Goal: Information Seeking & Learning: Understand process/instructions

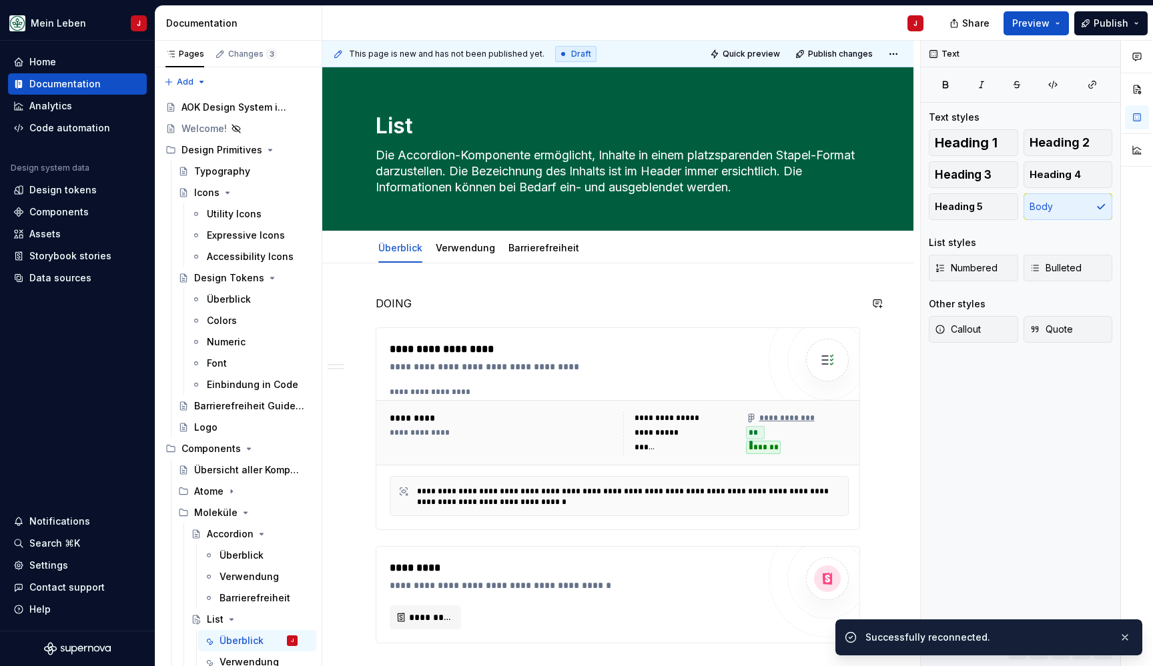
scroll to position [250, 0]
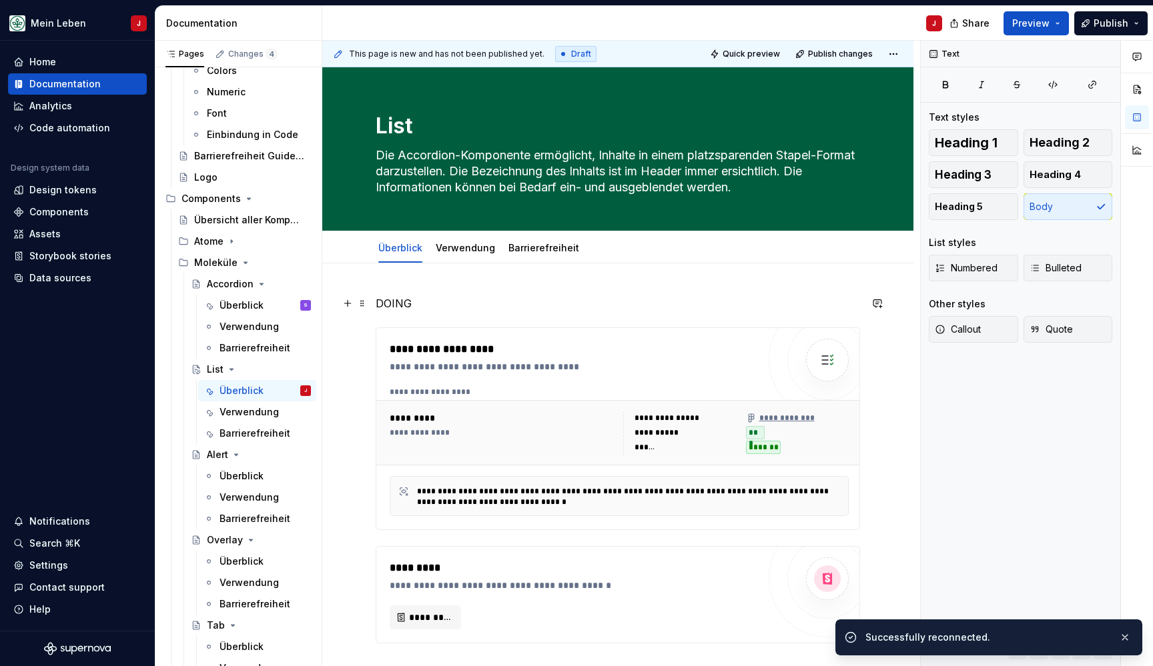
click at [395, 307] on p "DOING" at bounding box center [618, 303] width 484 height 16
click at [1051, 145] on span "Heading 2" at bounding box center [1059, 142] width 60 height 13
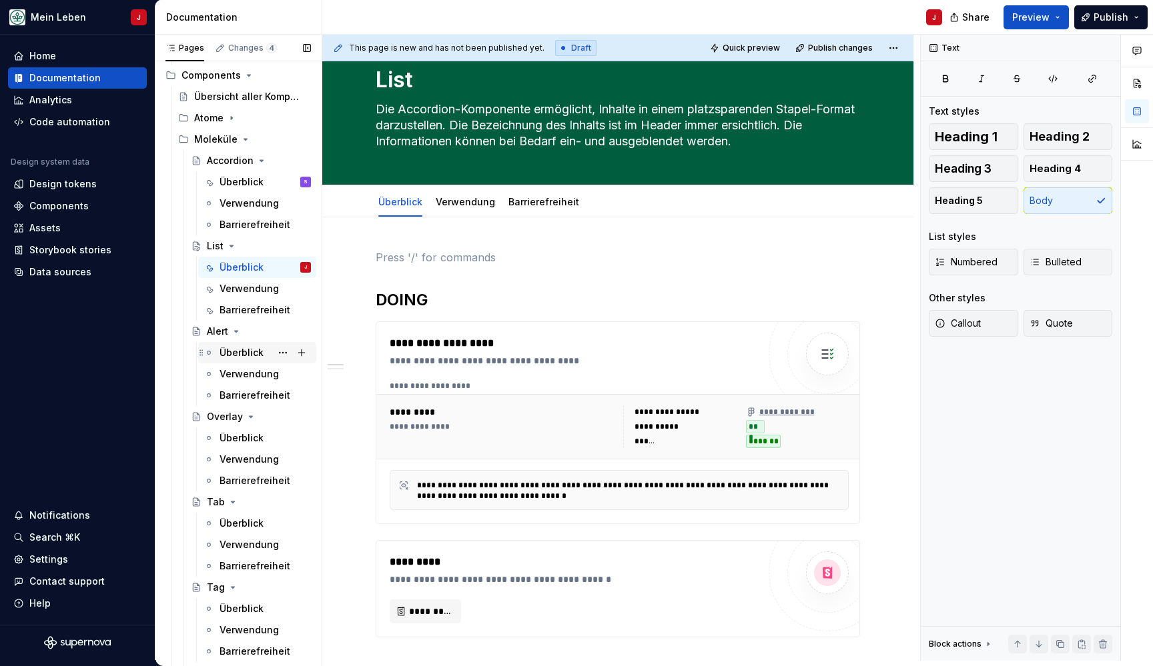
scroll to position [373, 0]
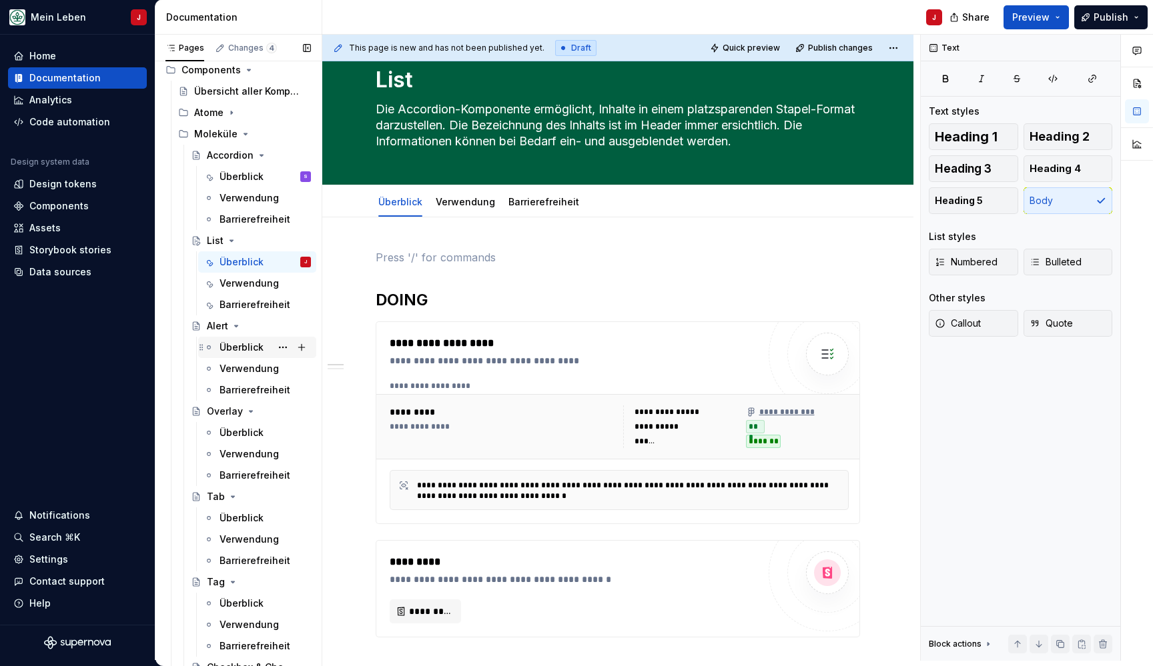
click at [260, 345] on div "Überblick" at bounding box center [241, 347] width 44 height 13
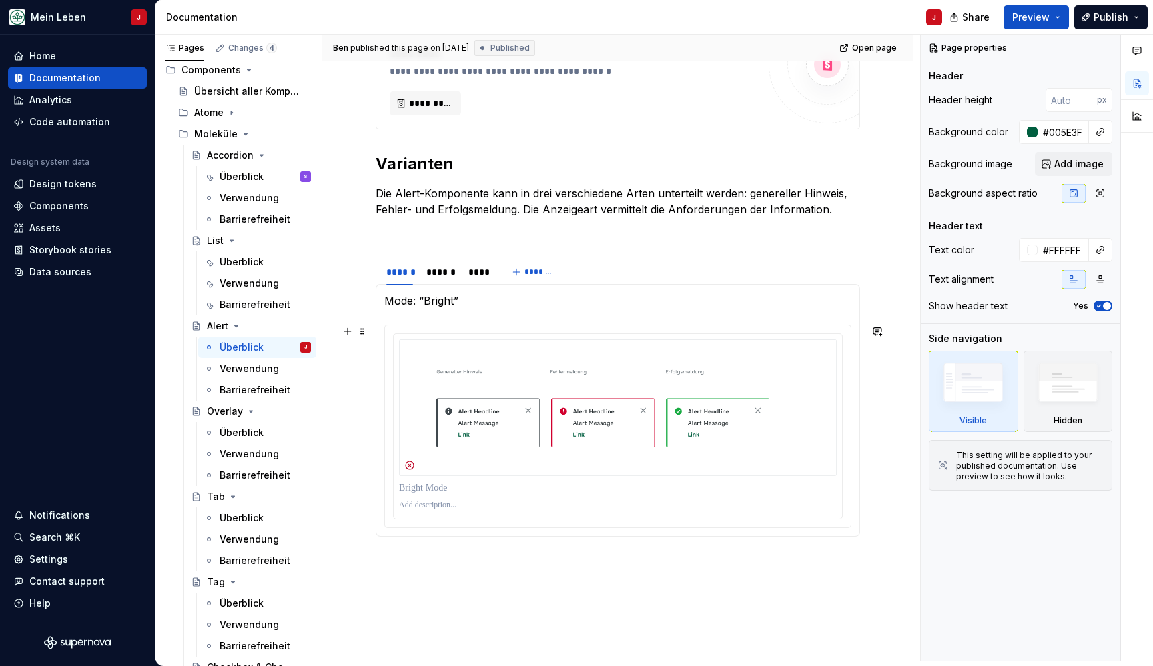
scroll to position [494, 0]
click at [437, 299] on p "Mode: “Bright”" at bounding box center [617, 299] width 467 height 16
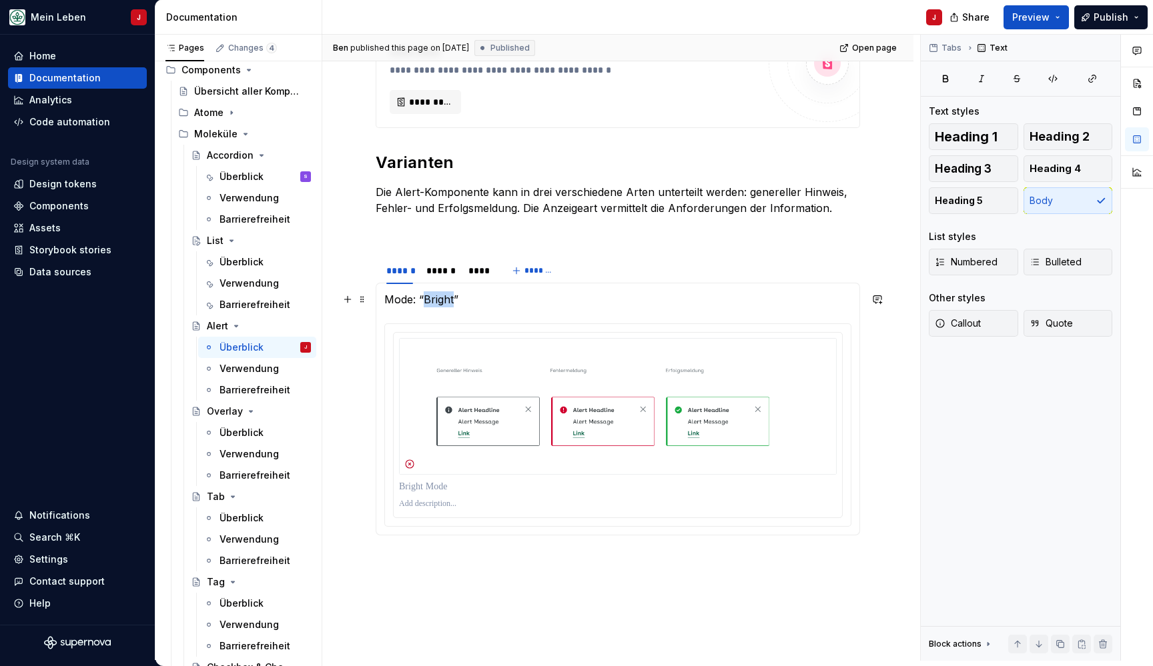
click at [437, 299] on p "Mode: “Bright”" at bounding box center [617, 299] width 467 height 16
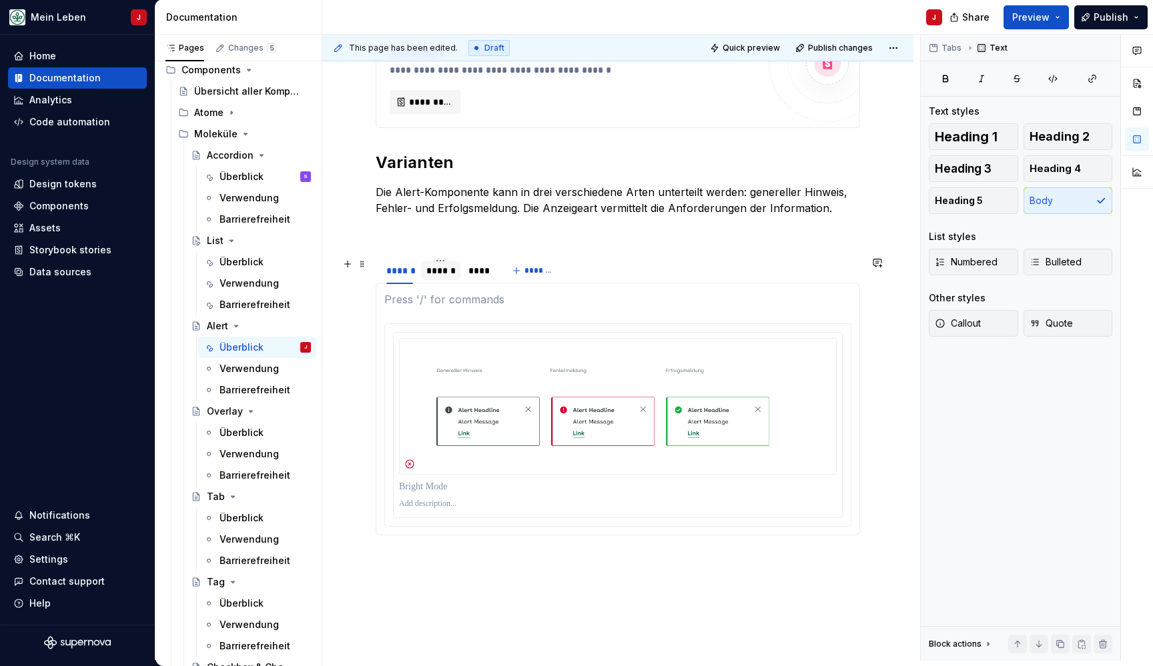
click at [433, 265] on div "******" at bounding box center [440, 270] width 29 height 13
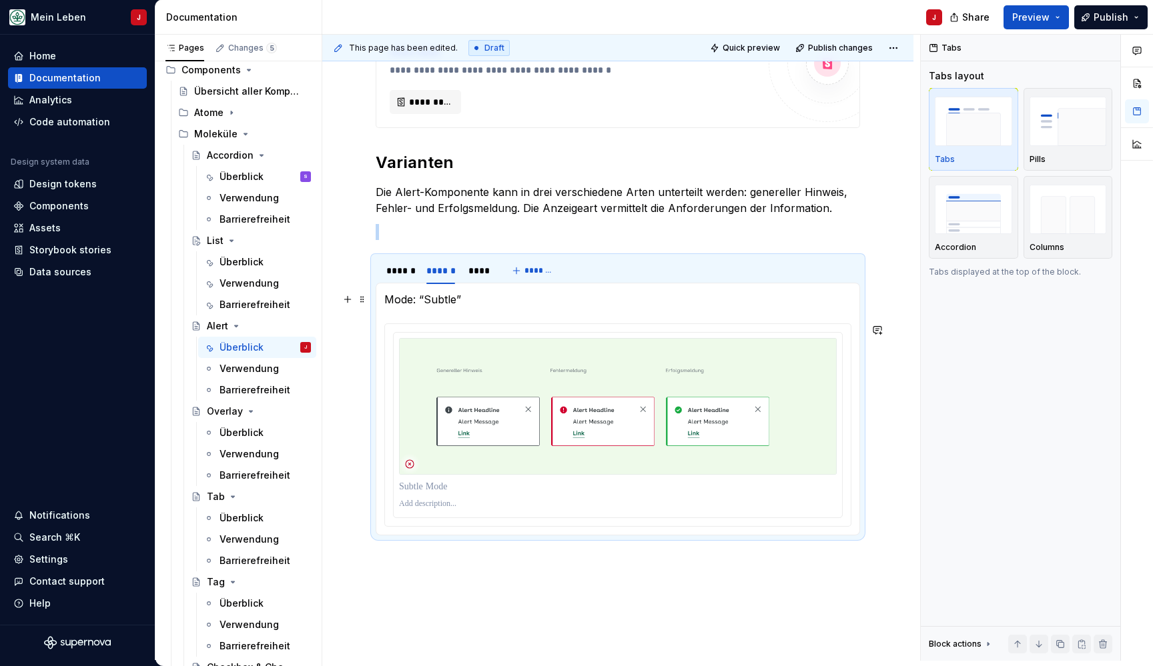
click at [442, 301] on p "Mode: “Subtle”" at bounding box center [617, 299] width 467 height 16
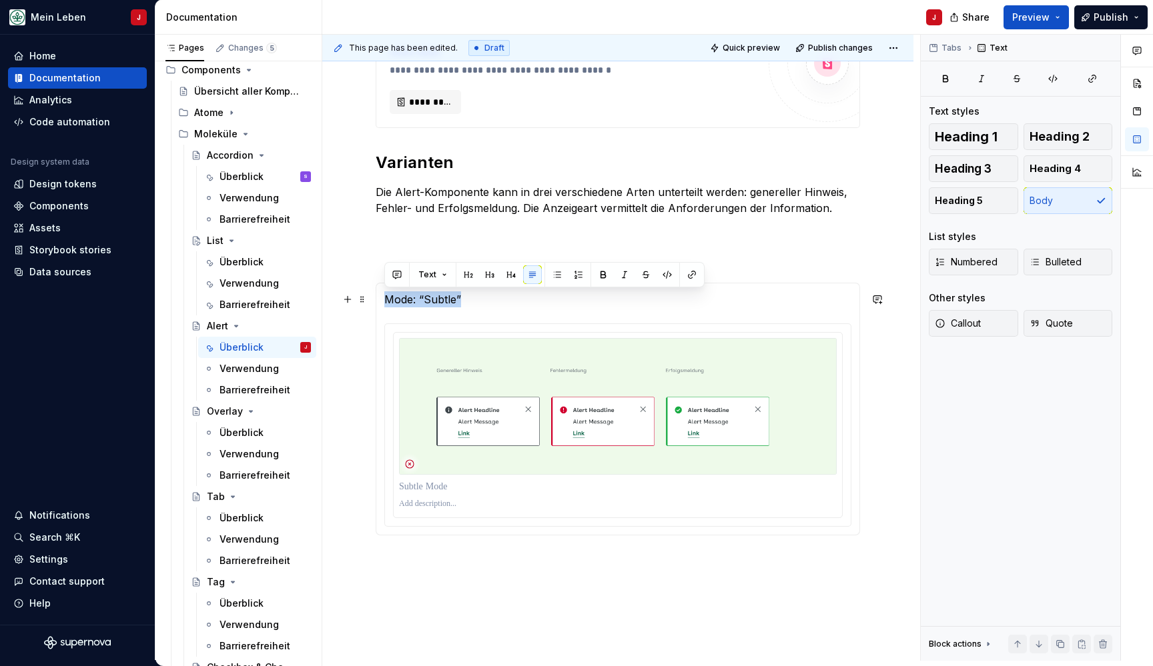
click at [442, 301] on p "Mode: “Subtle”" at bounding box center [617, 299] width 467 height 16
click at [482, 267] on div "****" at bounding box center [478, 270] width 21 height 13
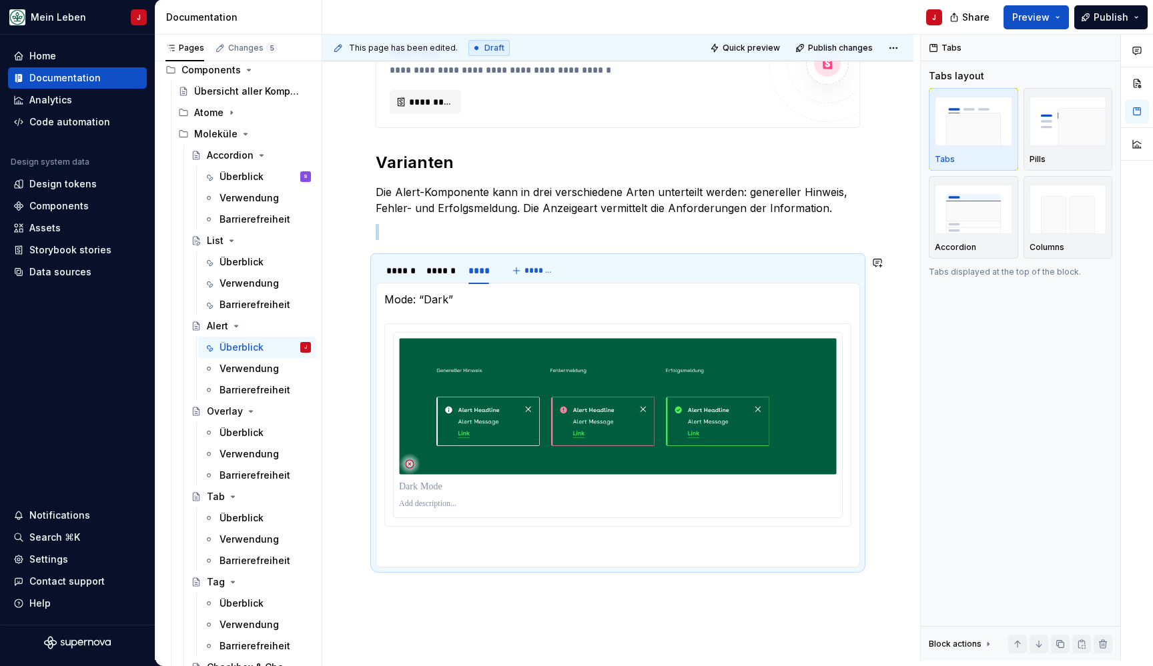
click at [432, 301] on p "Mode: “Dark”" at bounding box center [617, 299] width 467 height 16
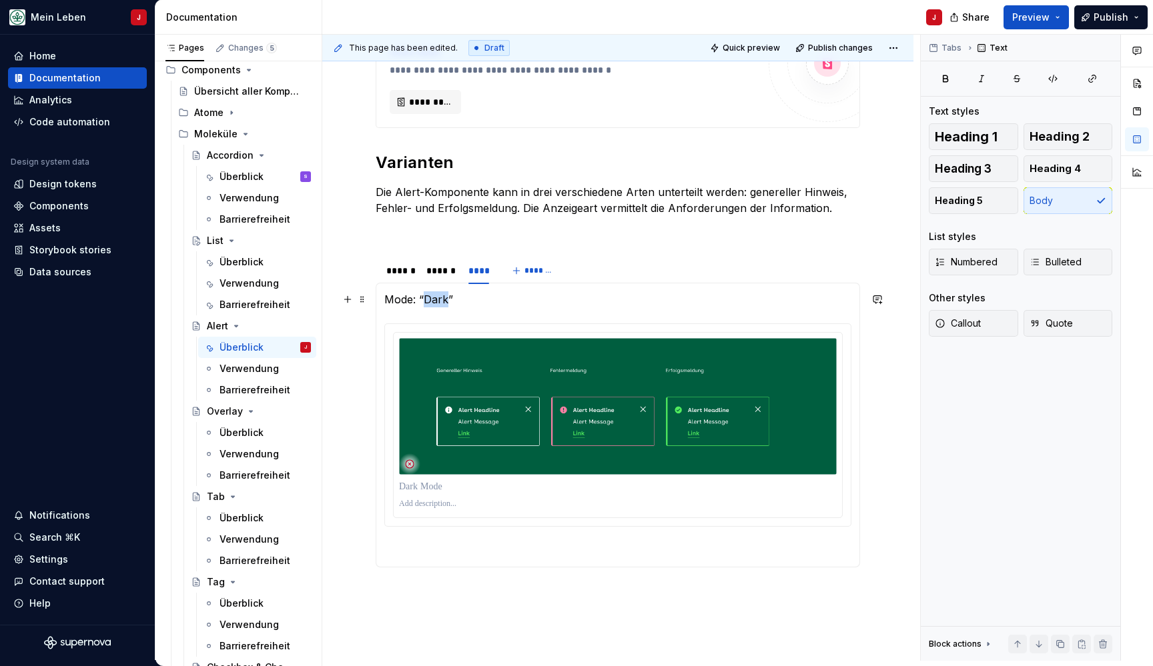
click at [432, 301] on p "Mode: “Dark”" at bounding box center [617, 299] width 467 height 16
click at [523, 231] on p at bounding box center [618, 232] width 484 height 16
click at [396, 274] on div "******" at bounding box center [399, 270] width 27 height 13
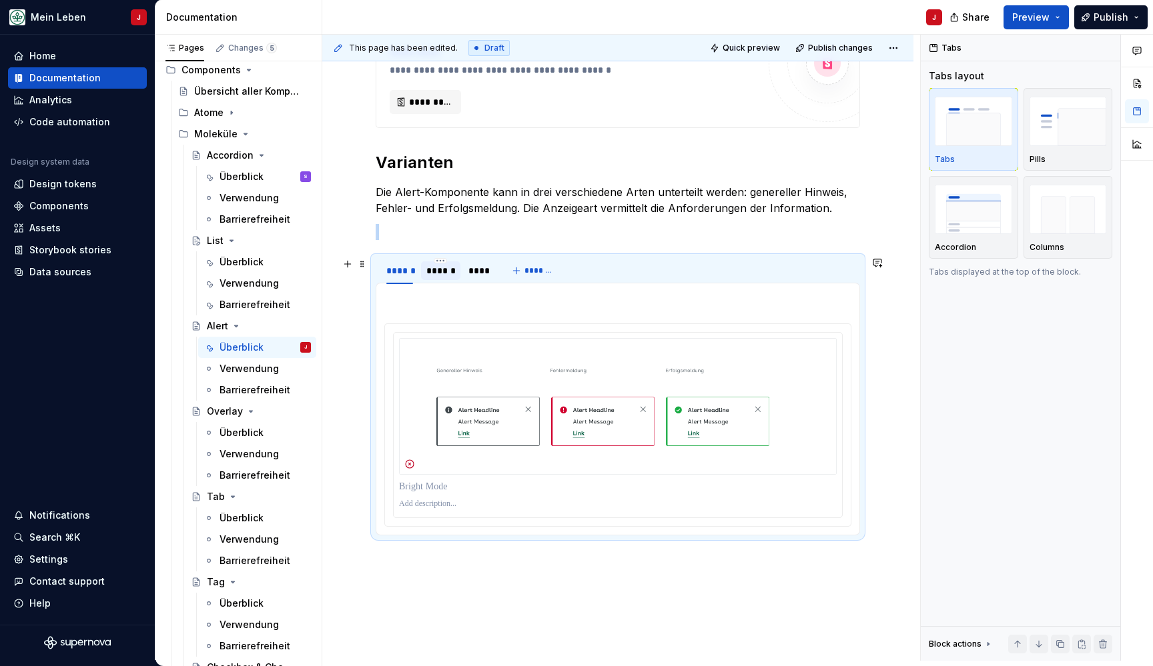
click at [436, 274] on div "******" at bounding box center [440, 270] width 29 height 13
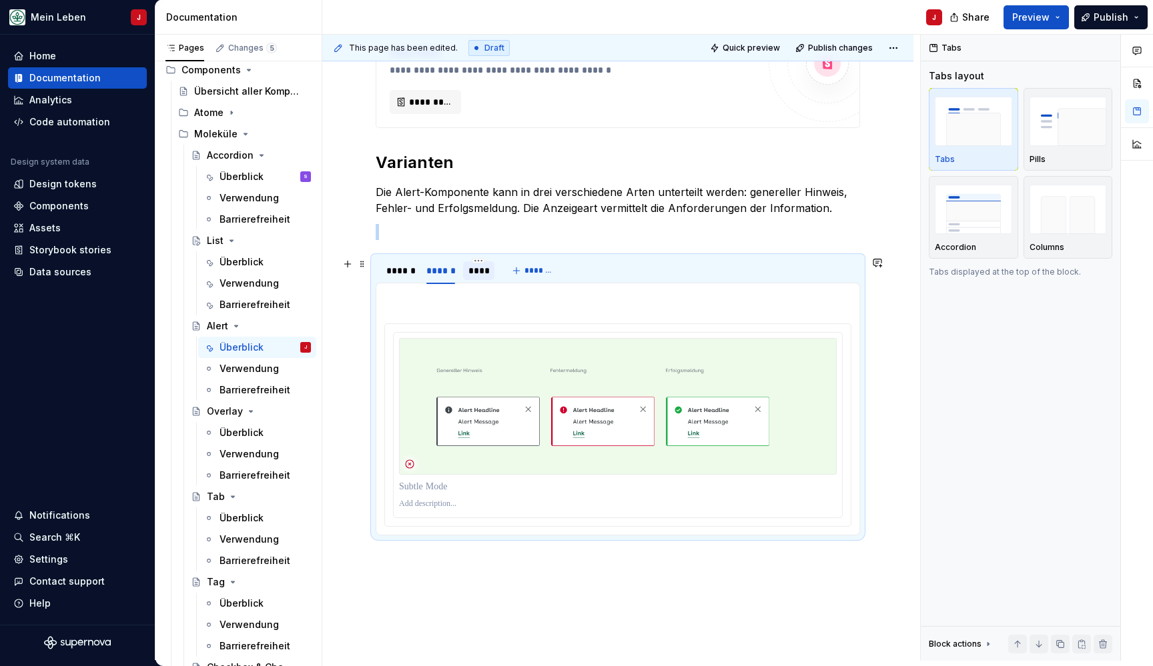
click at [471, 277] on div "****" at bounding box center [478, 270] width 21 height 13
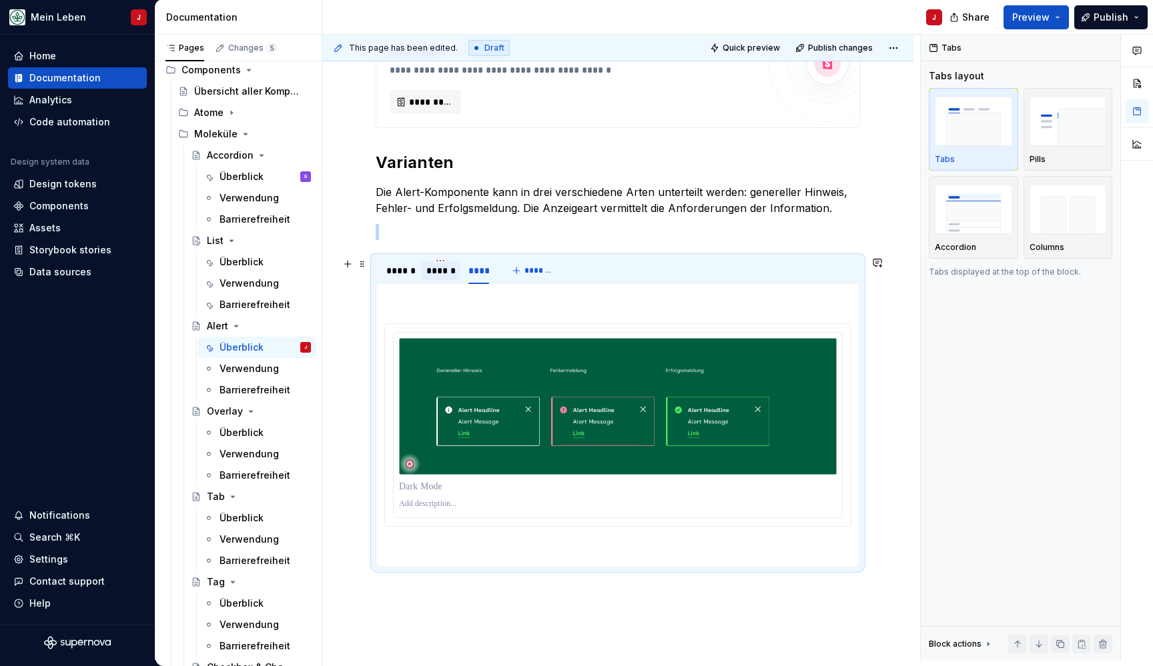
click at [447, 275] on div "******" at bounding box center [440, 270] width 29 height 13
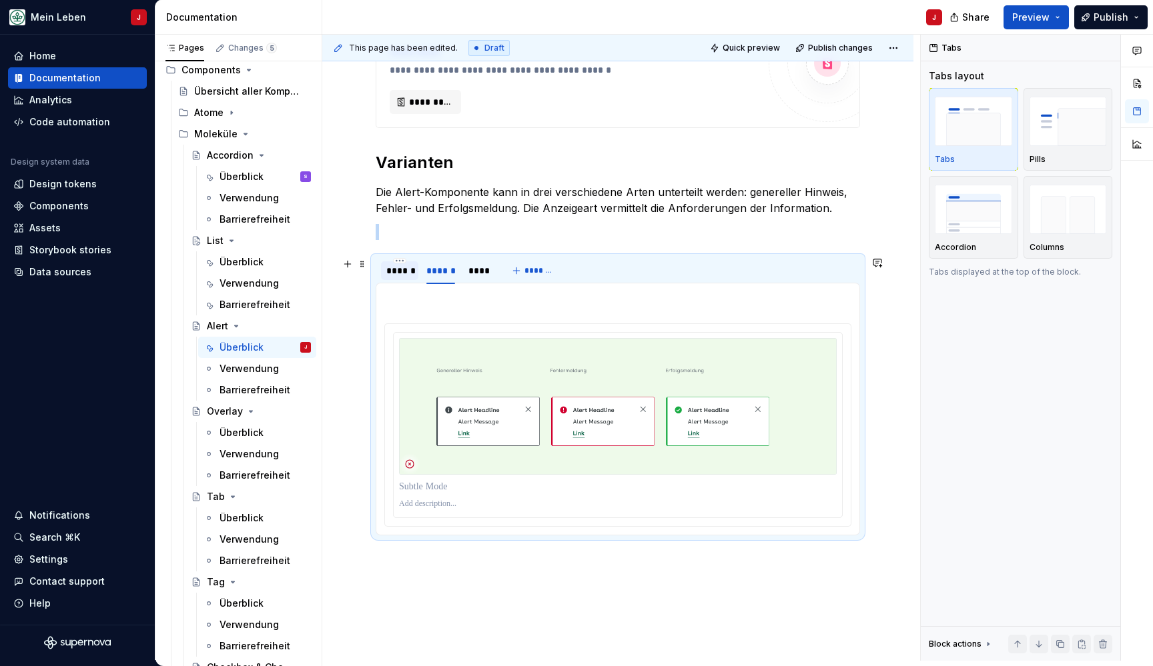
click at [410, 276] on div "******" at bounding box center [399, 270] width 27 height 13
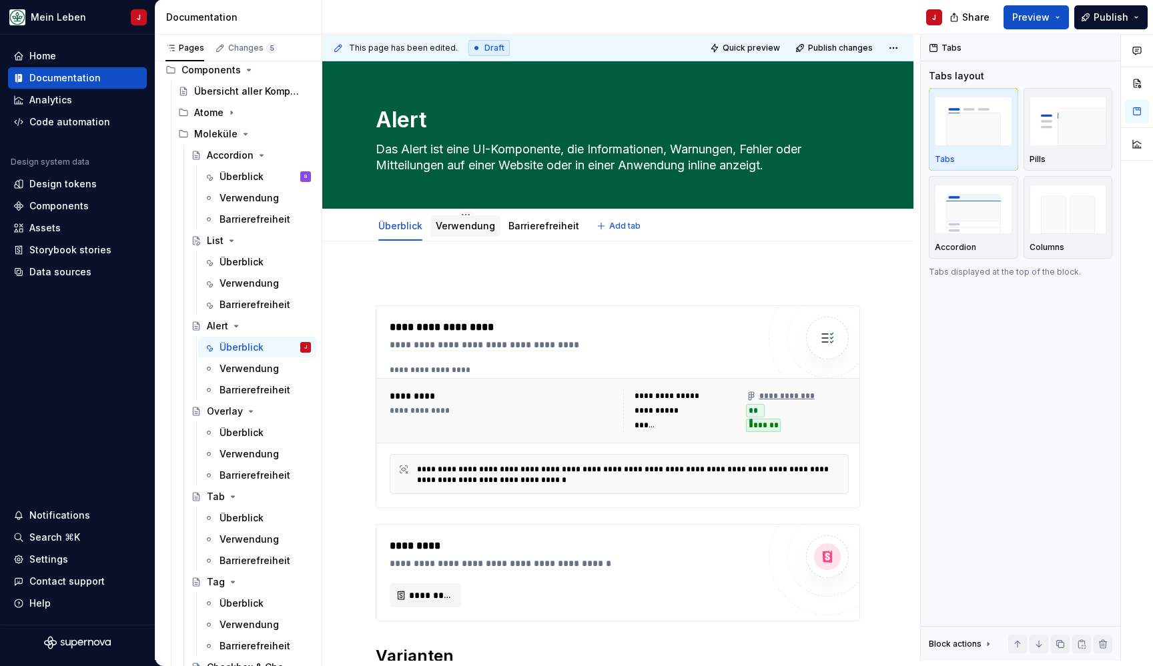
scroll to position [0, 0]
click at [444, 223] on link "Verwendung" at bounding box center [465, 225] width 59 height 11
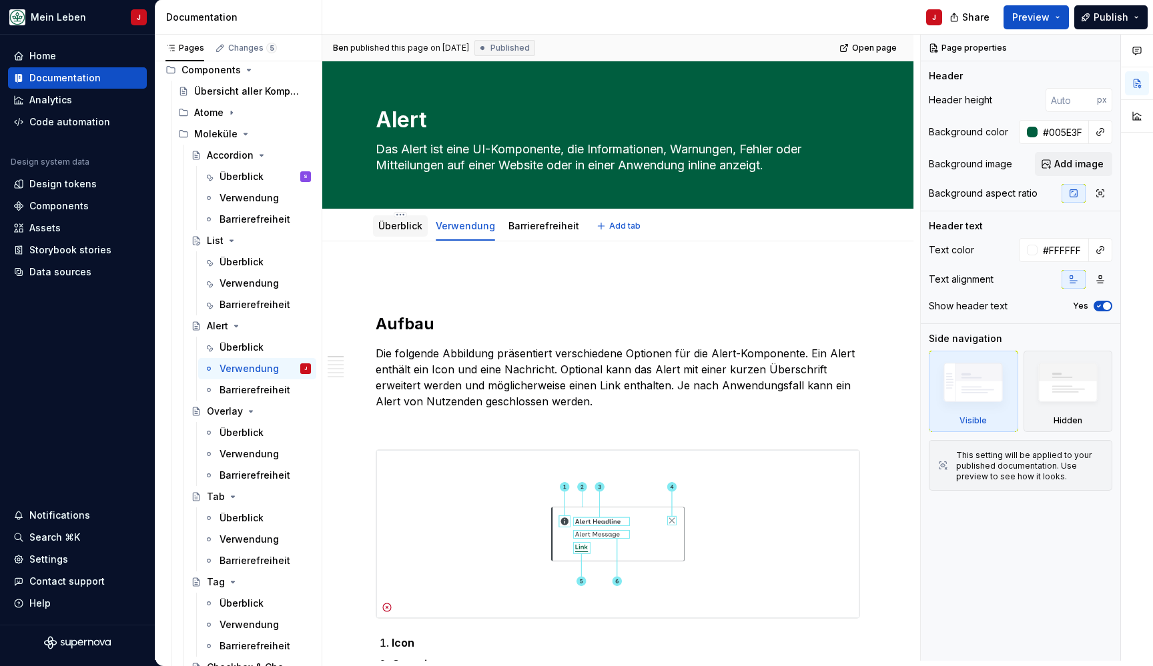
click at [392, 228] on link "Überblick" at bounding box center [400, 225] width 44 height 11
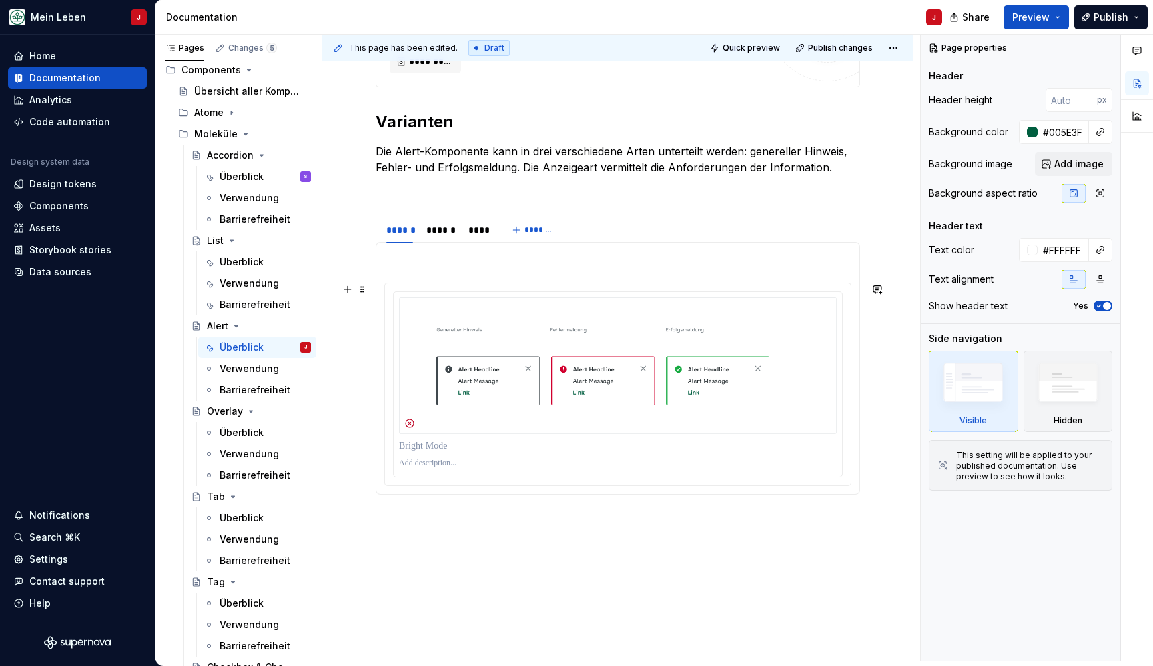
scroll to position [480, 0]
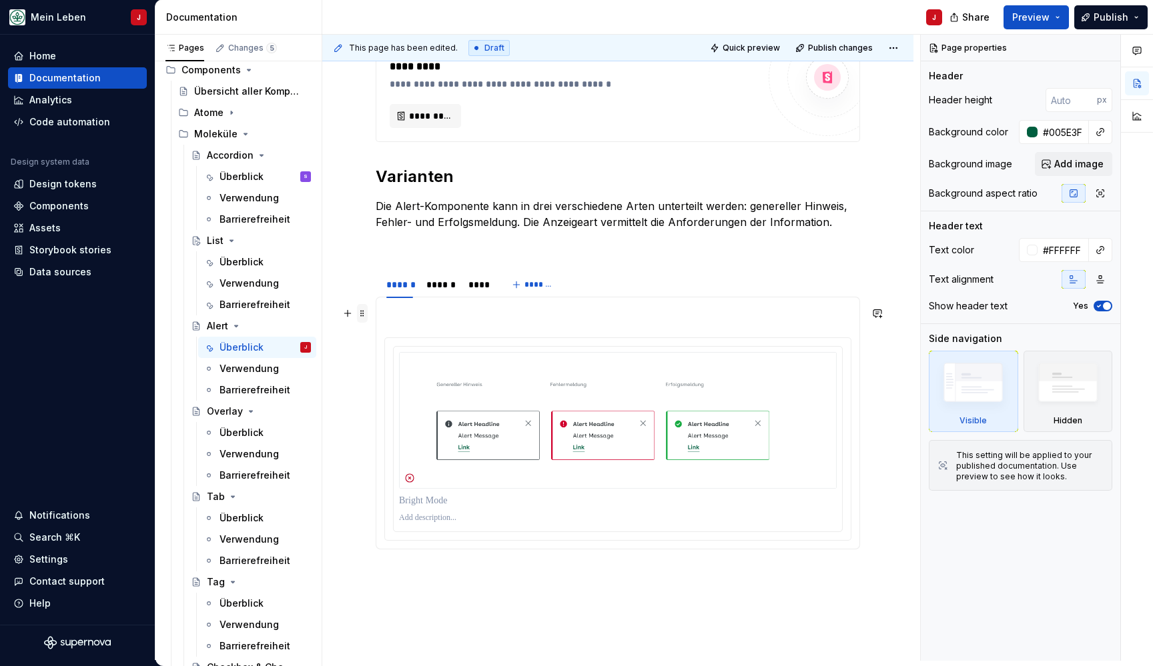
click at [358, 316] on span at bounding box center [362, 313] width 11 height 19
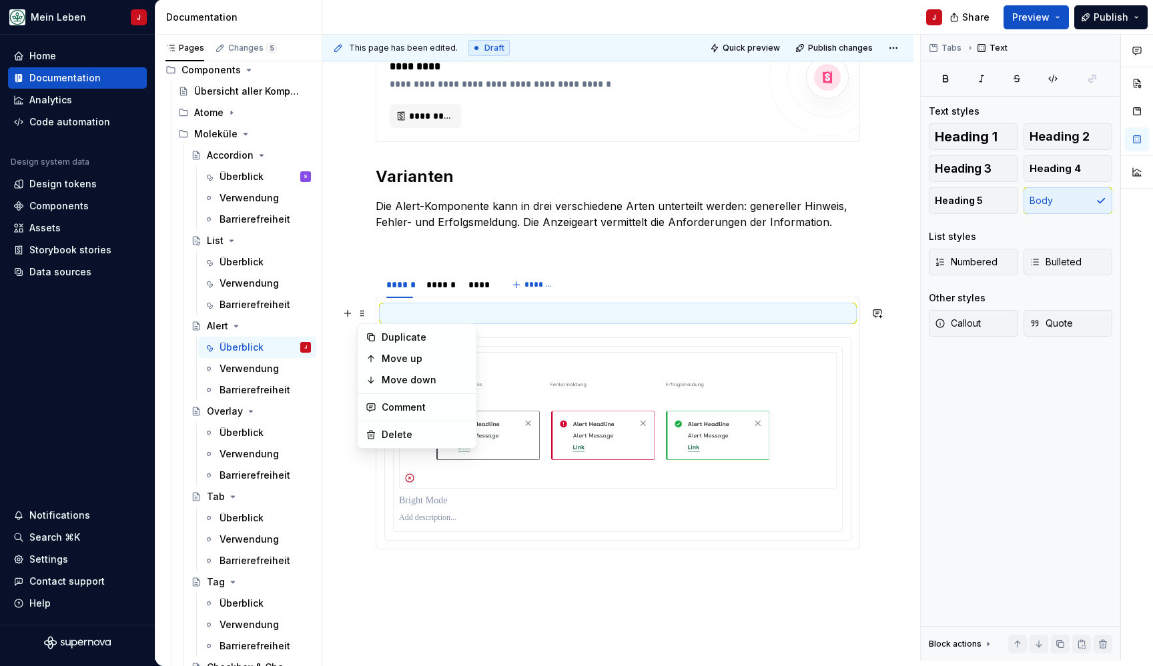
click at [658, 408] on img at bounding box center [618, 420] width 438 height 137
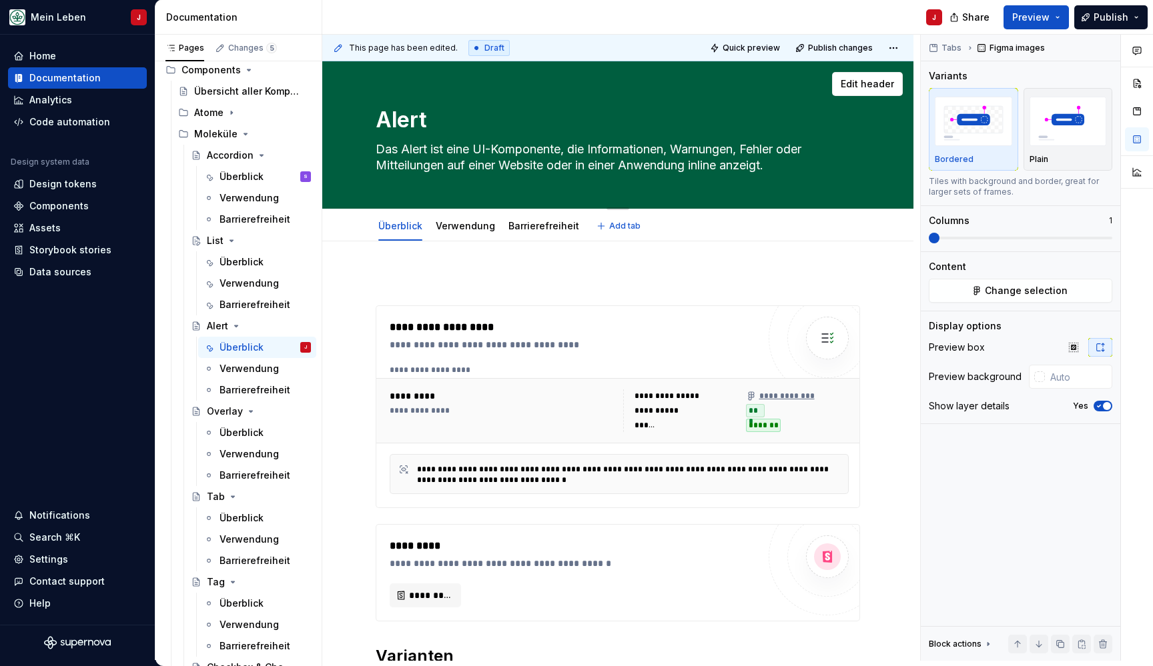
scroll to position [0, 0]
click at [448, 224] on link "Verwendung" at bounding box center [465, 225] width 59 height 11
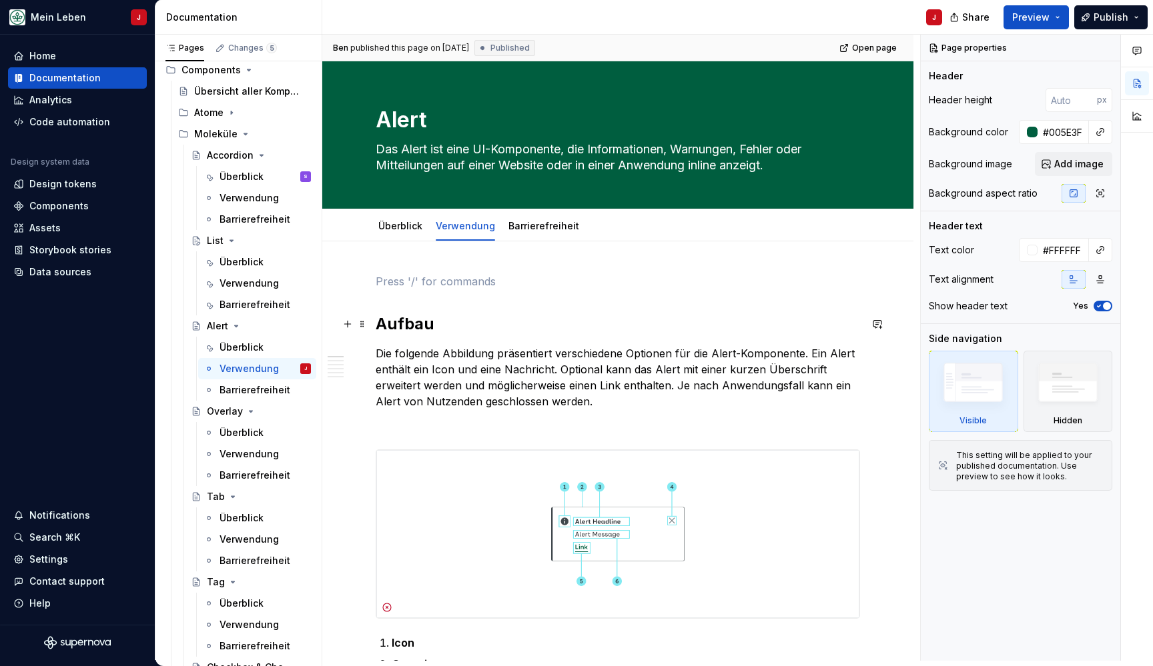
click at [377, 324] on h2 "Aufbau" at bounding box center [618, 324] width 484 height 21
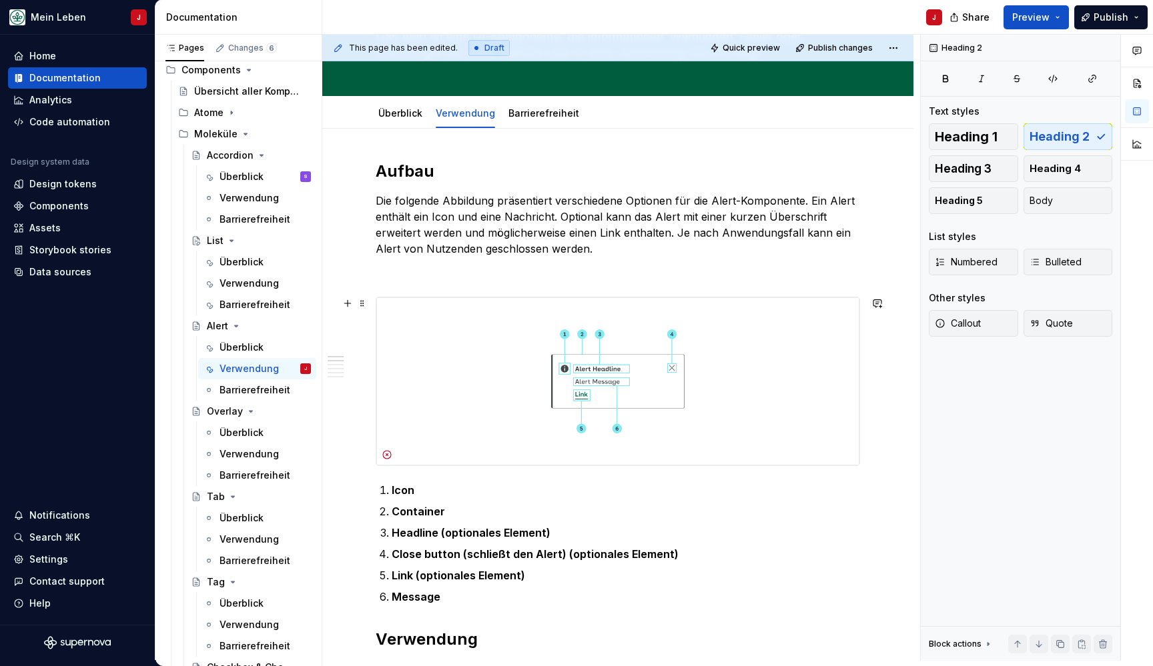
scroll to position [127, 0]
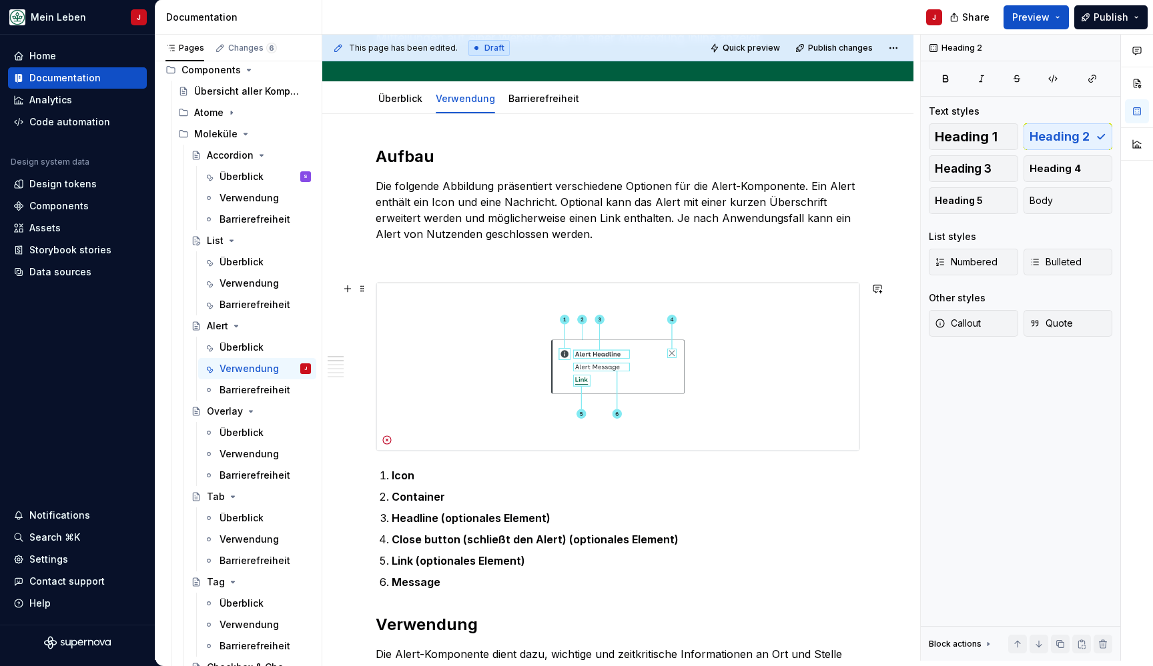
type textarea "*"
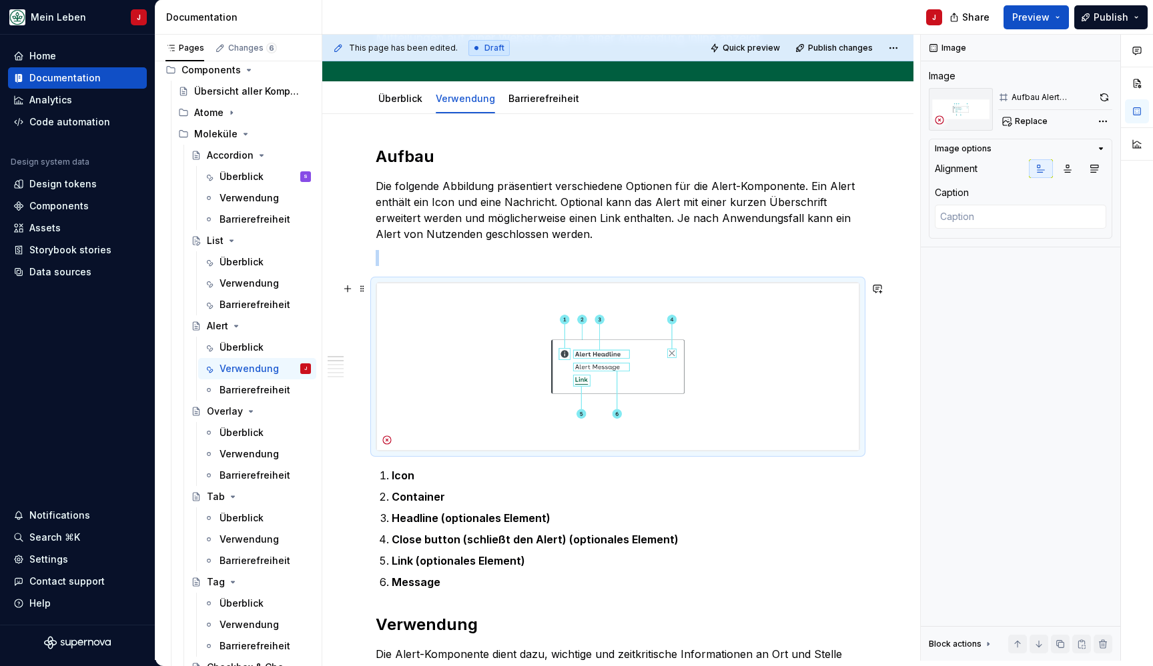
click at [396, 335] on img at bounding box center [617, 367] width 483 height 168
click at [512, 308] on img at bounding box center [617, 367] width 483 height 168
click at [346, 259] on button "button" at bounding box center [347, 258] width 19 height 19
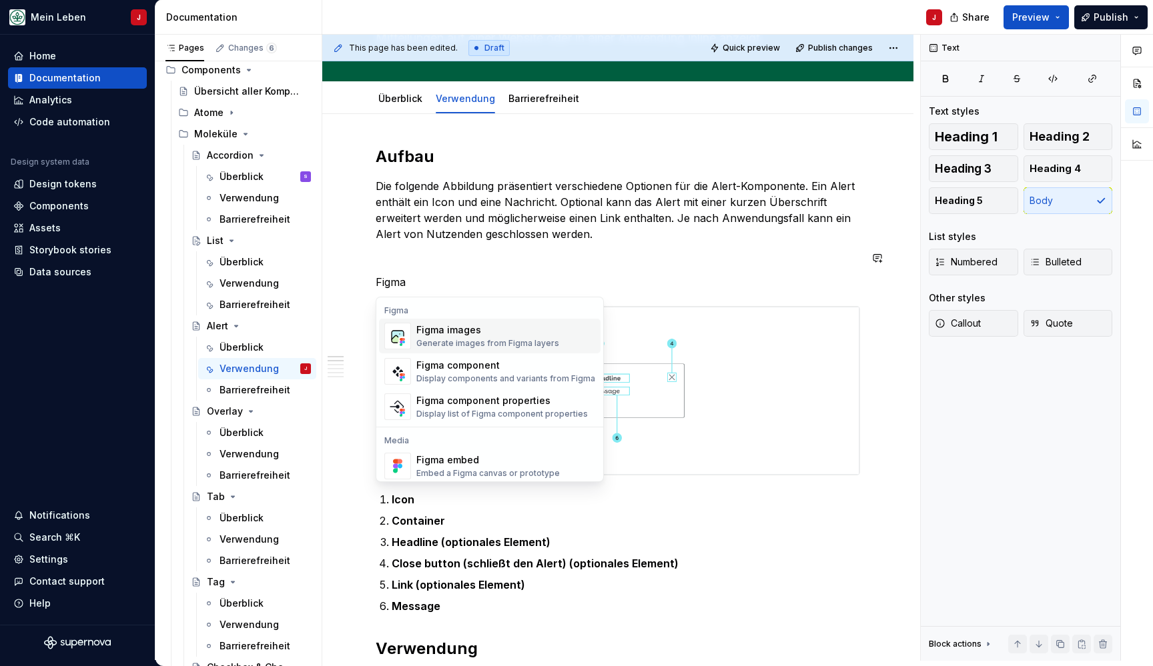
drag, startPoint x: 471, startPoint y: 323, endPoint x: 477, endPoint y: 345, distance: 22.8
click at [477, 345] on img at bounding box center [617, 391] width 483 height 168
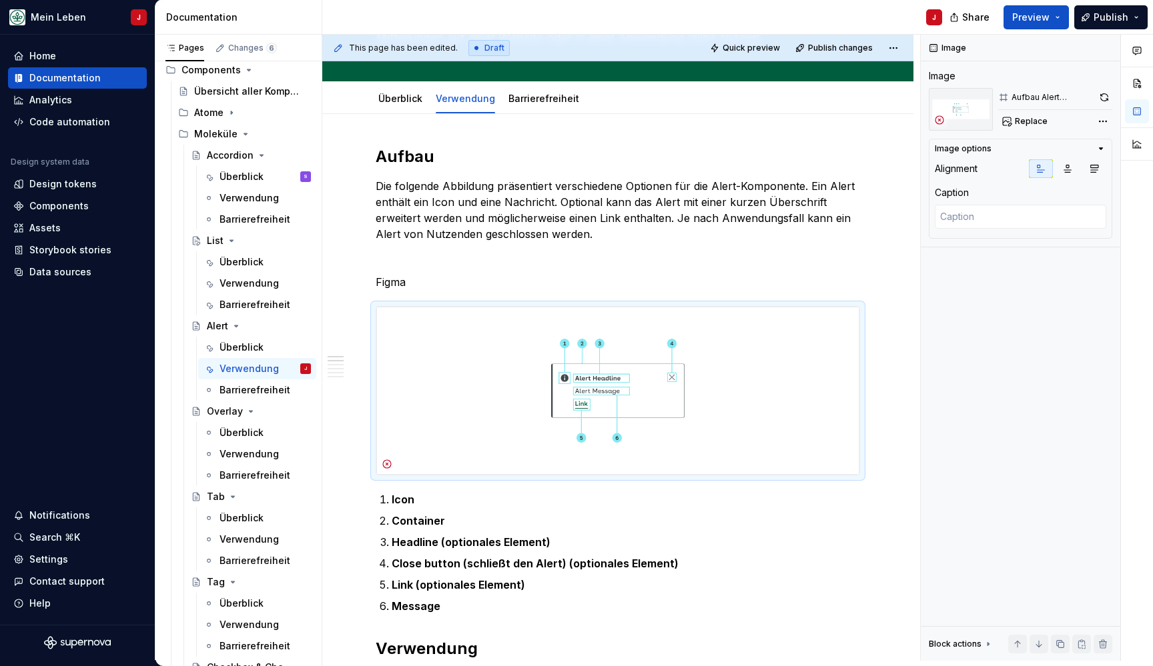
type textarea "*"
click at [449, 375] on img at bounding box center [617, 391] width 483 height 168
click at [408, 330] on img at bounding box center [617, 391] width 483 height 168
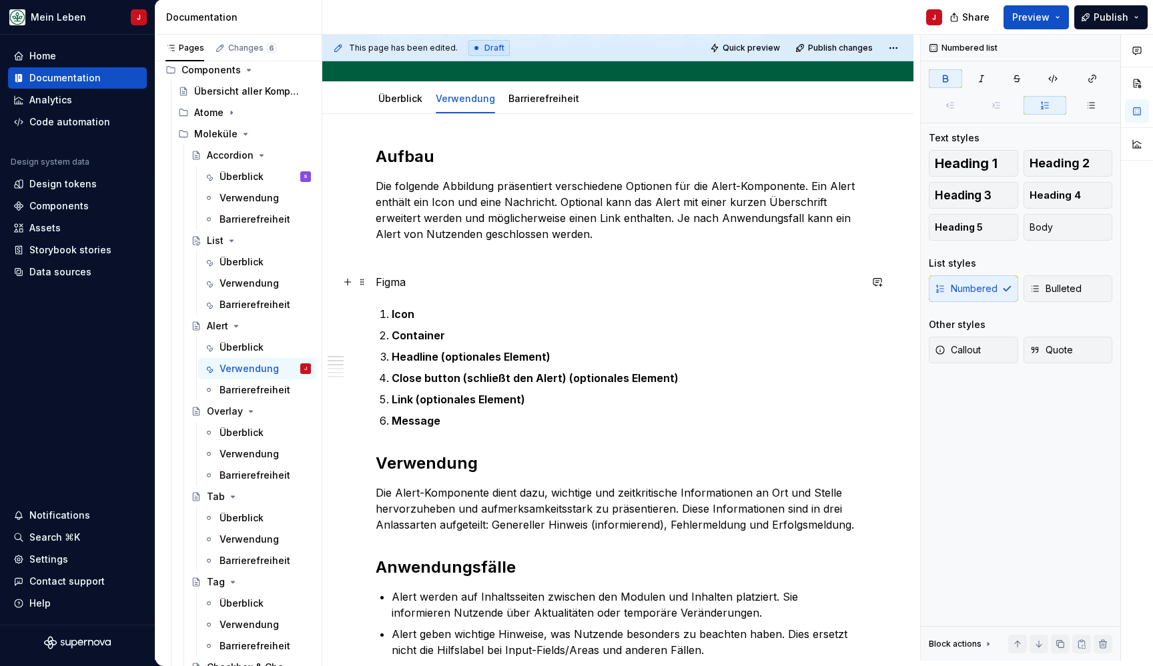
click at [414, 283] on p "Figma" at bounding box center [618, 282] width 484 height 16
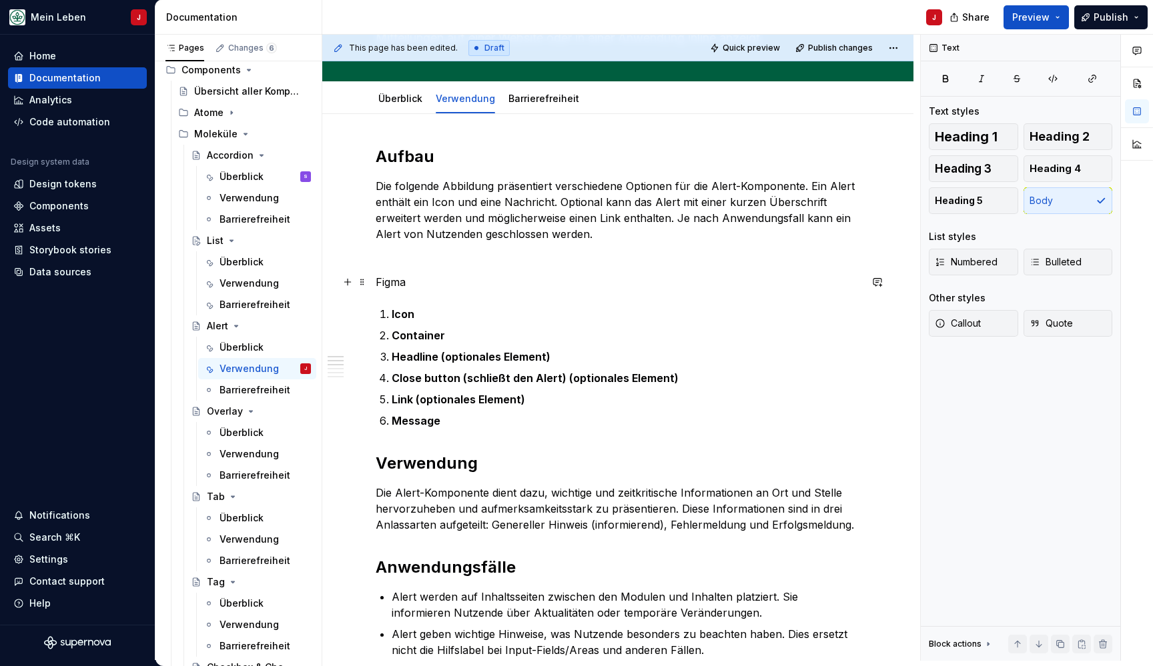
drag, startPoint x: 440, startPoint y: 286, endPoint x: 380, endPoint y: 272, distance: 61.0
click at [380, 280] on p "Figma" at bounding box center [618, 282] width 484 height 16
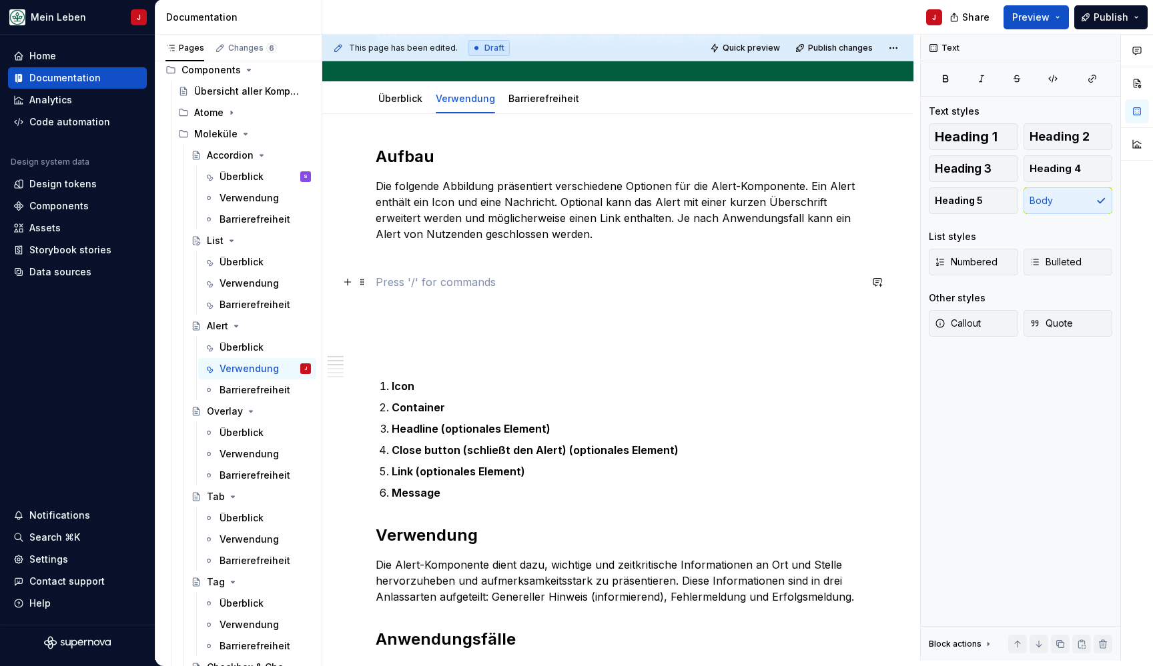
click at [387, 281] on p at bounding box center [618, 282] width 484 height 16
click at [347, 283] on button "button" at bounding box center [347, 282] width 19 height 19
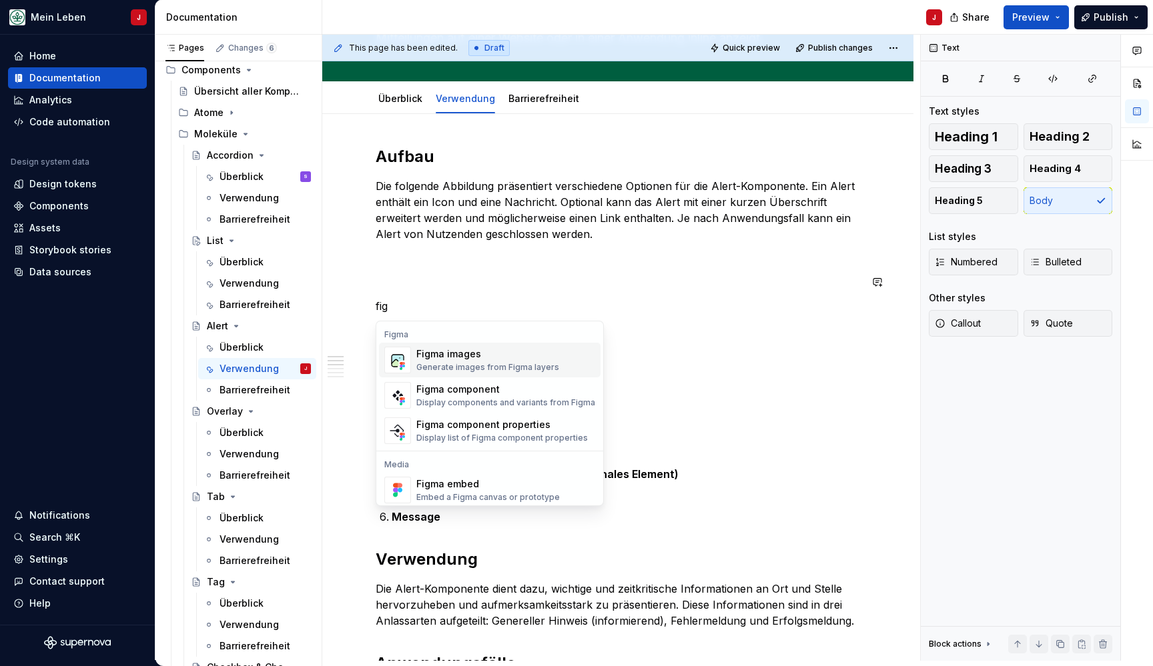
click at [446, 352] on div "Figma images" at bounding box center [487, 354] width 143 height 13
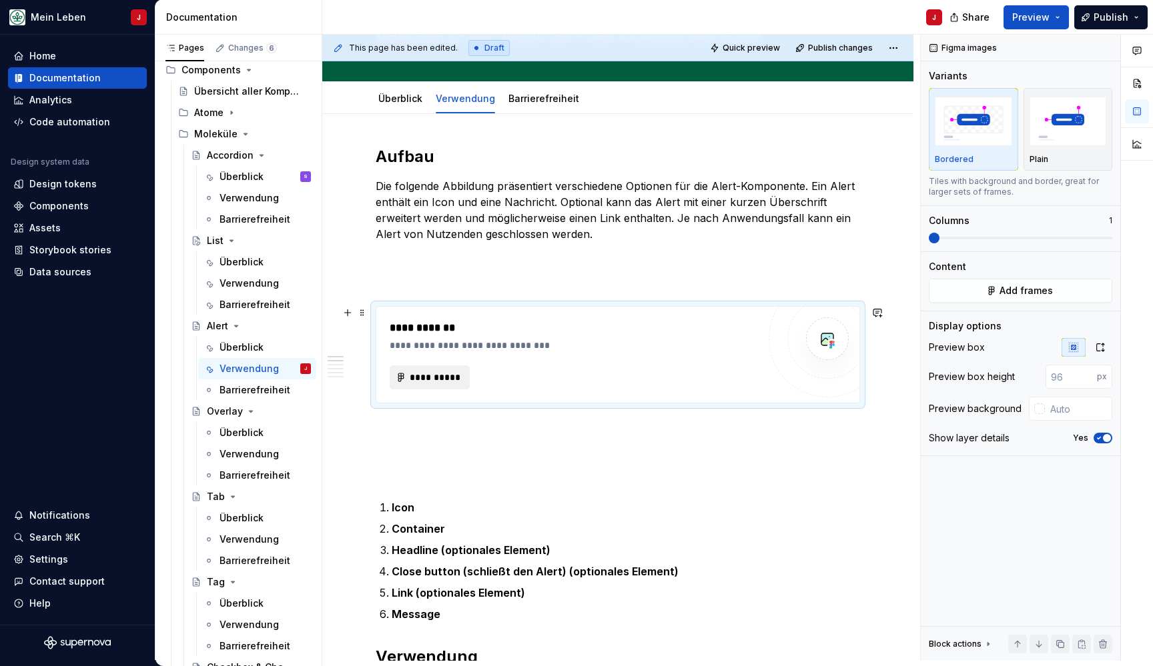
click at [431, 367] on button "**********" at bounding box center [430, 378] width 80 height 24
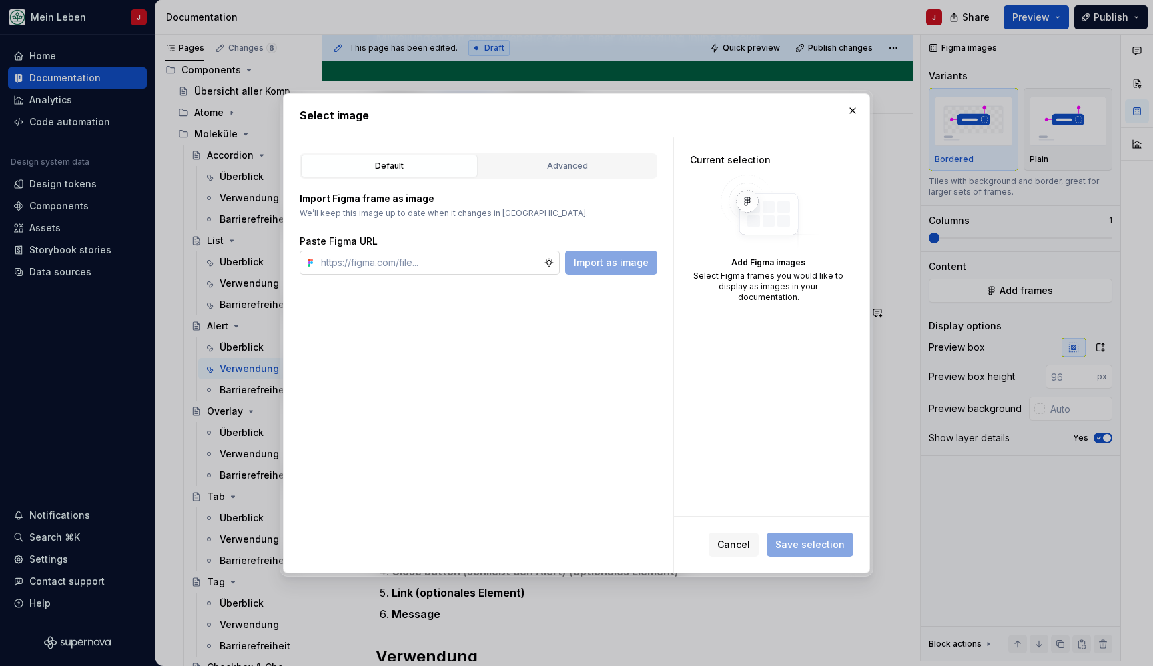
click at [436, 269] on input "text" at bounding box center [430, 263] width 228 height 24
type input "[URL][DOMAIN_NAME]"
click at [626, 259] on span "Import as image" at bounding box center [611, 262] width 75 height 13
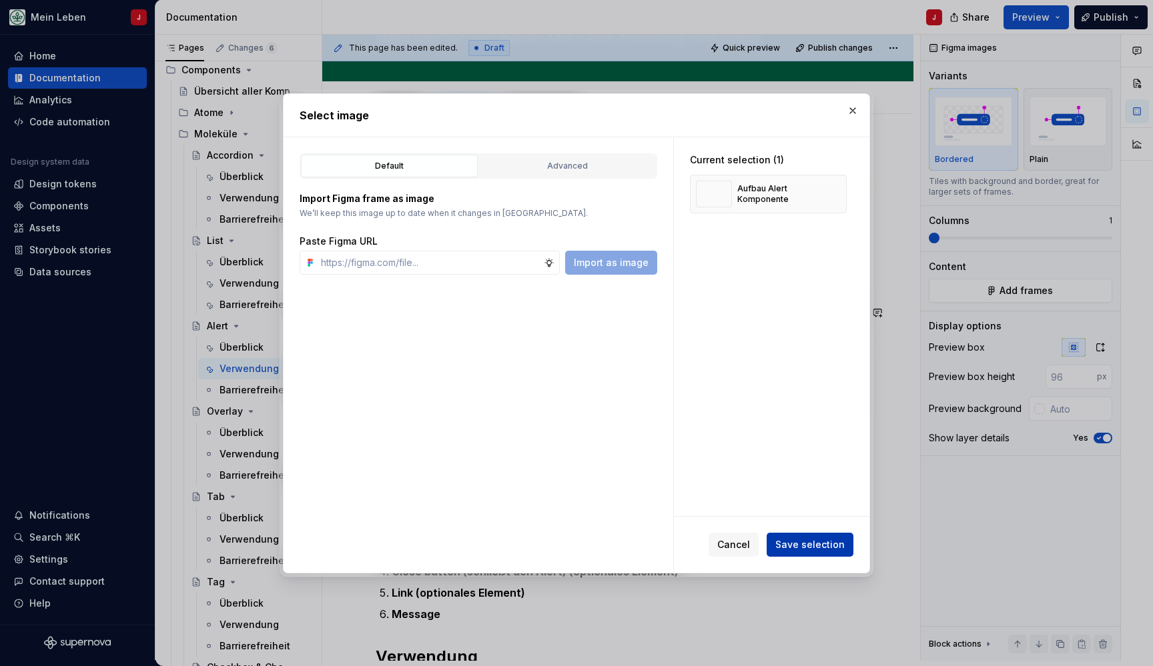
click at [812, 552] on button "Save selection" at bounding box center [809, 545] width 87 height 24
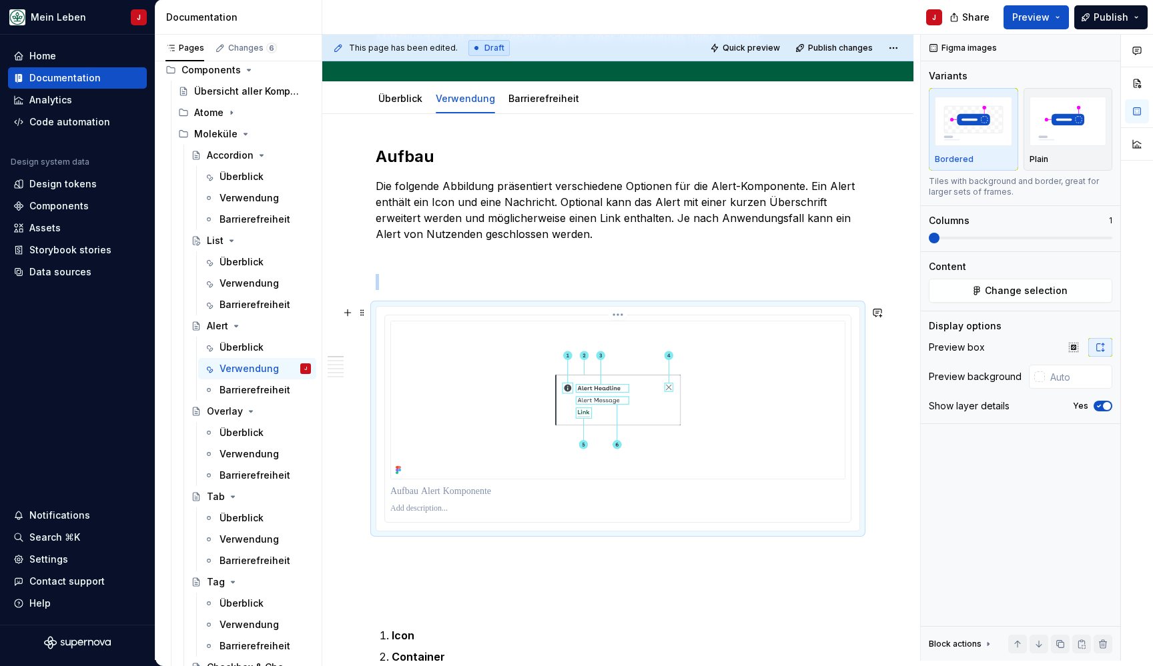
click at [456, 386] on img at bounding box center [617, 400] width 455 height 159
click at [387, 277] on p at bounding box center [618, 282] width 484 height 16
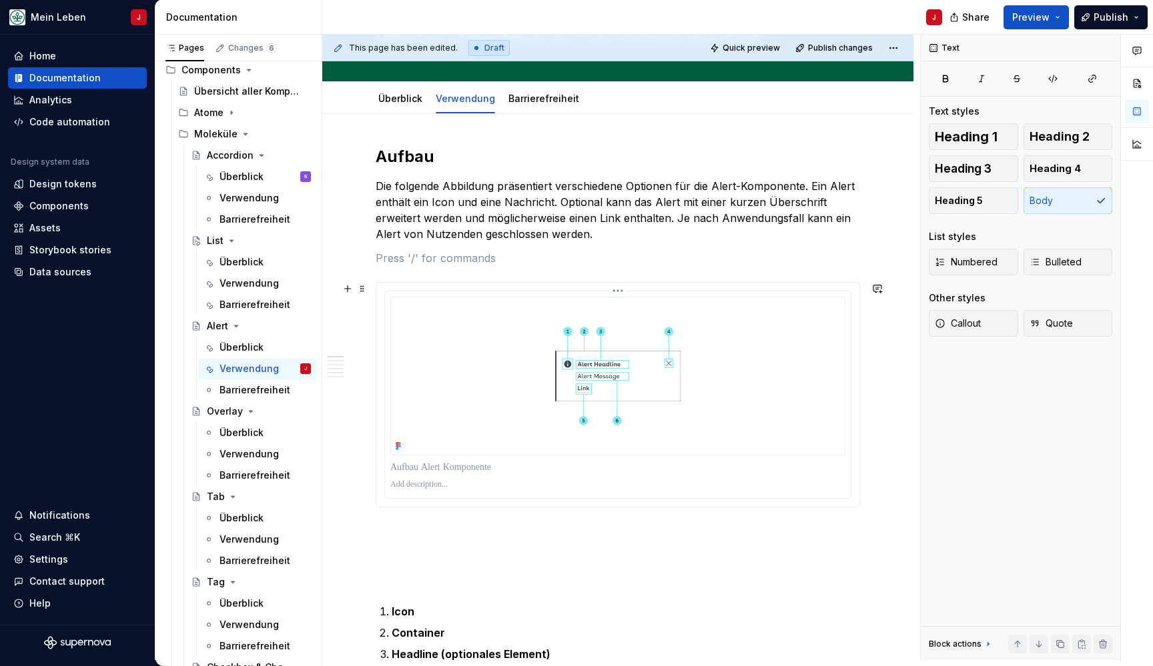
scroll to position [160, 0]
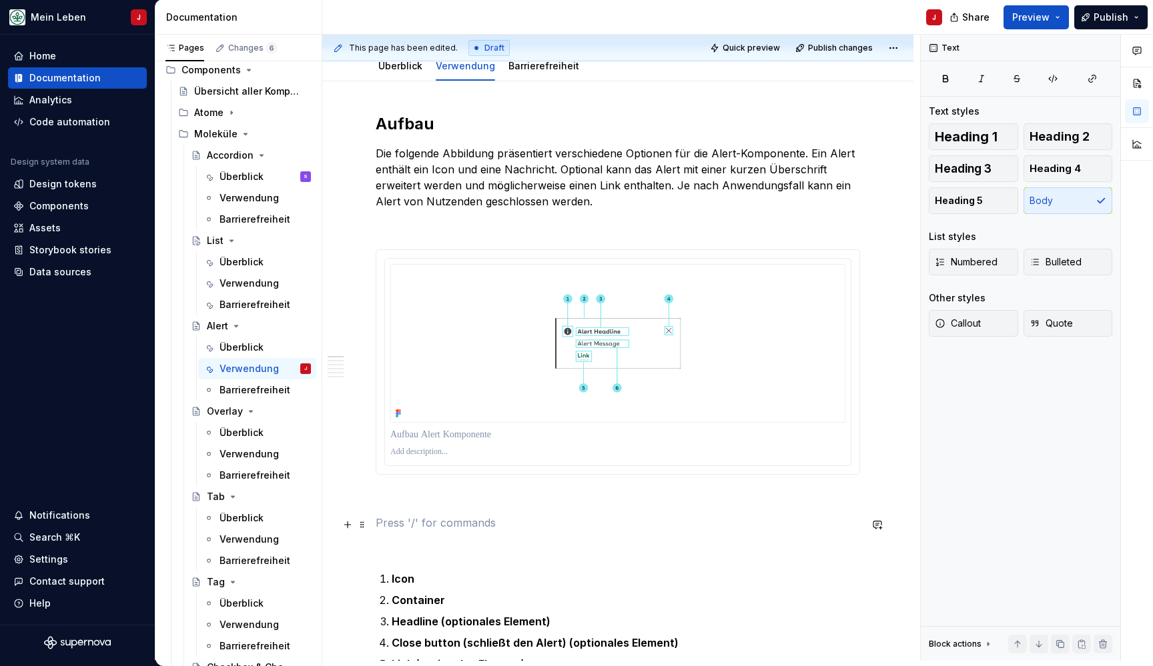
click at [392, 531] on p at bounding box center [618, 523] width 484 height 16
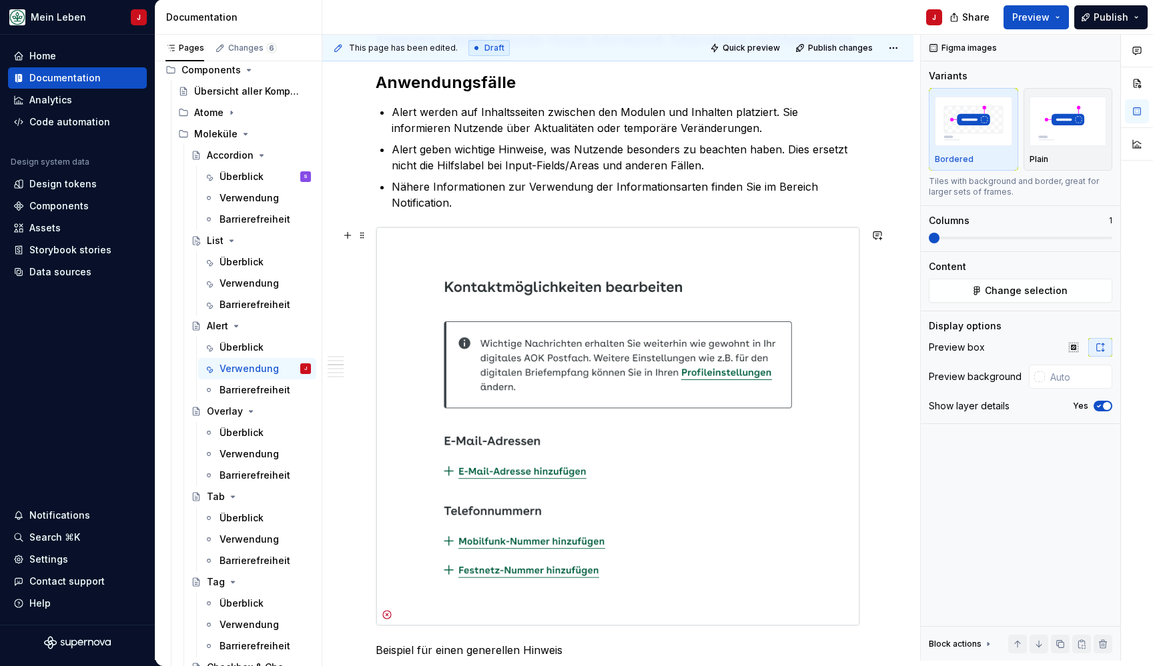
scroll to position [844, 0]
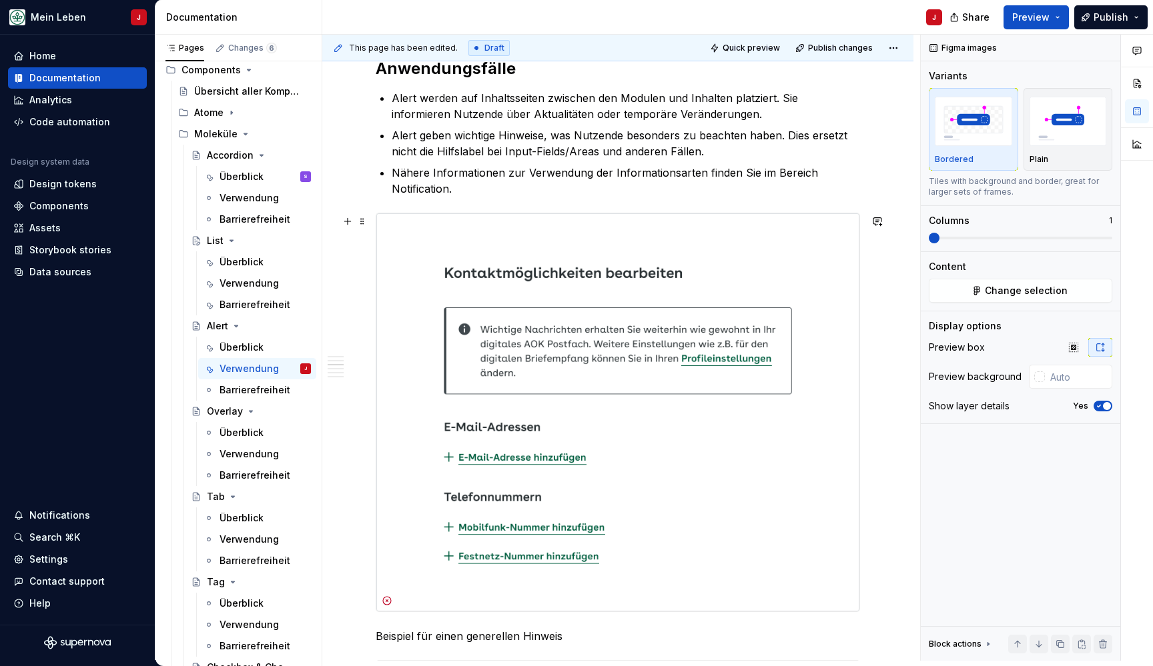
click at [460, 420] on img at bounding box center [617, 412] width 483 height 398
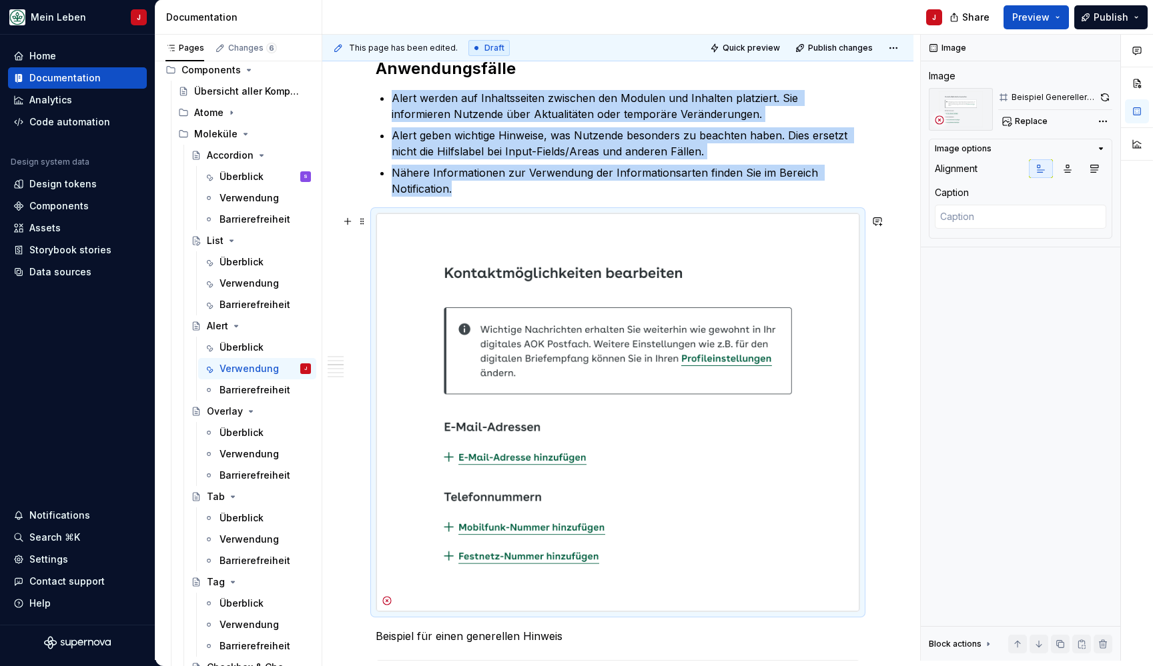
click at [423, 305] on img at bounding box center [617, 412] width 483 height 398
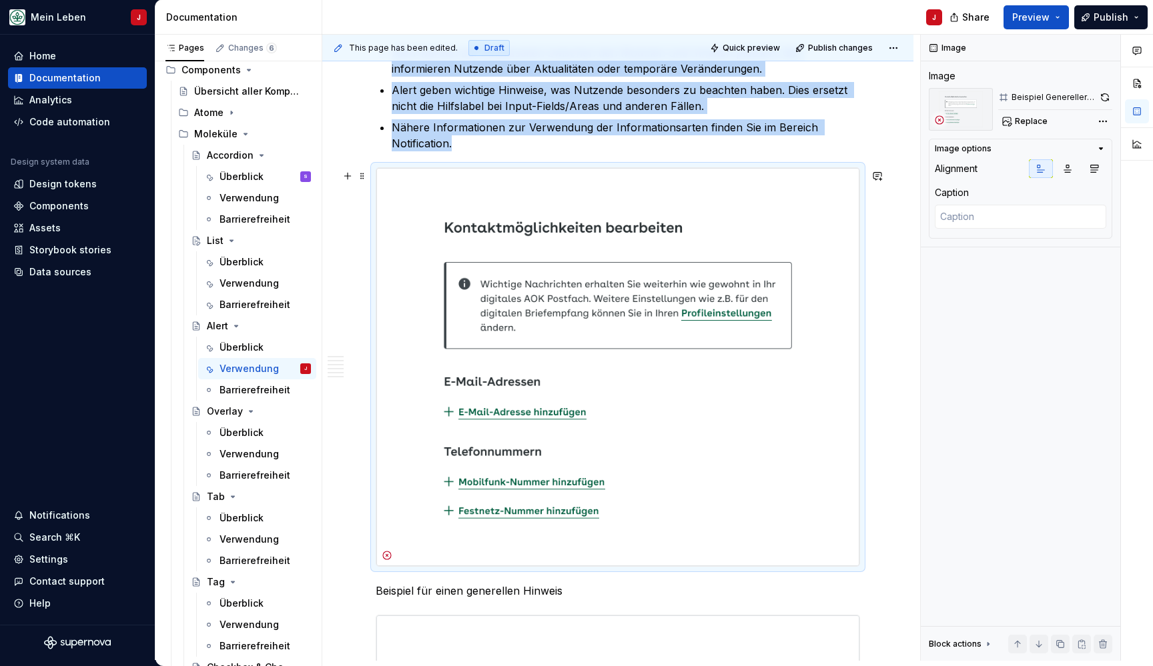
scroll to position [898, 0]
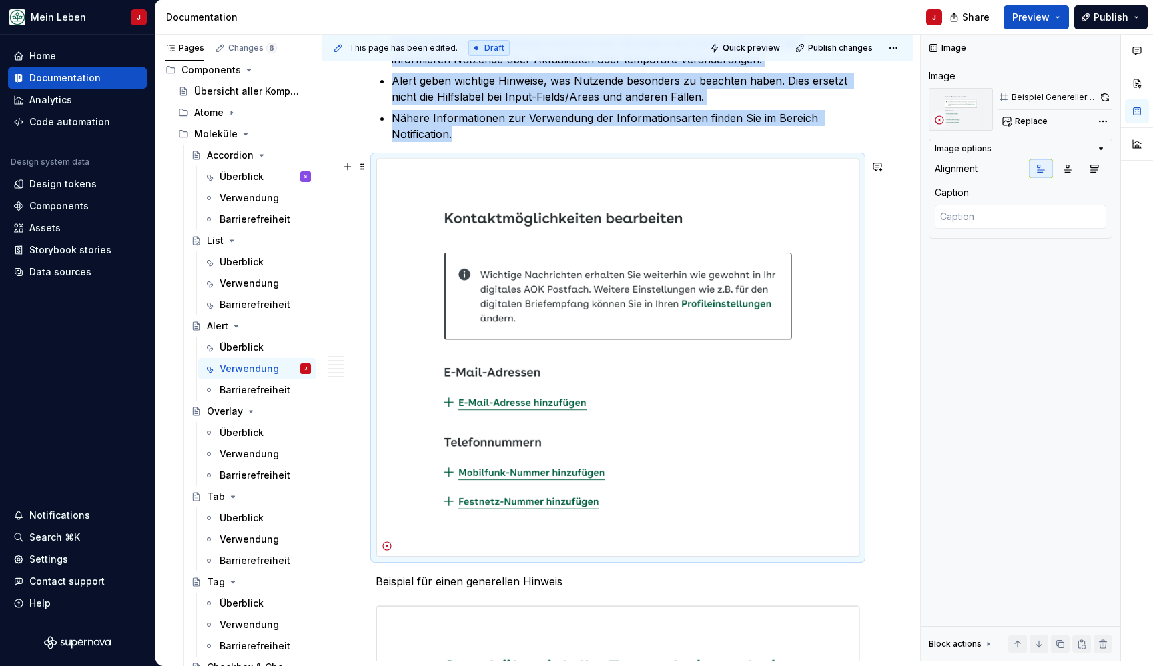
click at [761, 412] on img at bounding box center [617, 358] width 483 height 398
click at [407, 273] on img at bounding box center [617, 358] width 483 height 398
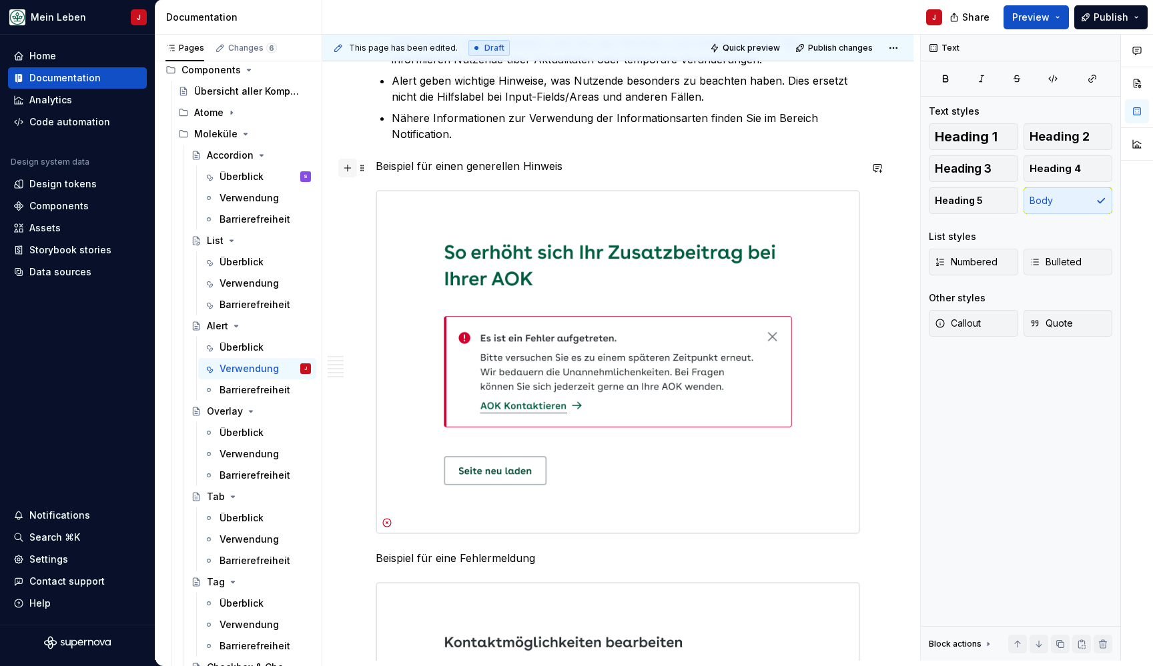
click at [353, 171] on button "button" at bounding box center [347, 168] width 19 height 19
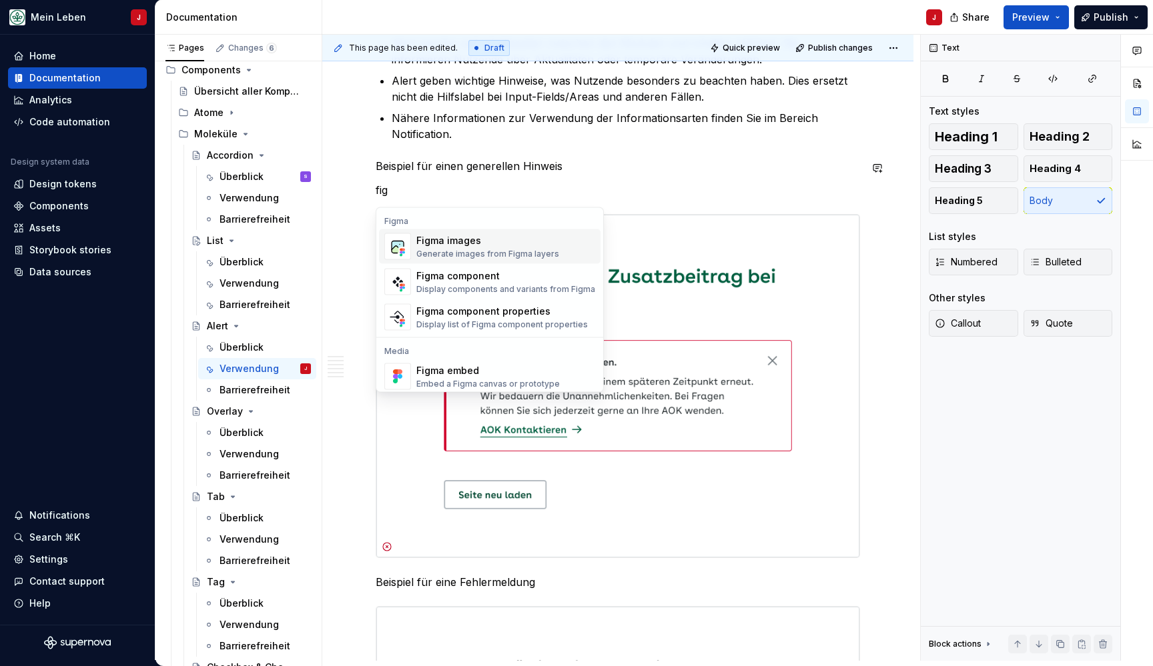
click at [430, 253] on div "Generate images from Figma layers" at bounding box center [487, 254] width 143 height 11
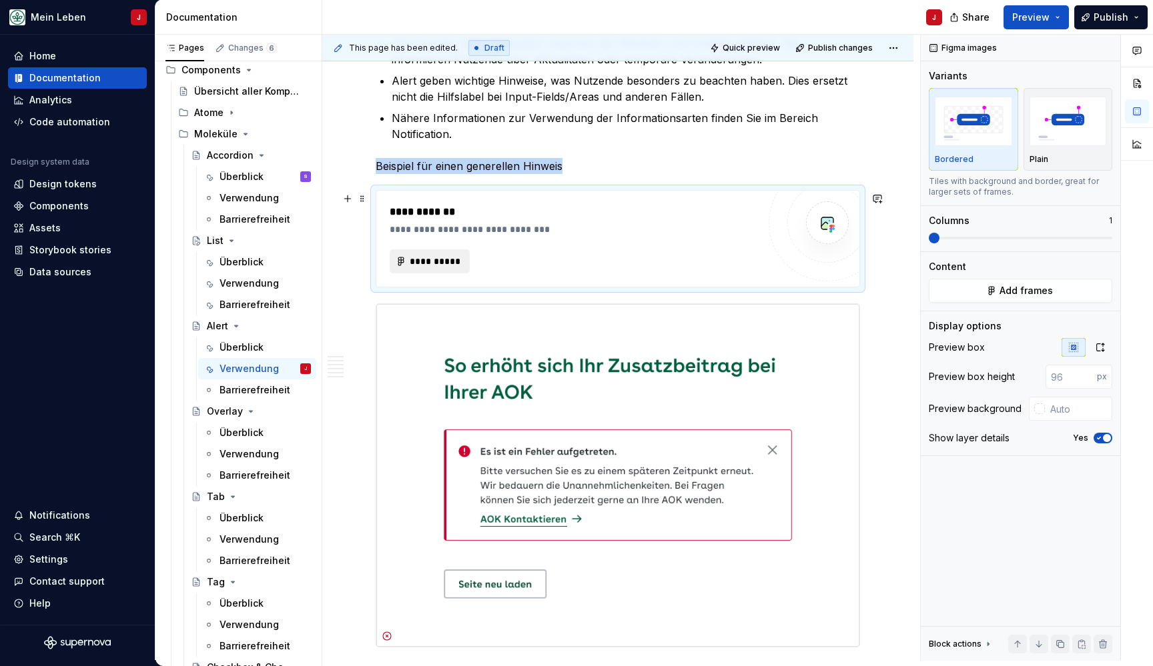
click at [429, 263] on span "**********" at bounding box center [435, 261] width 52 height 13
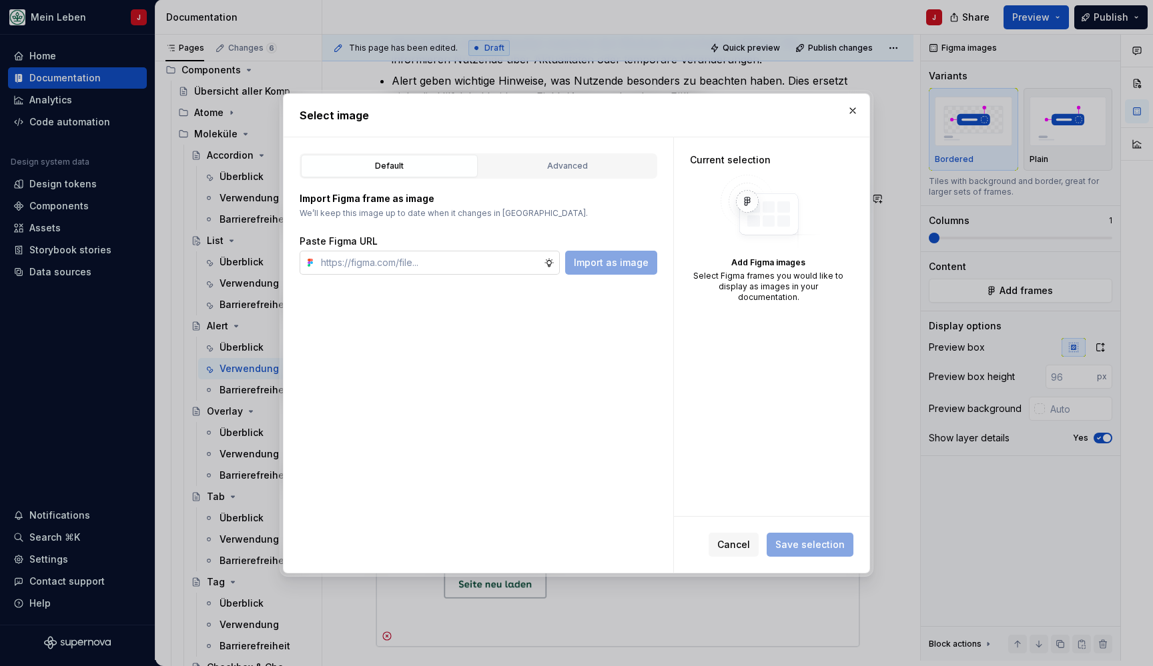
type textarea "*"
click at [443, 258] on input "text" at bounding box center [430, 263] width 228 height 24
type input "[URL][DOMAIN_NAME]"
click at [618, 261] on span "Import as image" at bounding box center [611, 262] width 75 height 13
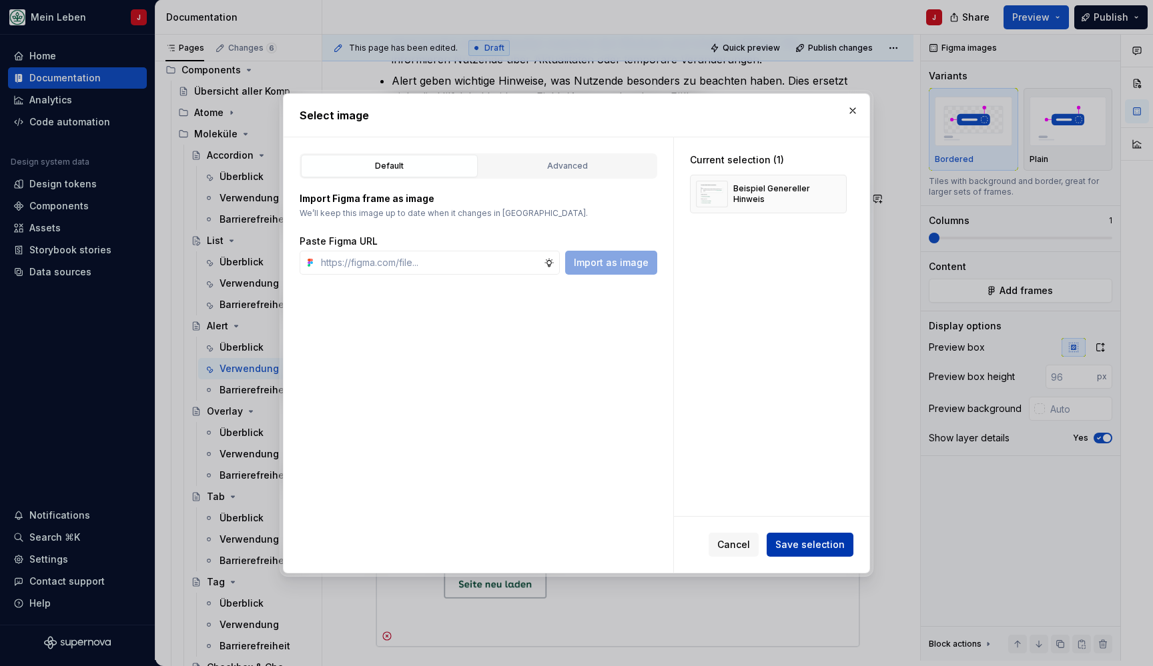
click at [813, 547] on span "Save selection" at bounding box center [809, 544] width 69 height 13
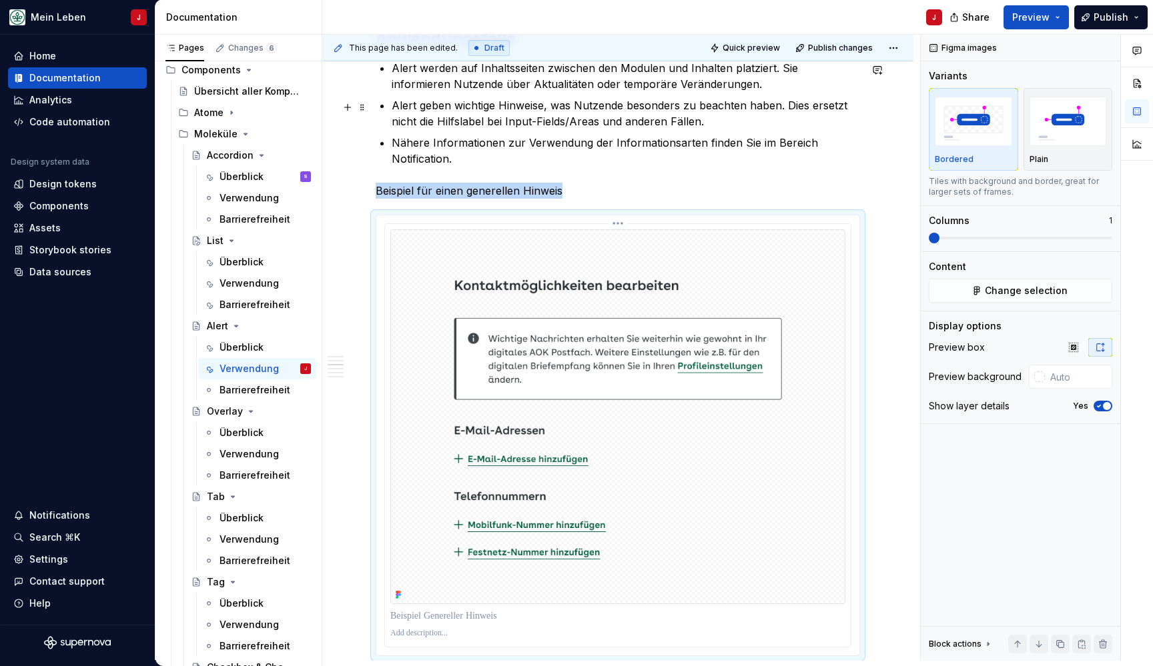
scroll to position [831, 0]
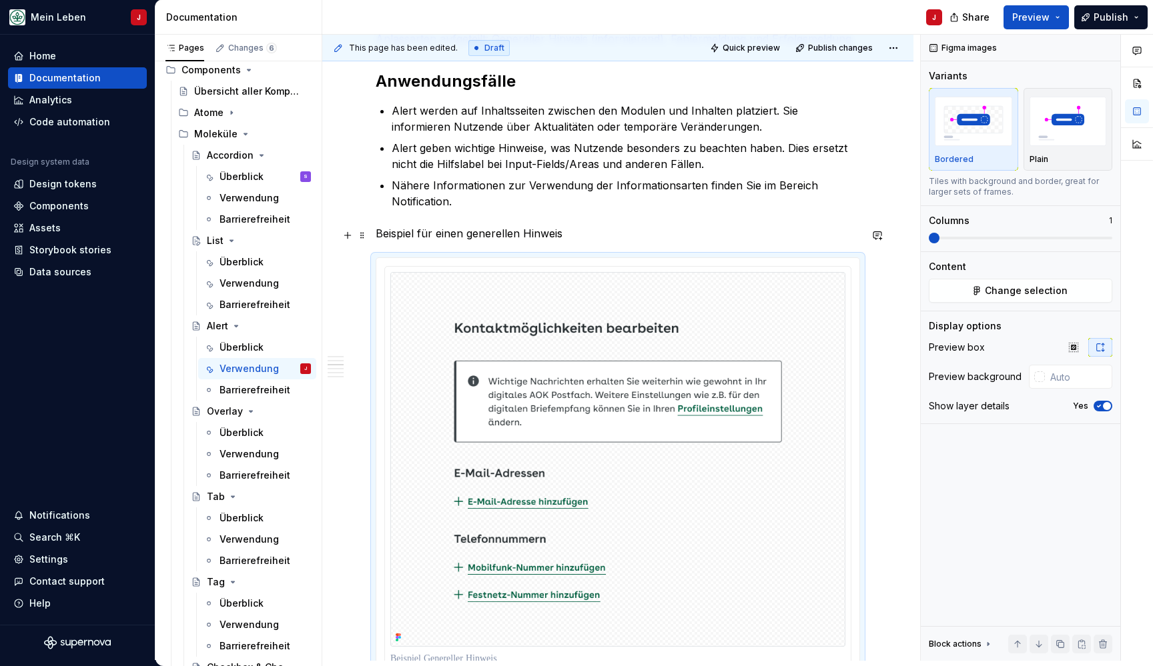
click at [430, 231] on p "Beispiel für einen generellen Hinweis" at bounding box center [618, 233] width 484 height 16
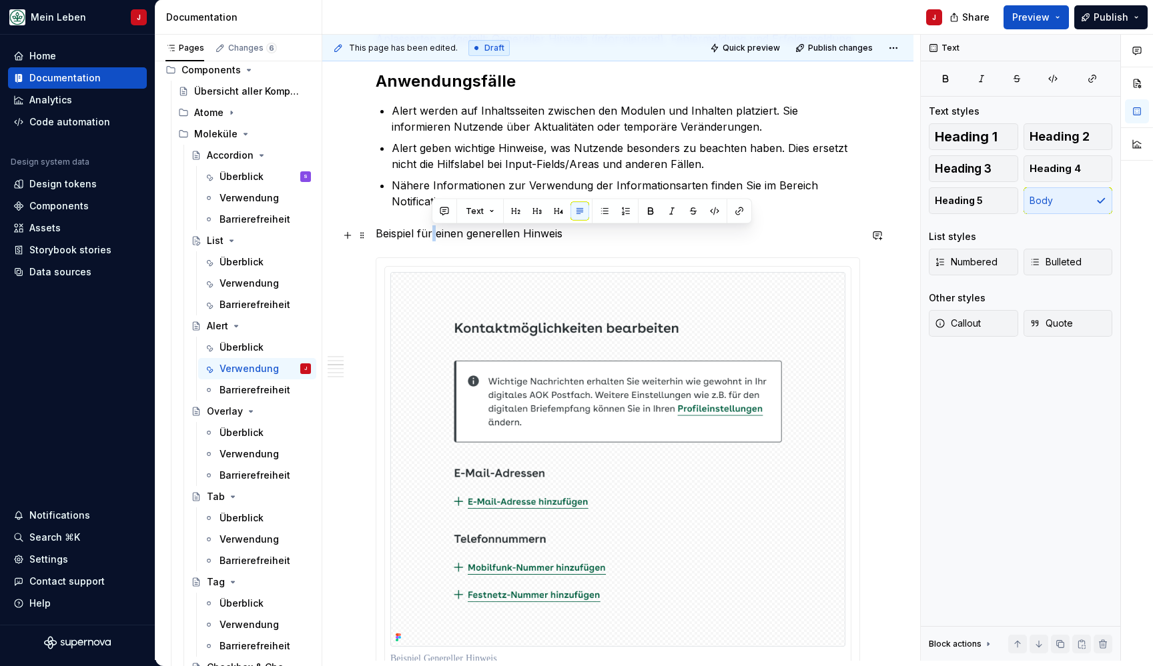
click at [430, 231] on p "Beispiel für einen generellen Hinweis" at bounding box center [618, 233] width 484 height 16
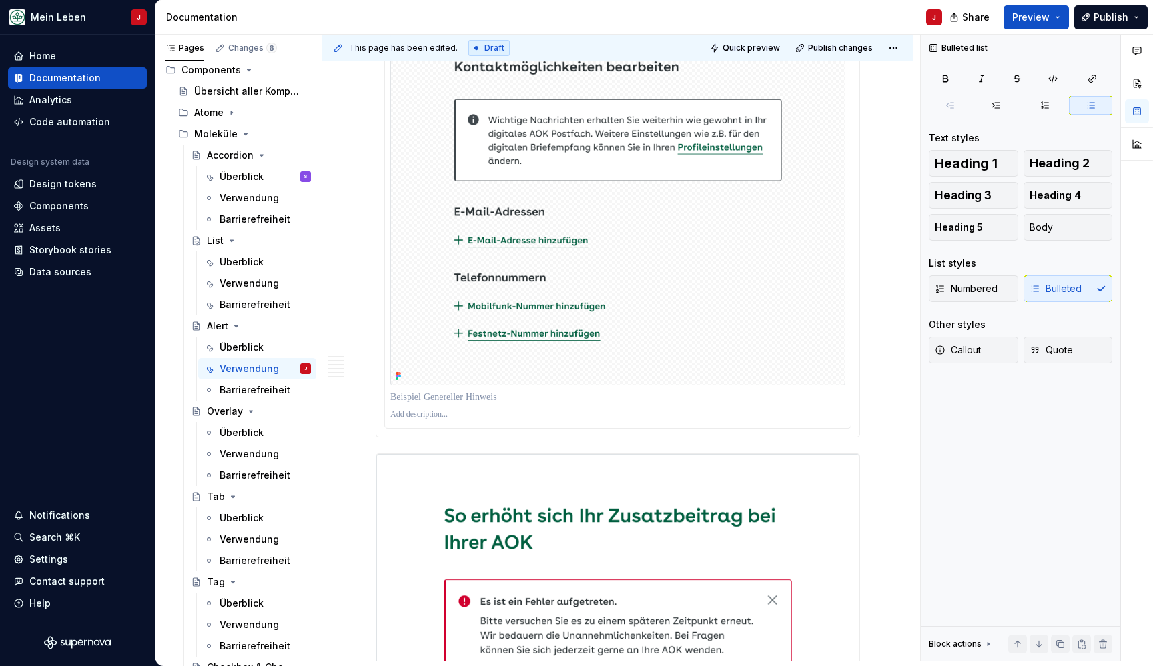
scroll to position [1080, 0]
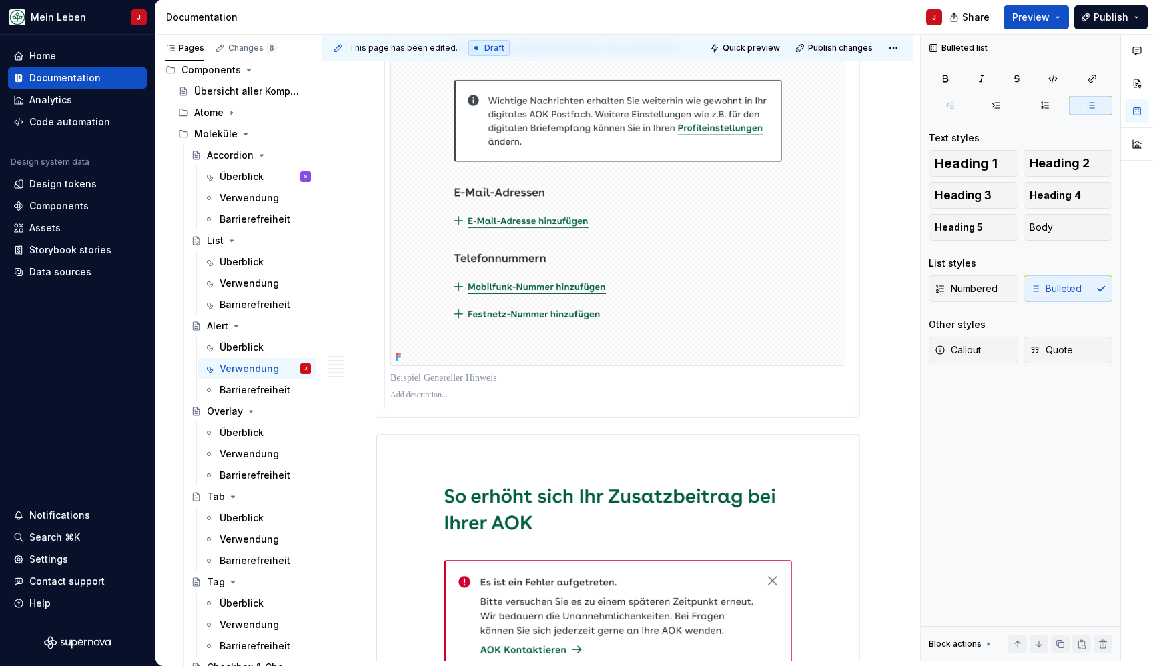
click at [426, 432] on div "Aufbau Die folgende Abbildung präsentiert verschiedene Optionen für die Alert-K…" at bounding box center [618, 604] width 484 height 2820
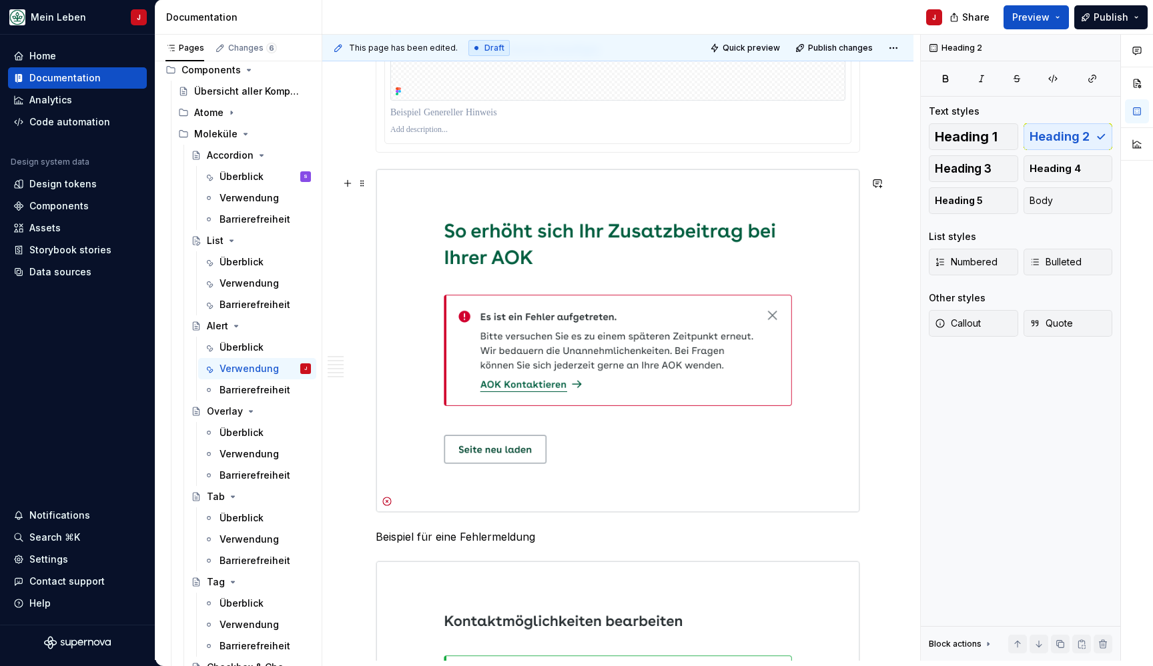
scroll to position [1383, 0]
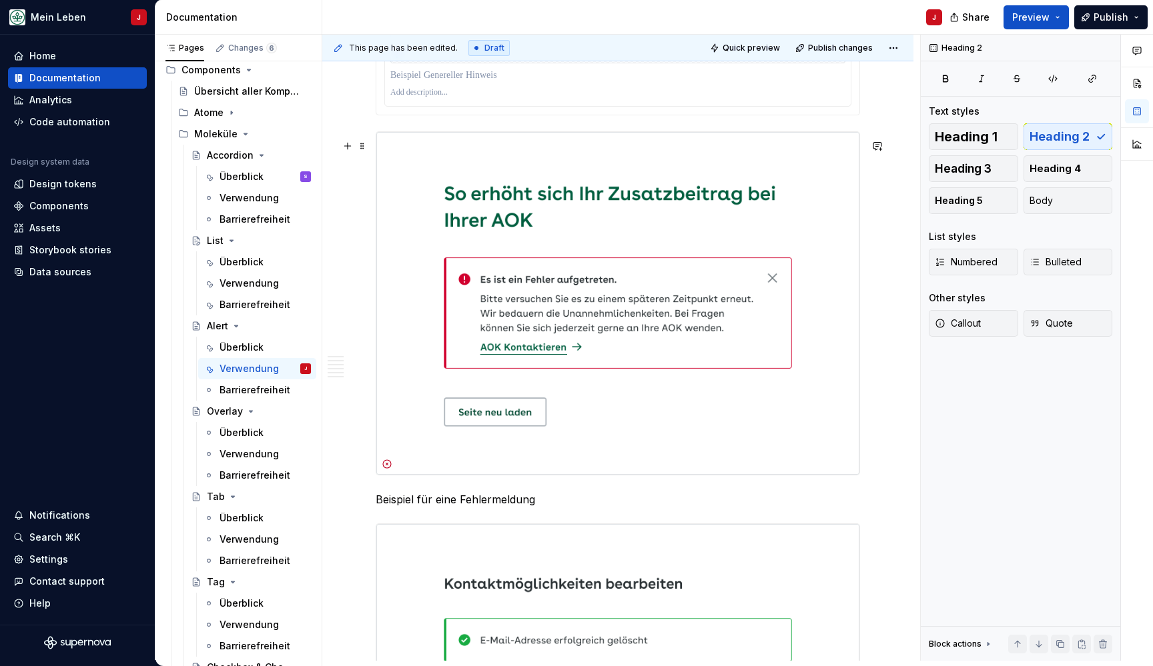
click at [412, 233] on img at bounding box center [617, 303] width 483 height 343
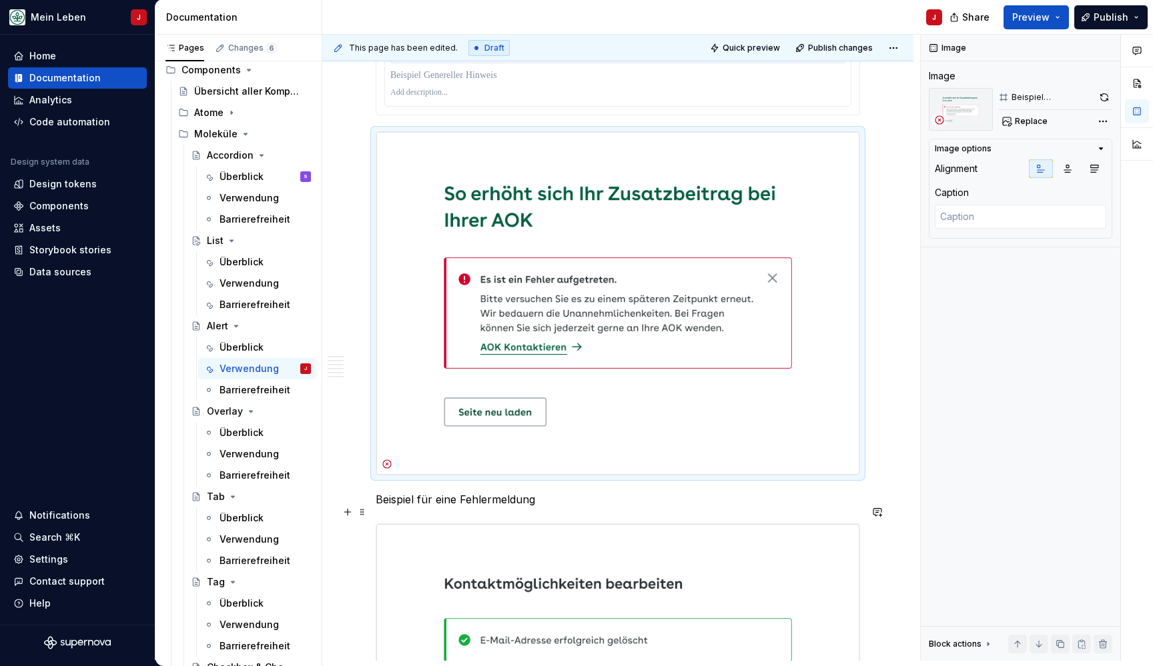
click at [459, 508] on p "Beispiel für eine Fehlermeldung" at bounding box center [618, 500] width 484 height 16
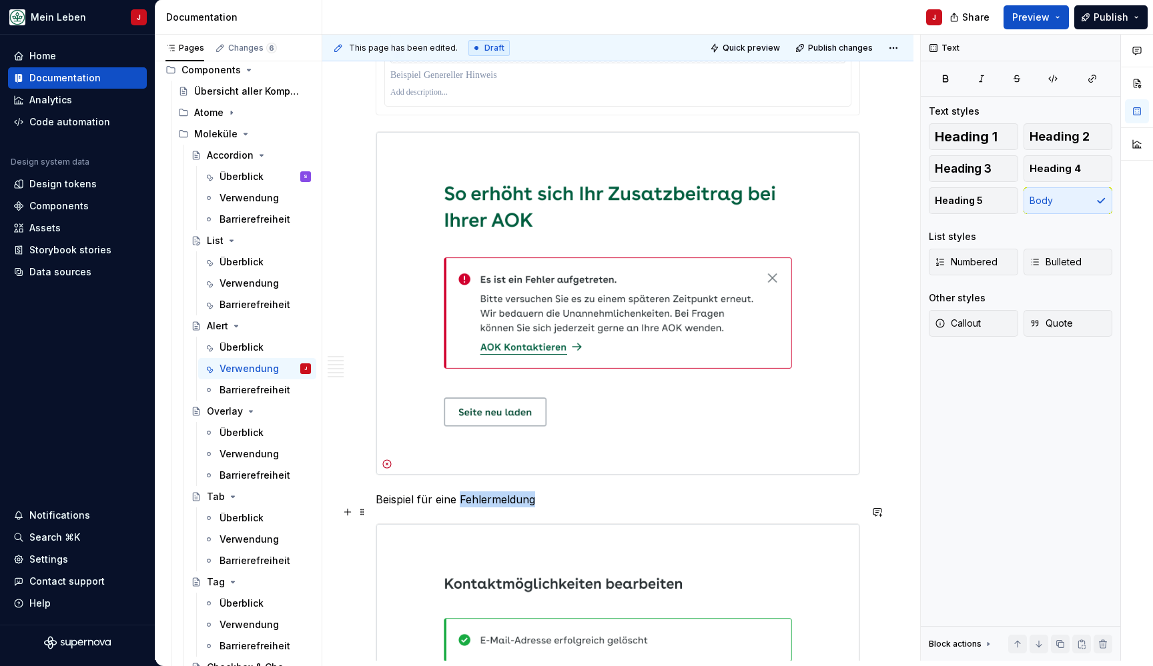
click at [459, 508] on p "Beispiel für eine Fehlermeldung" at bounding box center [618, 500] width 484 height 16
click at [550, 245] on img at bounding box center [617, 303] width 483 height 343
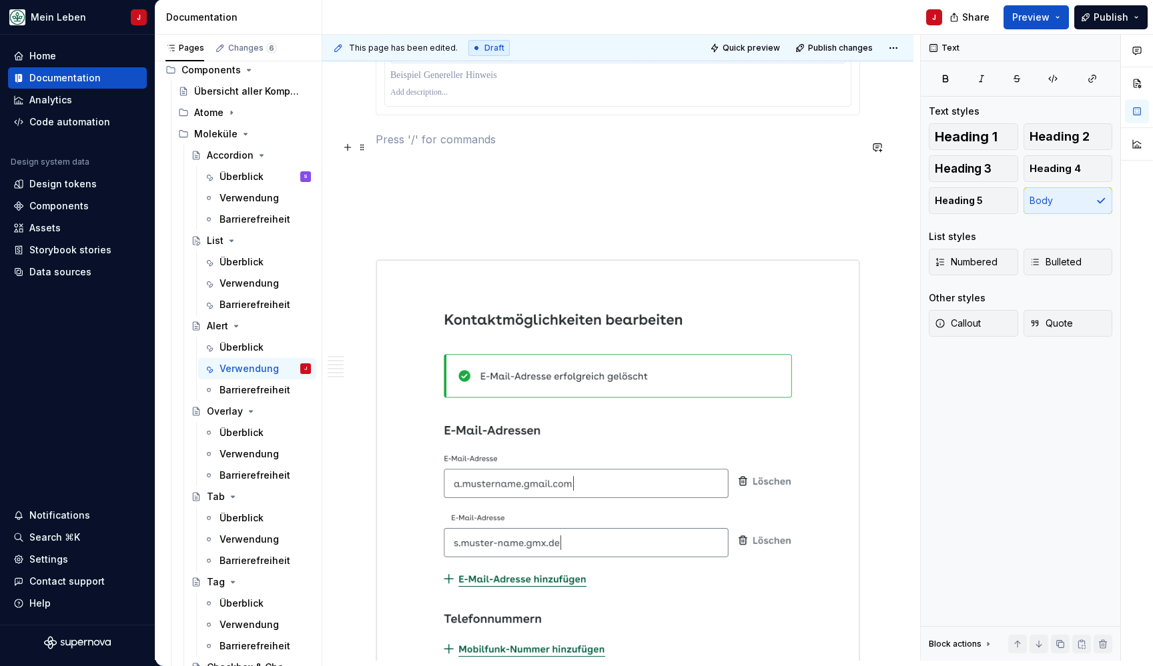
click at [399, 147] on p at bounding box center [618, 139] width 484 height 16
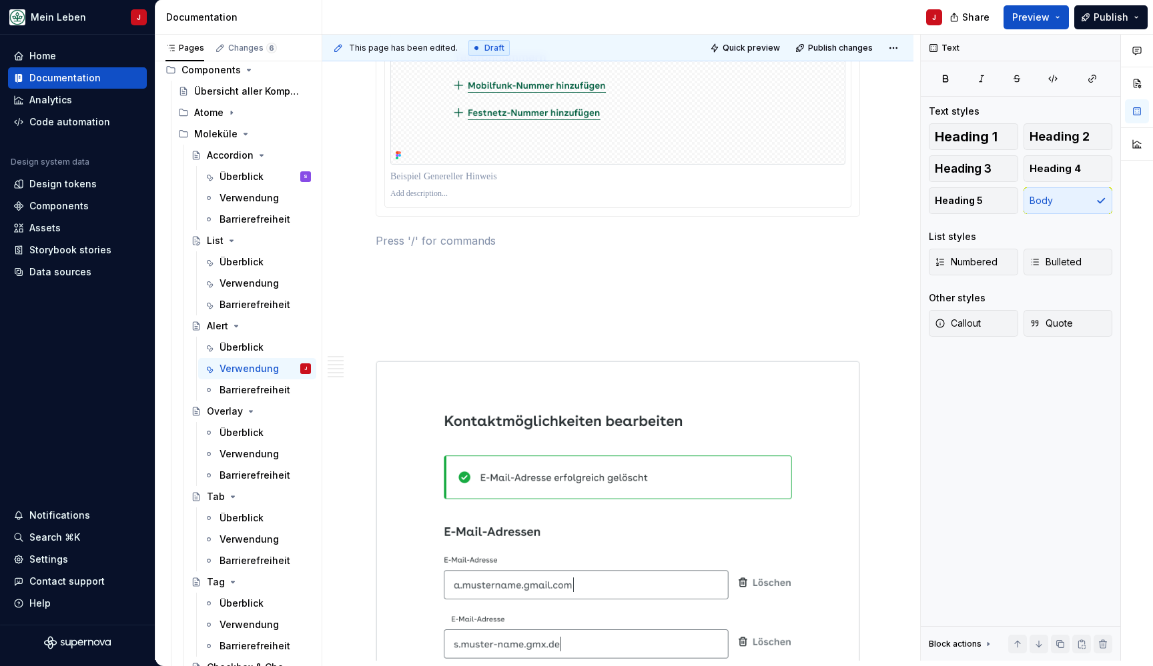
scroll to position [1261, 0]
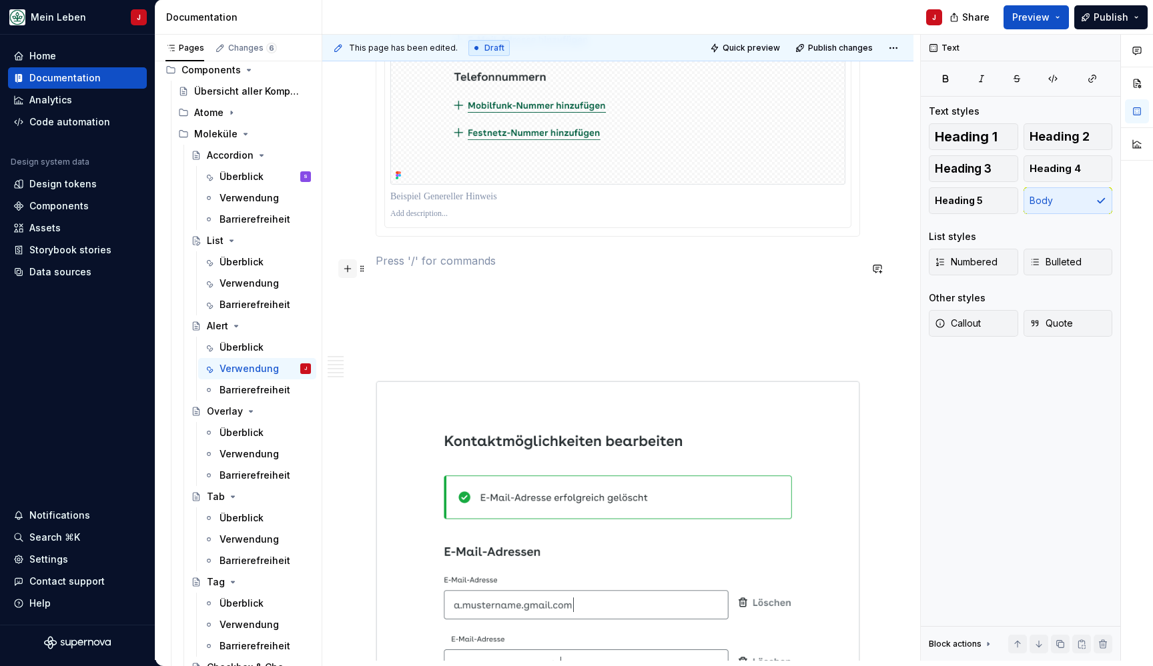
click at [350, 271] on button "button" at bounding box center [347, 268] width 19 height 19
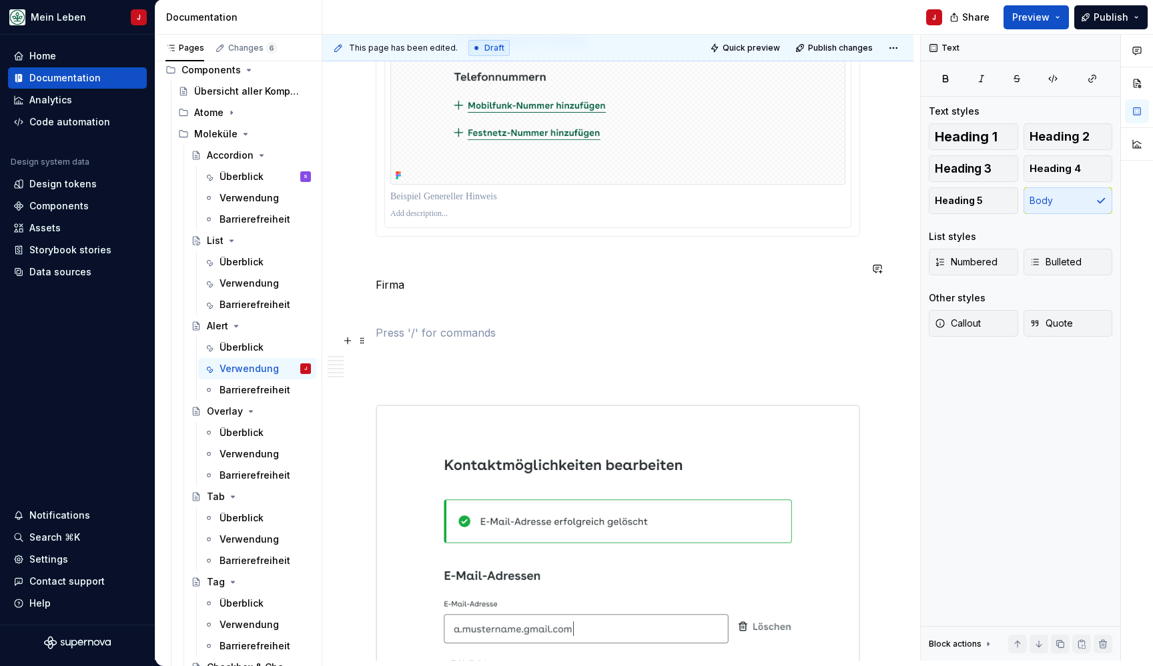
drag, startPoint x: 462, startPoint y: 334, endPoint x: 460, endPoint y: 348, distance: 14.1
click at [460, 341] on p at bounding box center [618, 333] width 484 height 16
click at [415, 289] on p "Firma" at bounding box center [618, 285] width 484 height 16
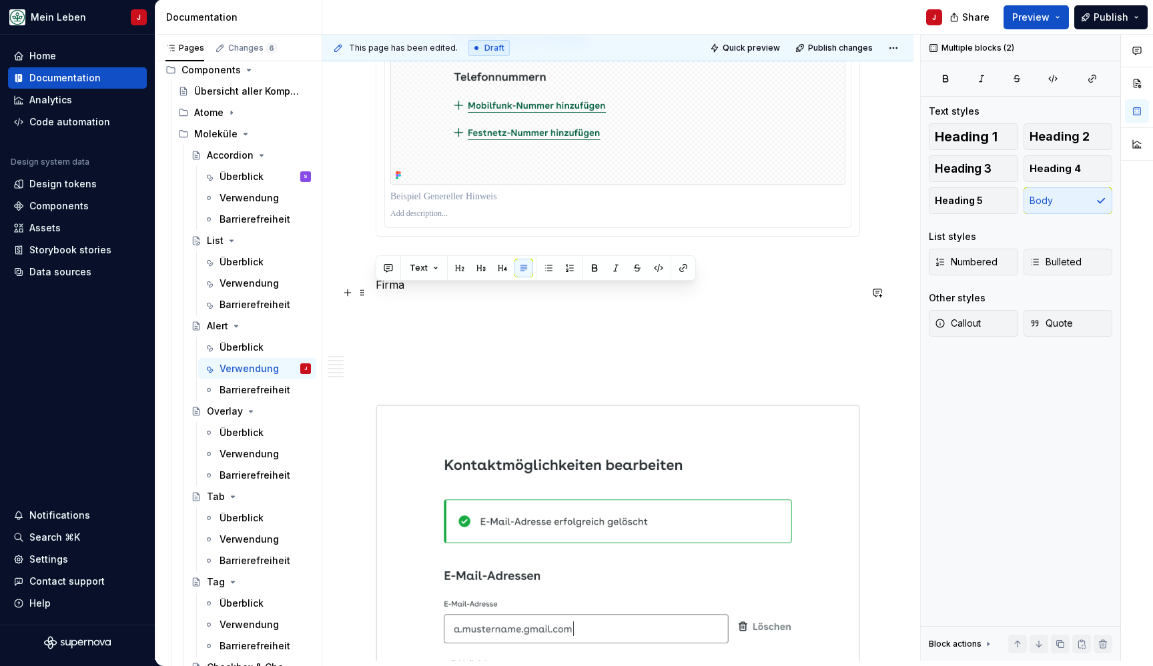
click at [415, 289] on p "Firma" at bounding box center [618, 285] width 484 height 16
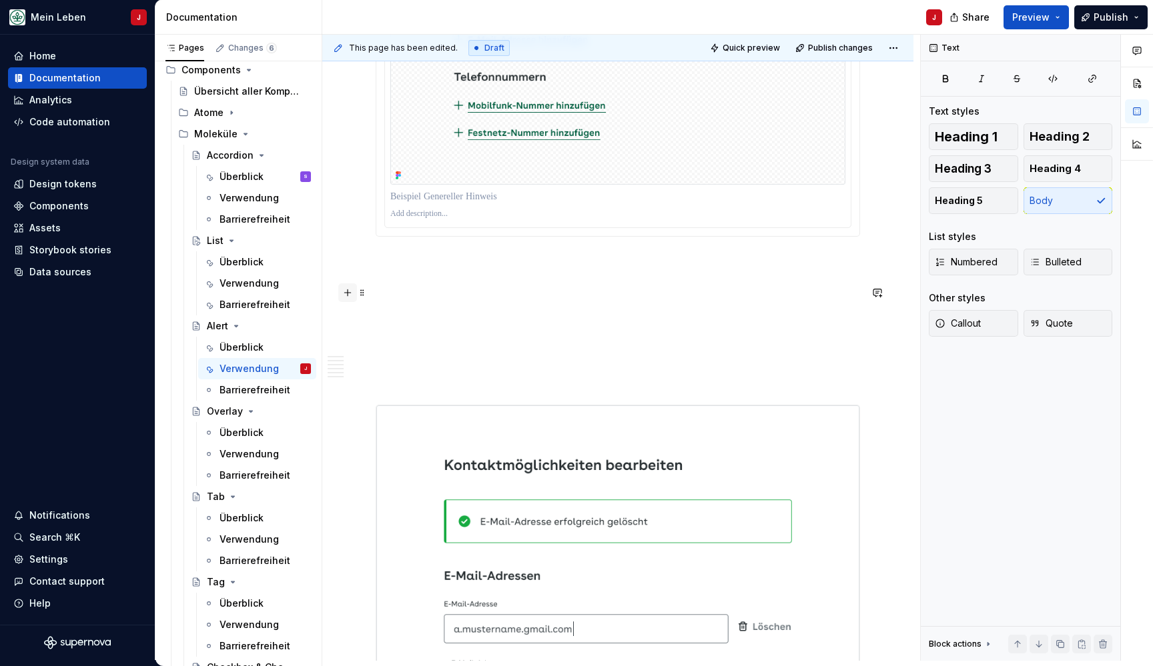
click at [346, 294] on button "button" at bounding box center [347, 292] width 19 height 19
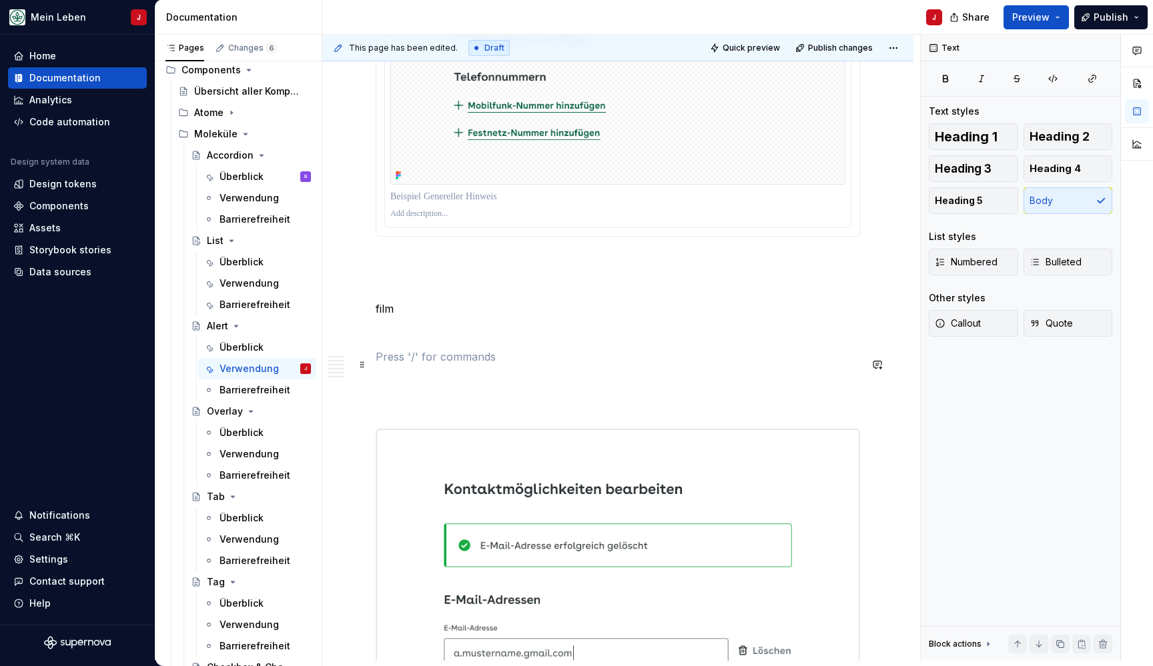
drag, startPoint x: 444, startPoint y: 364, endPoint x: 437, endPoint y: 369, distance: 8.5
click at [437, 365] on p at bounding box center [618, 357] width 484 height 16
click at [410, 314] on p "film" at bounding box center [618, 309] width 484 height 16
click at [350, 318] on button "button" at bounding box center [347, 317] width 19 height 19
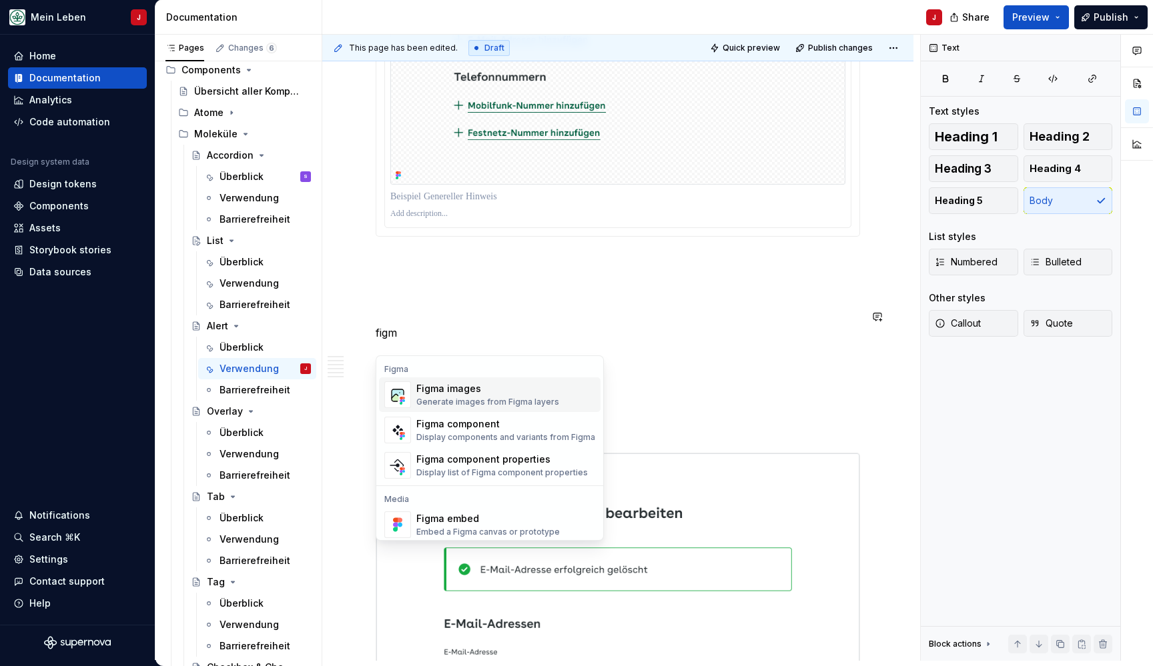
click at [408, 393] on img "Suggestions" at bounding box center [397, 395] width 25 height 27
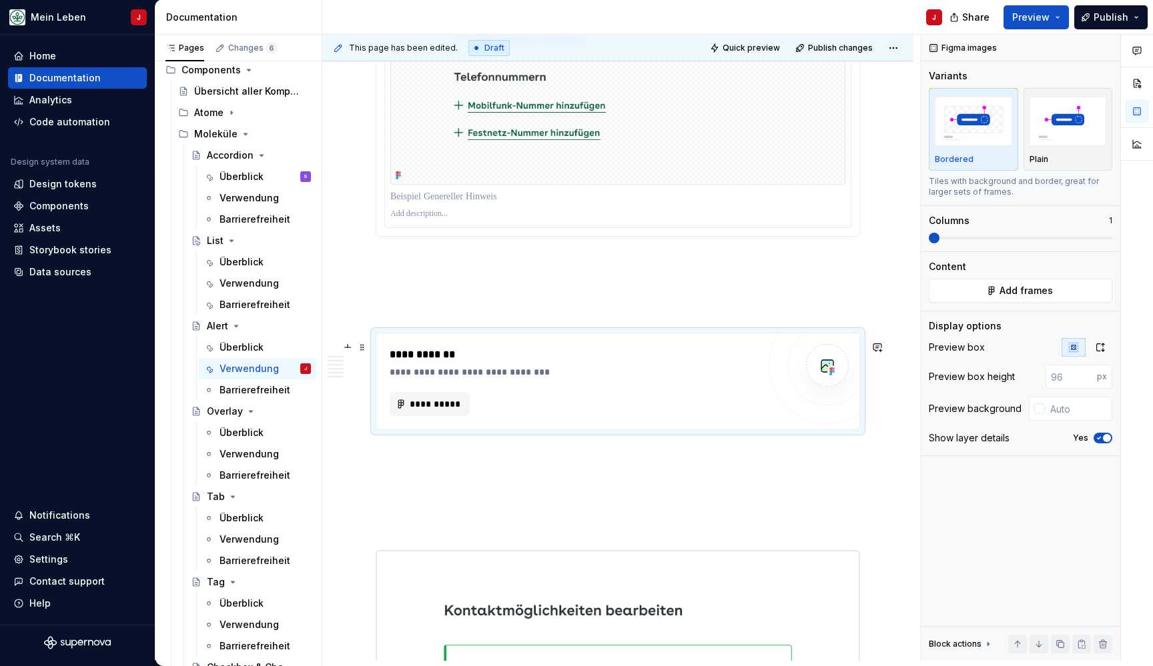
click at [408, 399] on div "**********" at bounding box center [574, 381] width 368 height 69
click at [406, 426] on div "**********" at bounding box center [617, 382] width 483 height 96
click at [430, 410] on span "**********" at bounding box center [435, 404] width 52 height 13
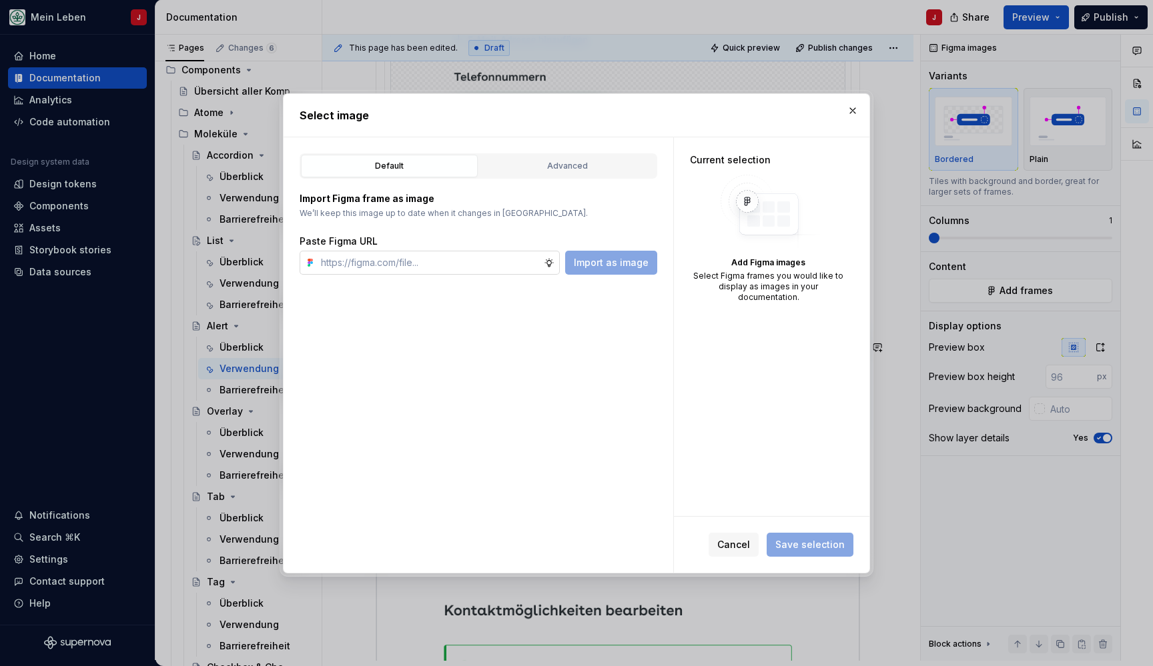
type textarea "*"
click at [438, 263] on input "text" at bounding box center [430, 263] width 228 height 24
type input "[URL][DOMAIN_NAME]"
click at [614, 263] on span "Import as image" at bounding box center [611, 262] width 75 height 13
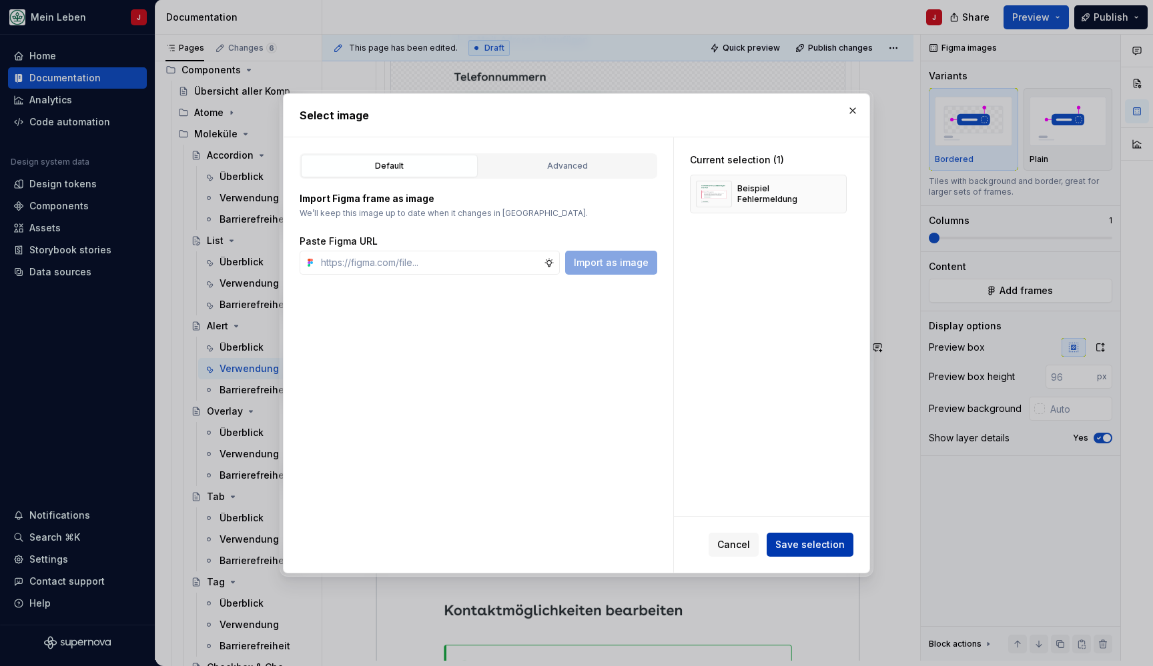
click at [809, 548] on span "Save selection" at bounding box center [809, 544] width 69 height 13
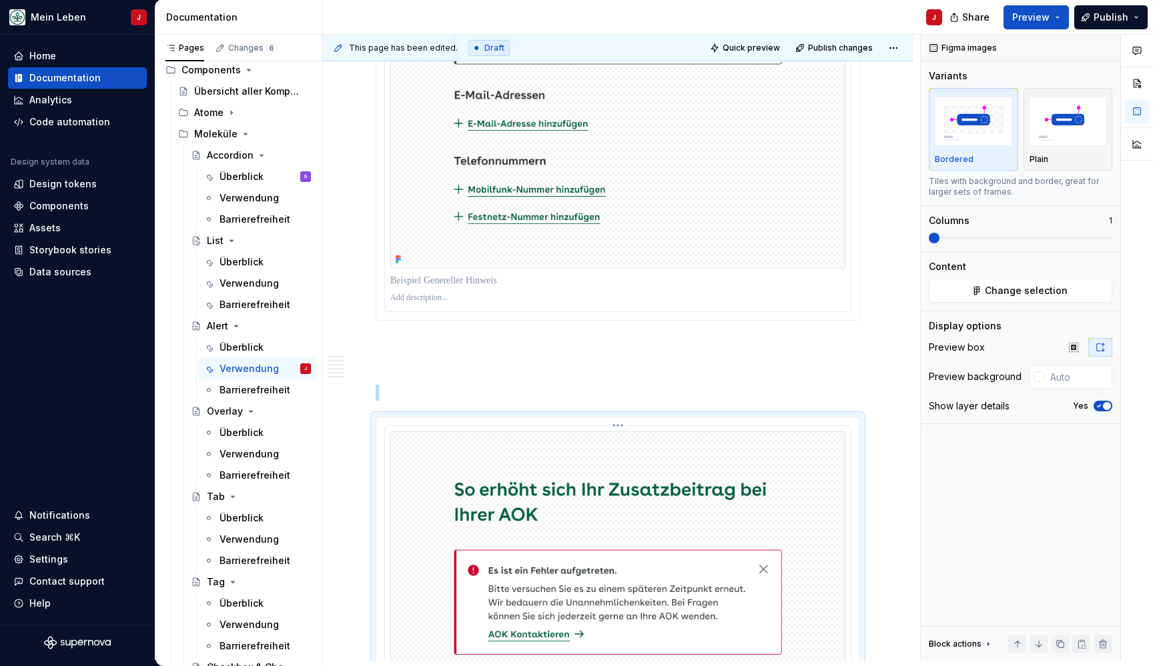
scroll to position [1165, 0]
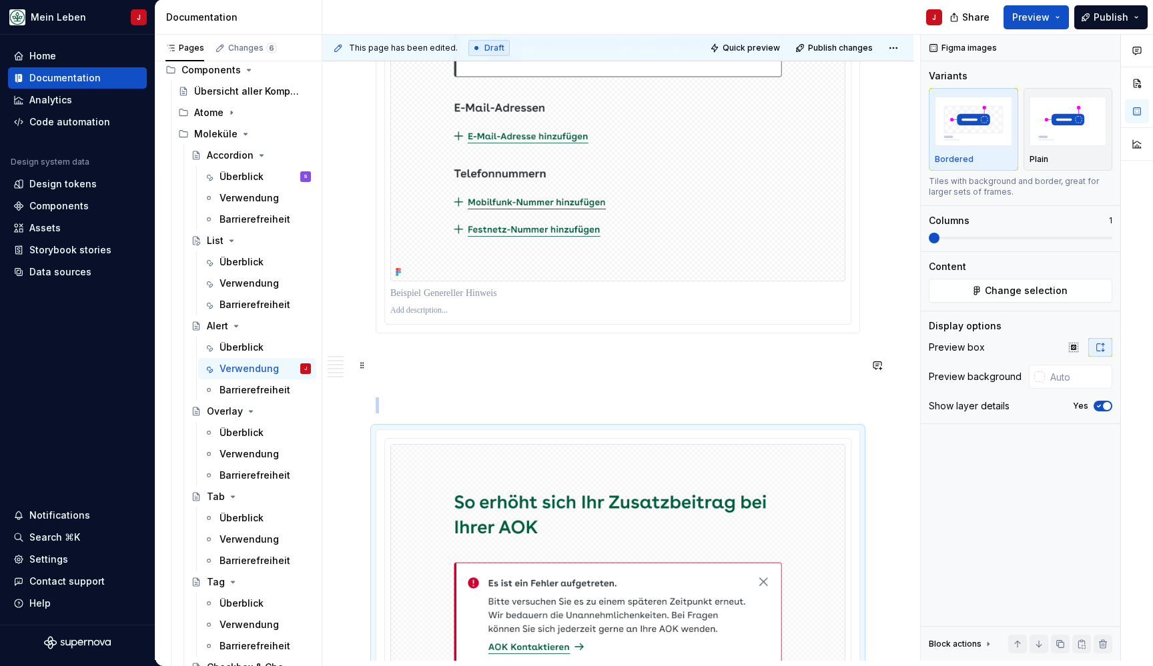
click at [455, 363] on p at bounding box center [618, 358] width 484 height 16
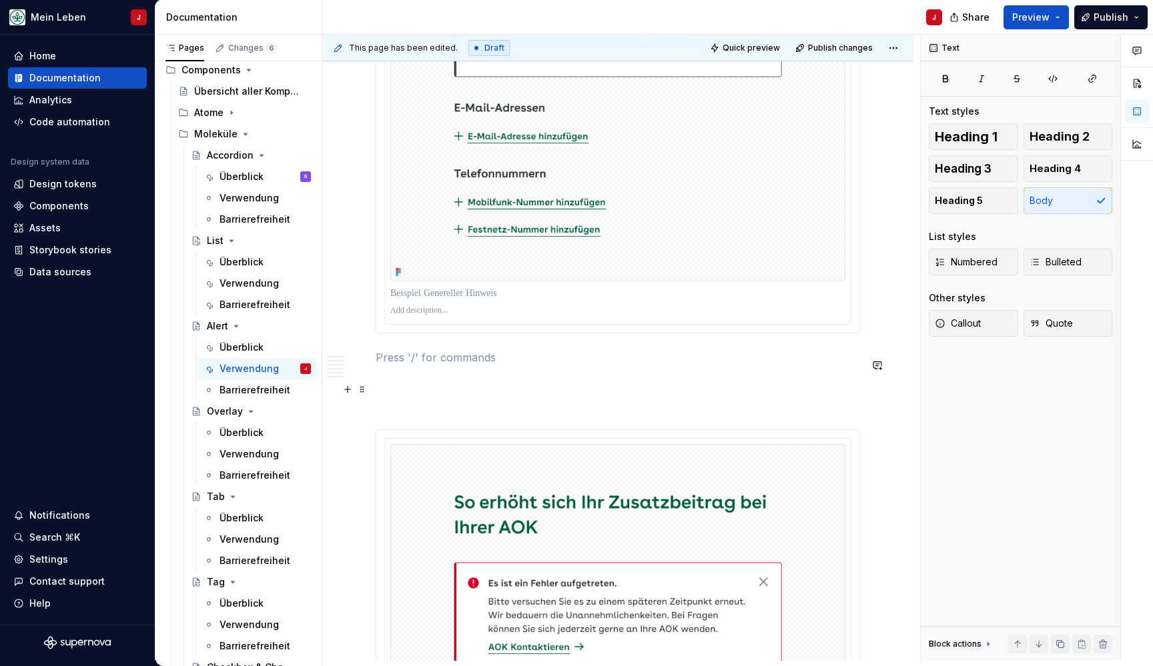
click at [429, 409] on p at bounding box center [618, 406] width 484 height 16
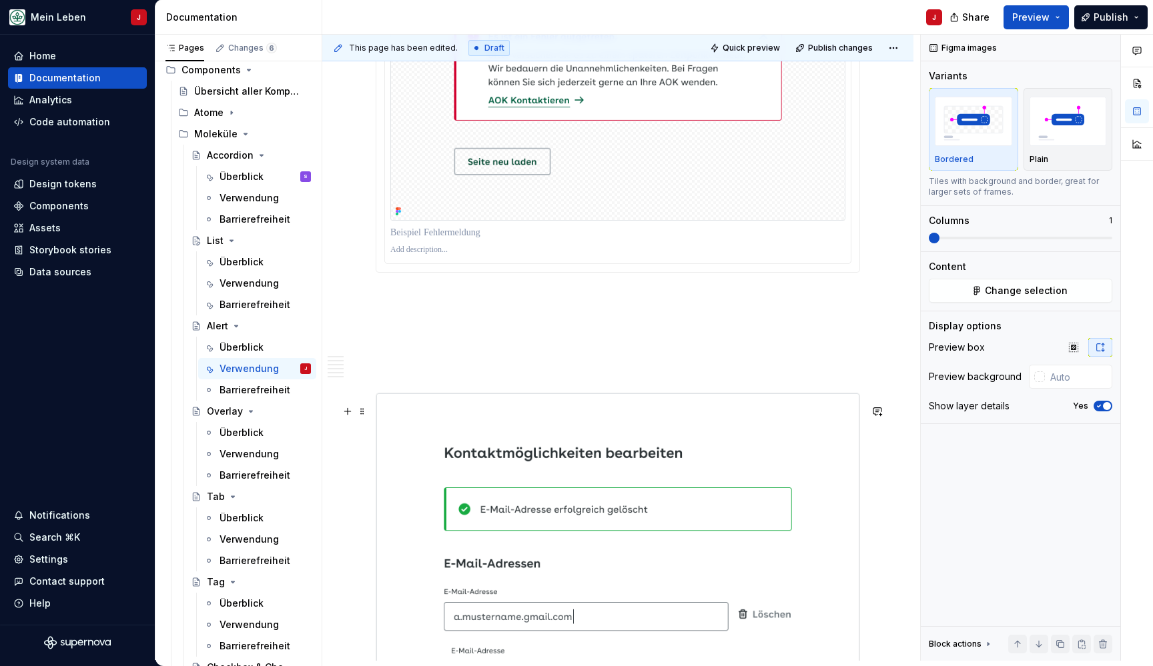
scroll to position [1650, 0]
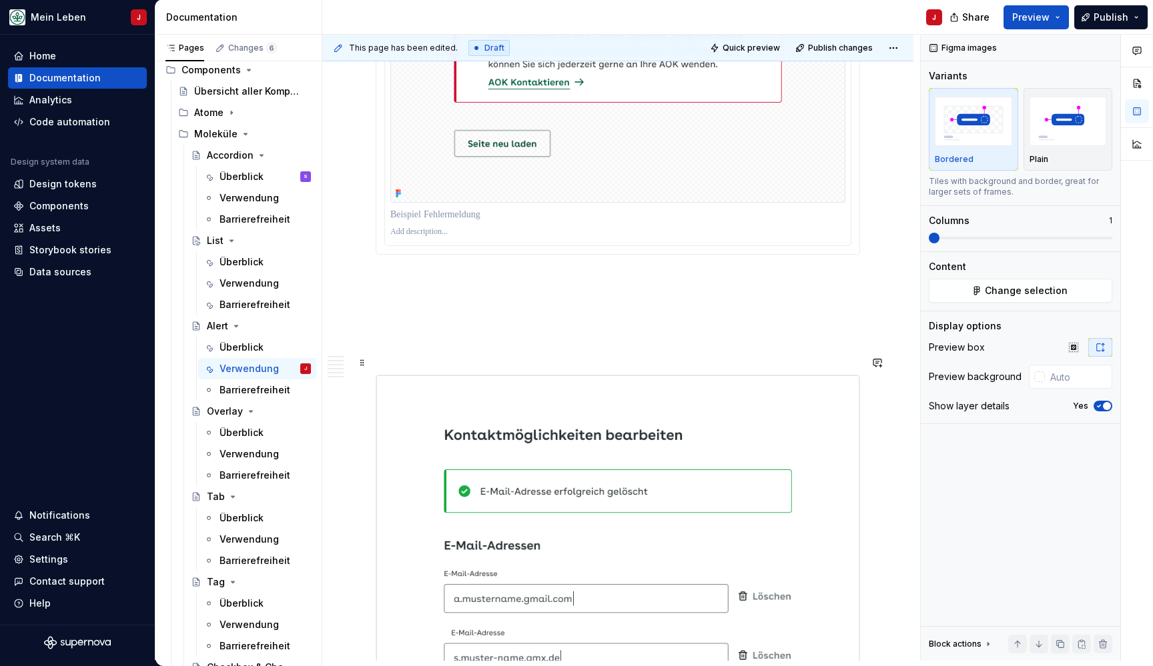
click at [456, 359] on p at bounding box center [618, 351] width 484 height 16
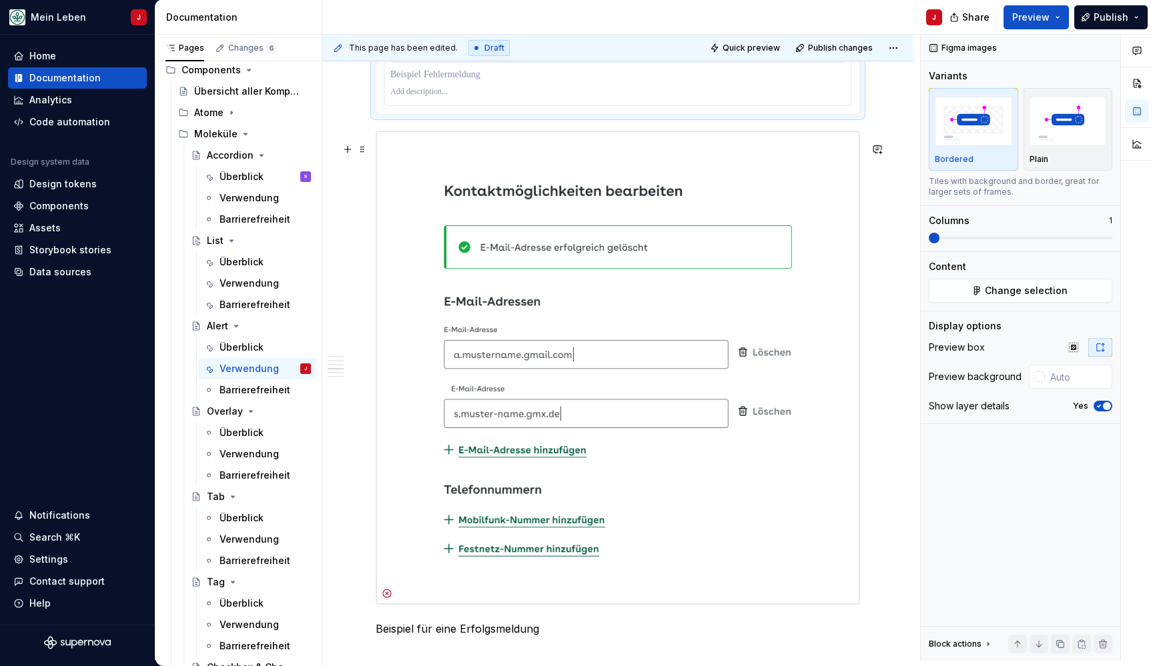
scroll to position [1727, 0]
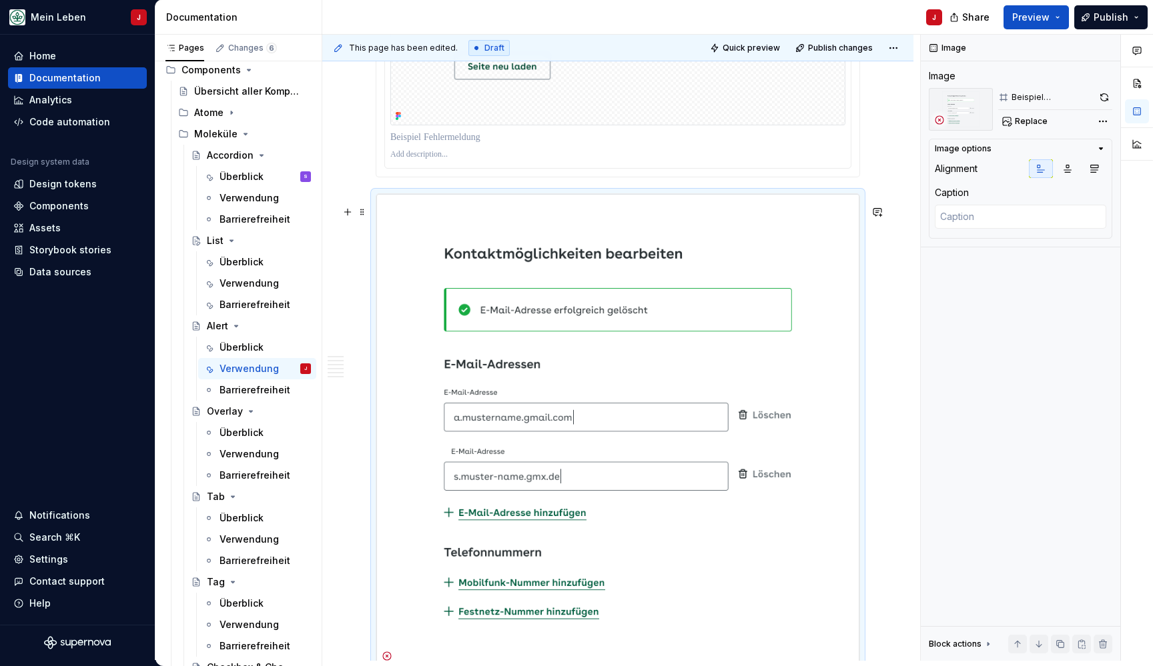
type textarea "*"
click at [390, 346] on img at bounding box center [617, 431] width 483 height 474
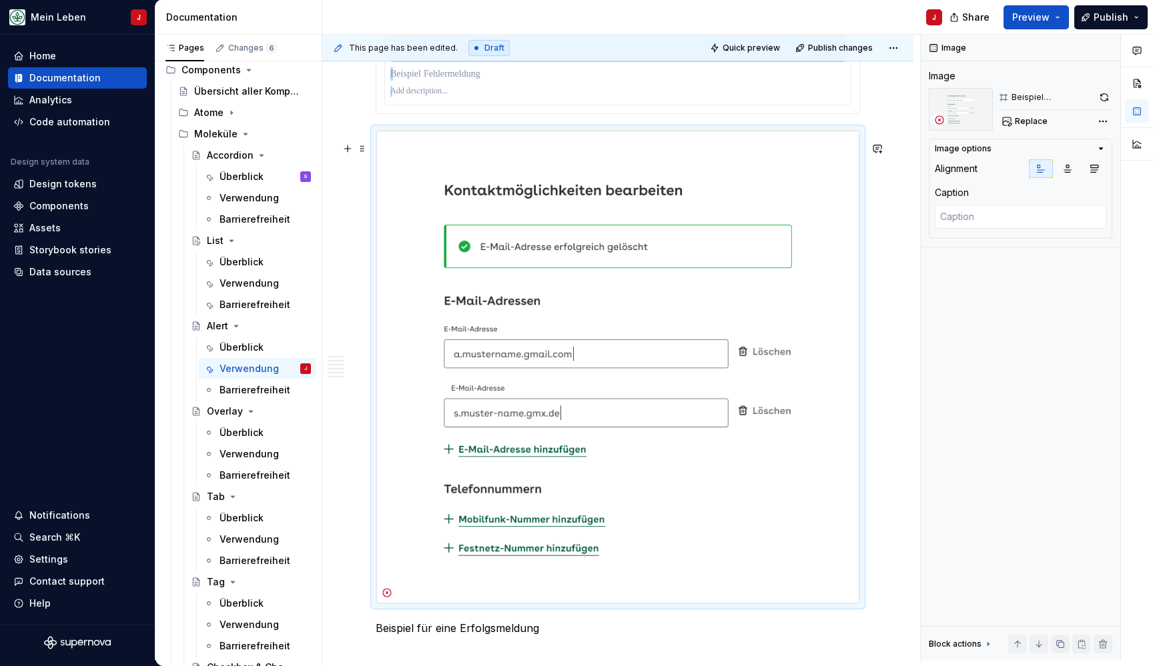
scroll to position [1792, 0]
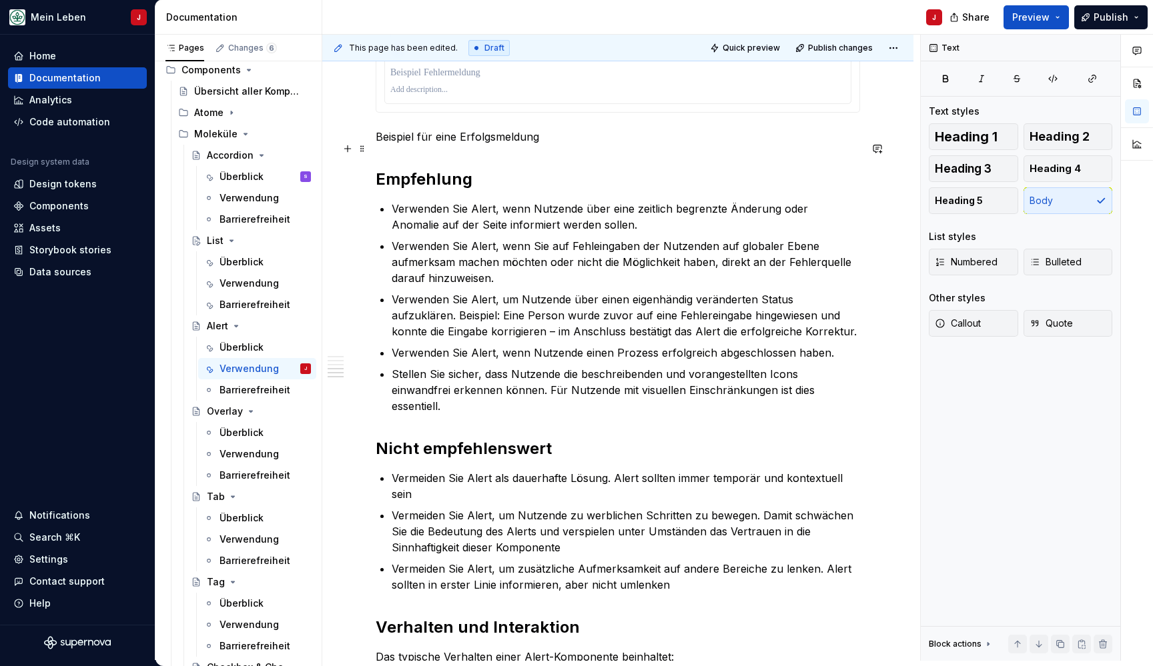
click at [425, 145] on p "Beispiel für eine Erfolgsmeldung" at bounding box center [618, 137] width 484 height 16
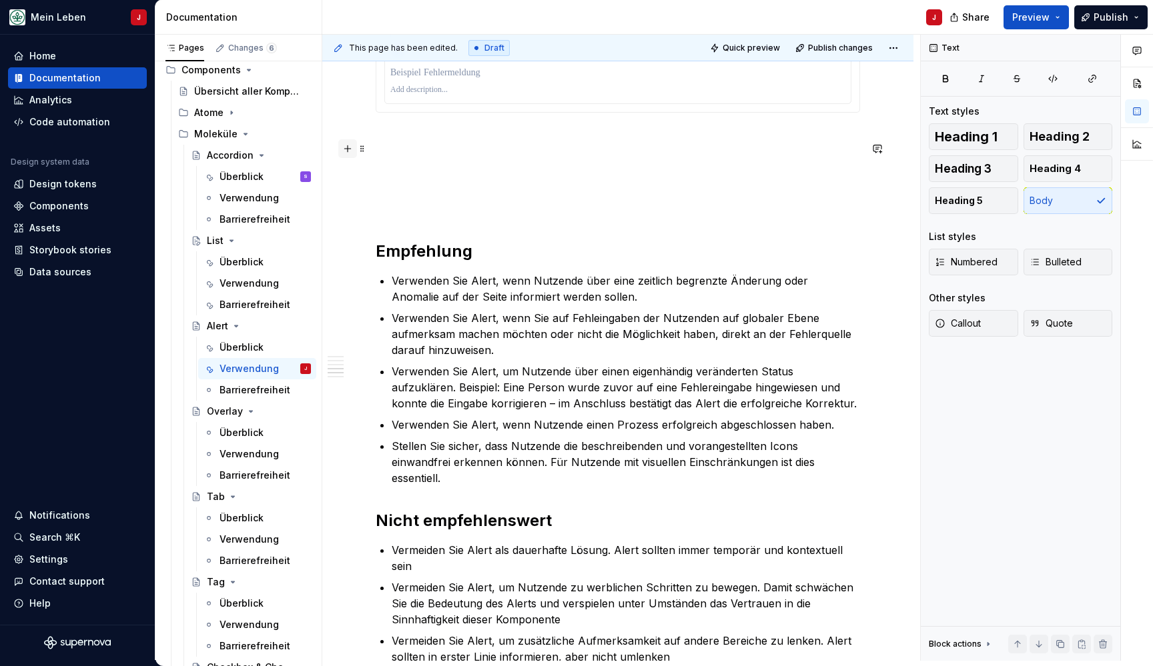
click at [346, 149] on button "button" at bounding box center [347, 148] width 19 height 19
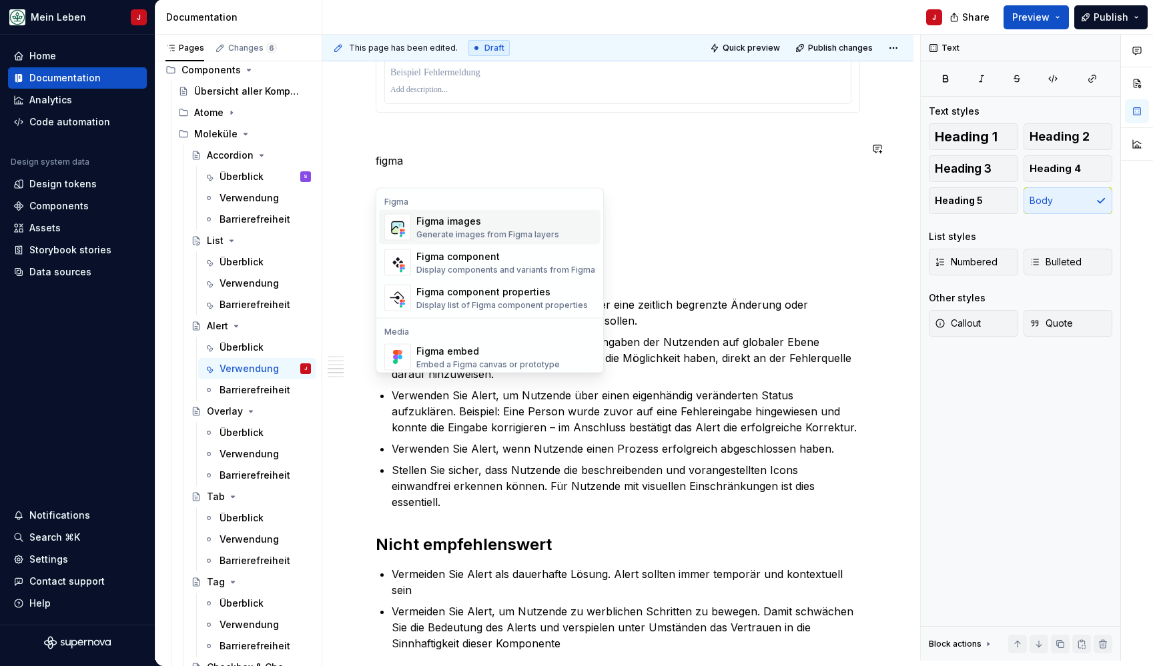
click at [414, 217] on p at bounding box center [618, 209] width 484 height 16
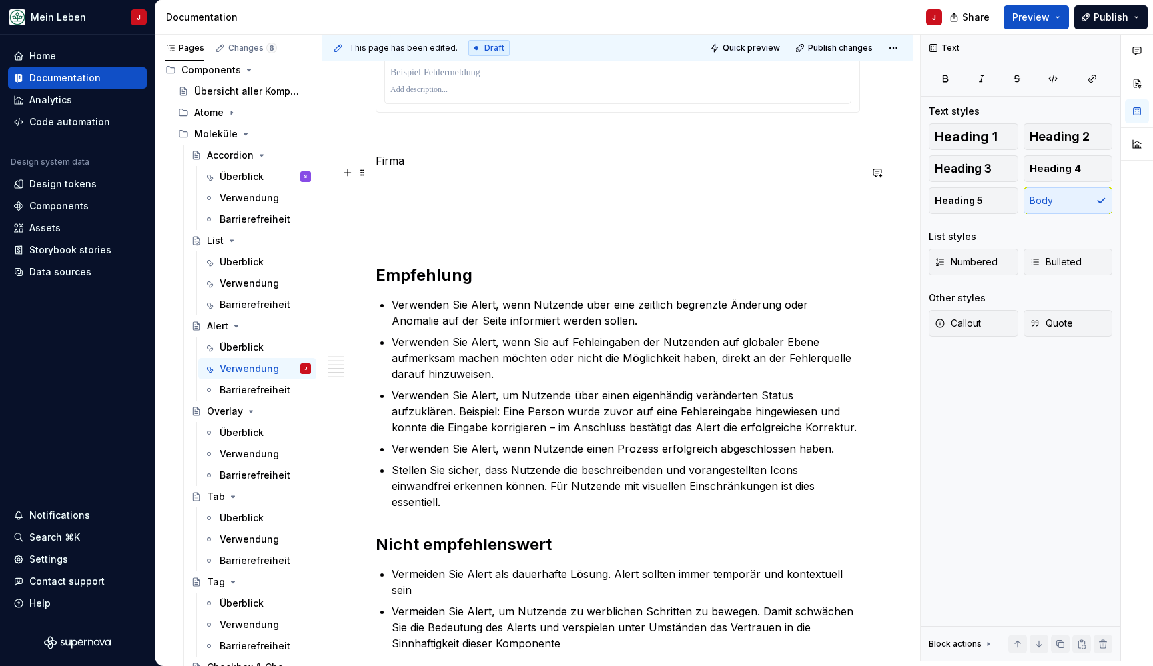
click at [432, 169] on p "Firma" at bounding box center [618, 161] width 484 height 16
click at [348, 176] on button "button" at bounding box center [347, 172] width 19 height 19
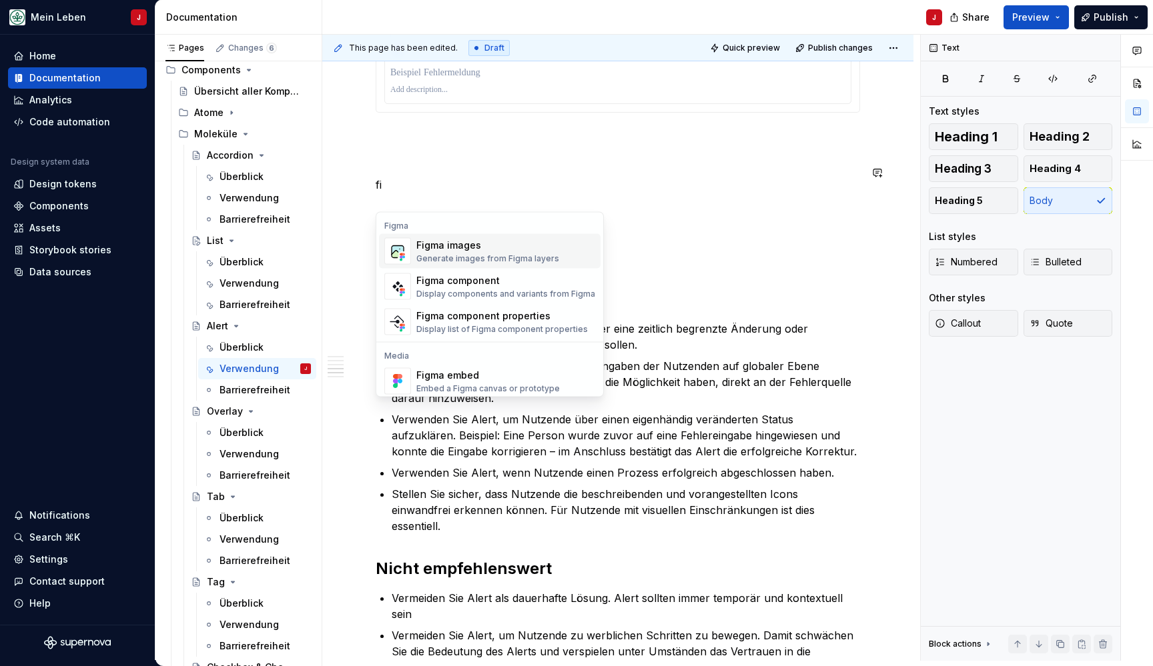
click at [406, 249] on img "Suggestions" at bounding box center [397, 251] width 25 height 27
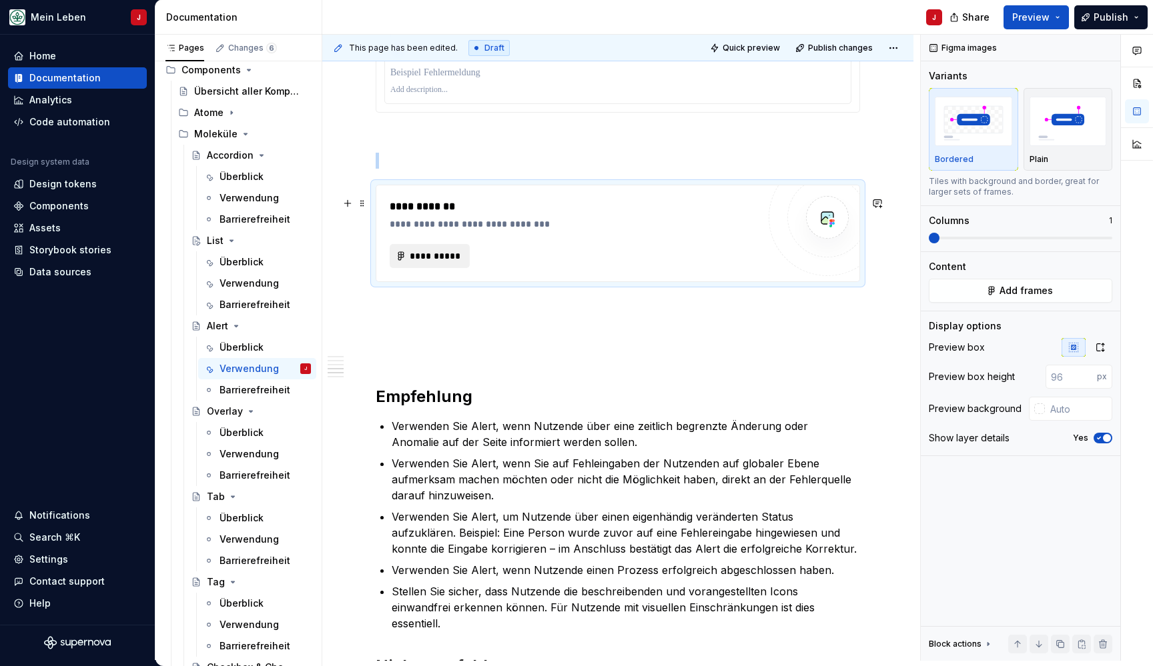
click at [422, 263] on span "**********" at bounding box center [435, 255] width 52 height 13
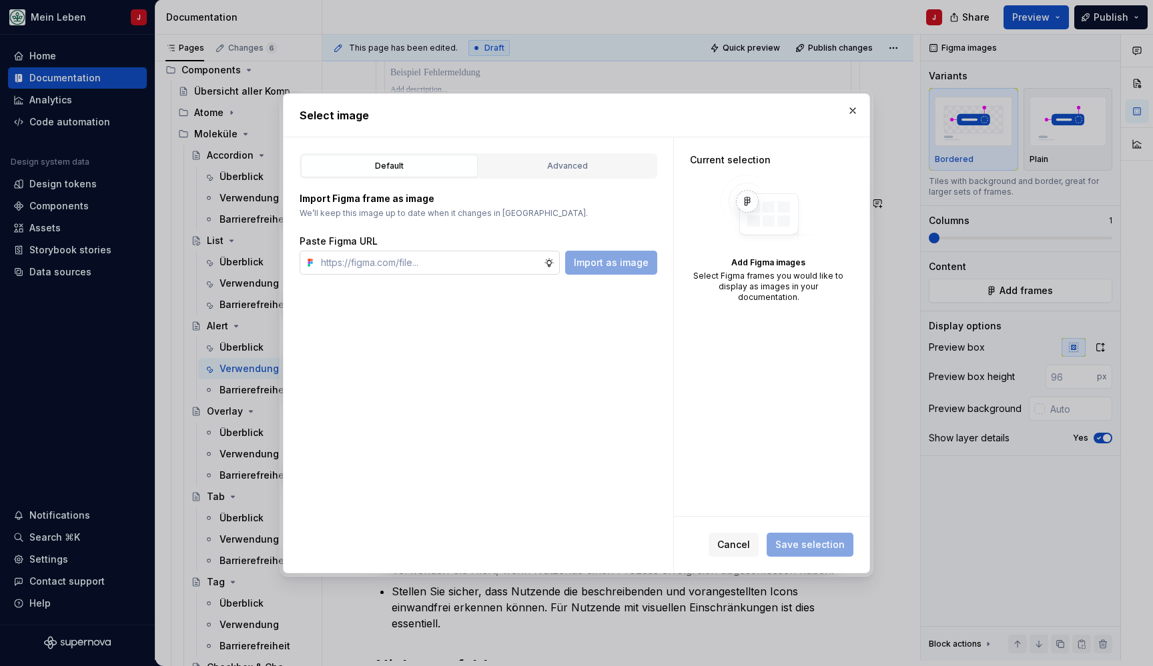
click at [449, 257] on input "text" at bounding box center [430, 263] width 228 height 24
type input "[URL][DOMAIN_NAME]"
click at [597, 261] on span "Import as image" at bounding box center [611, 262] width 75 height 13
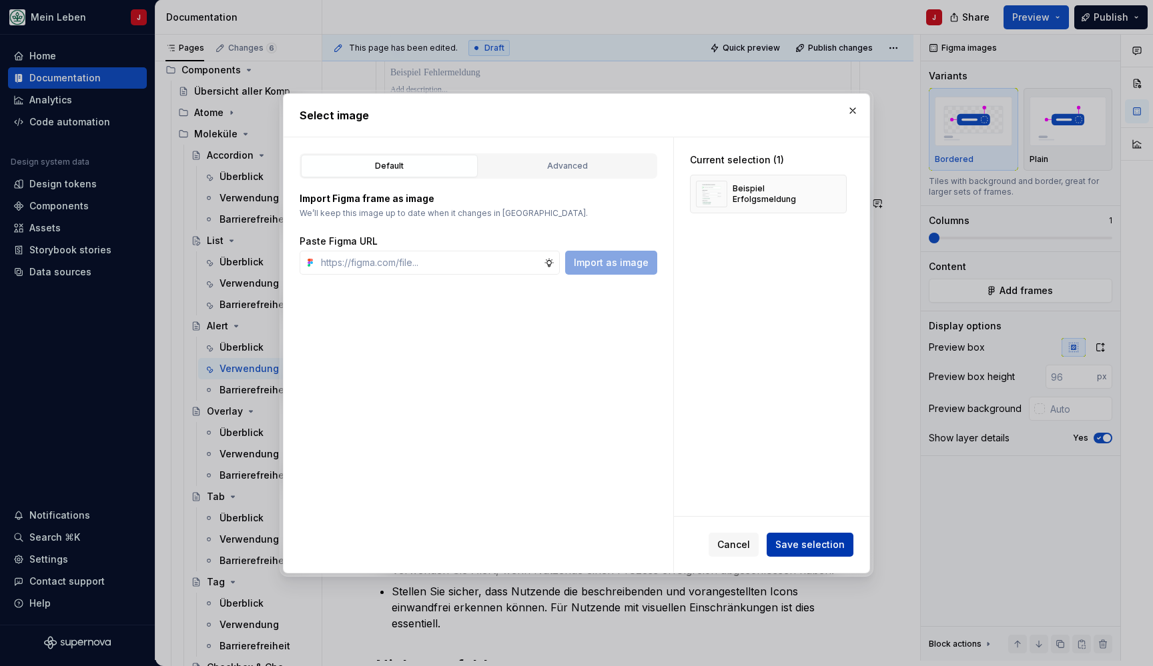
click at [824, 540] on span "Save selection" at bounding box center [809, 544] width 69 height 13
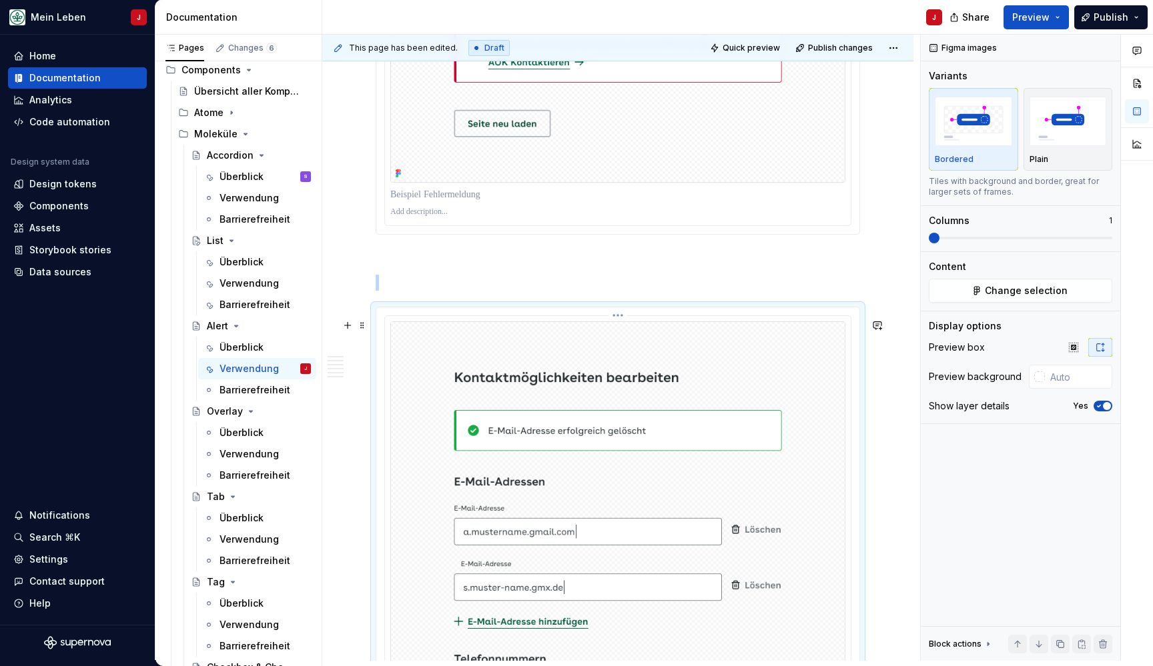
scroll to position [1620, 0]
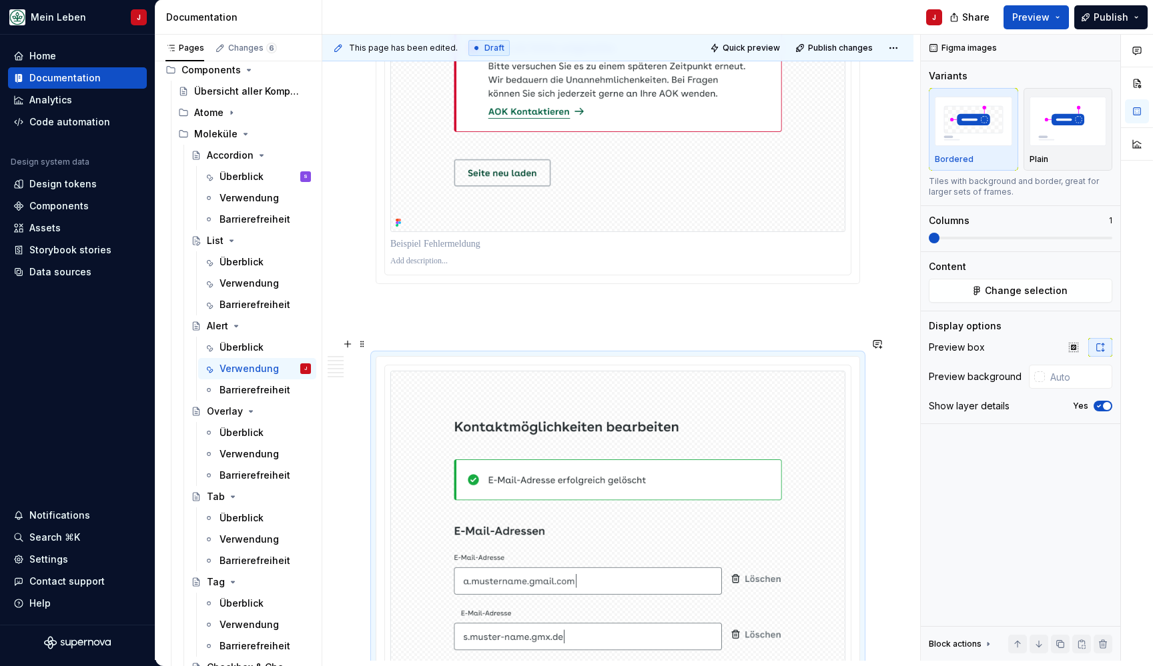
click at [421, 338] on p at bounding box center [618, 332] width 484 height 16
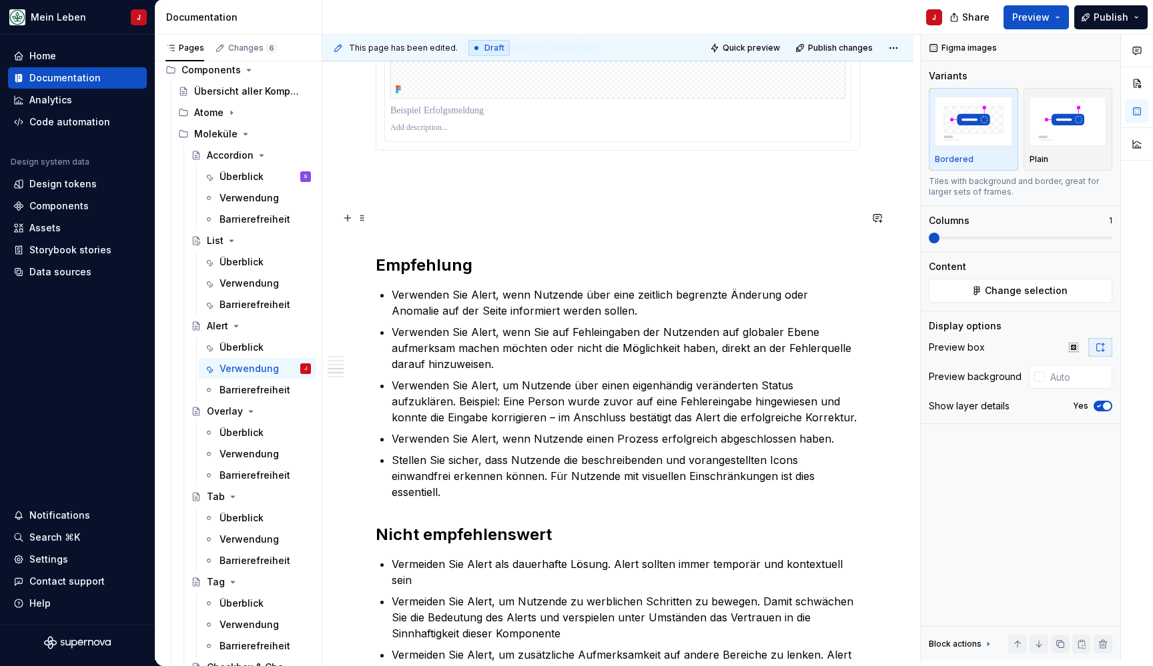
scroll to position [2335, 0]
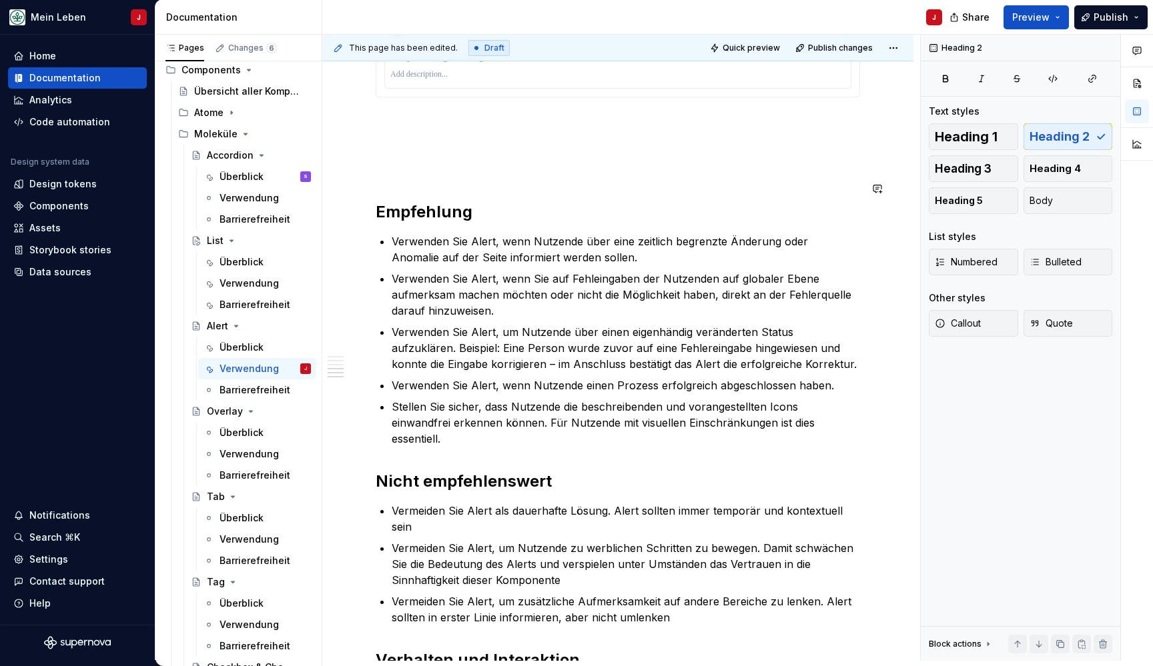
click at [392, 177] on p at bounding box center [618, 169] width 484 height 16
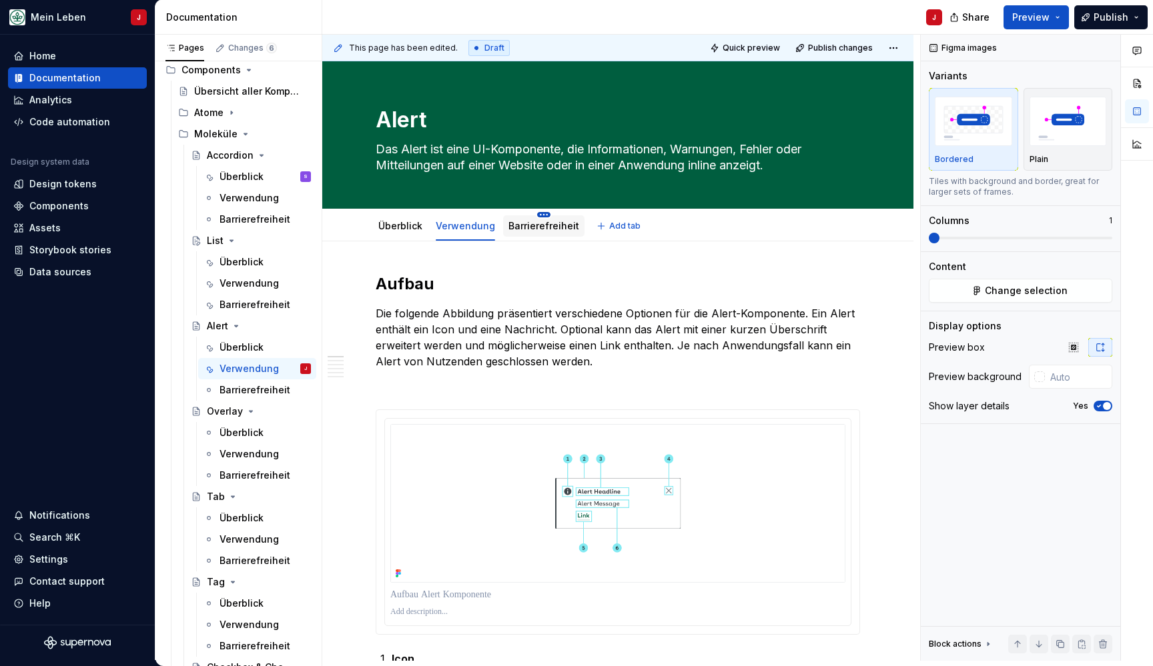
scroll to position [0, 0]
click at [538, 225] on link "Barrierefreiheit" at bounding box center [543, 225] width 71 height 11
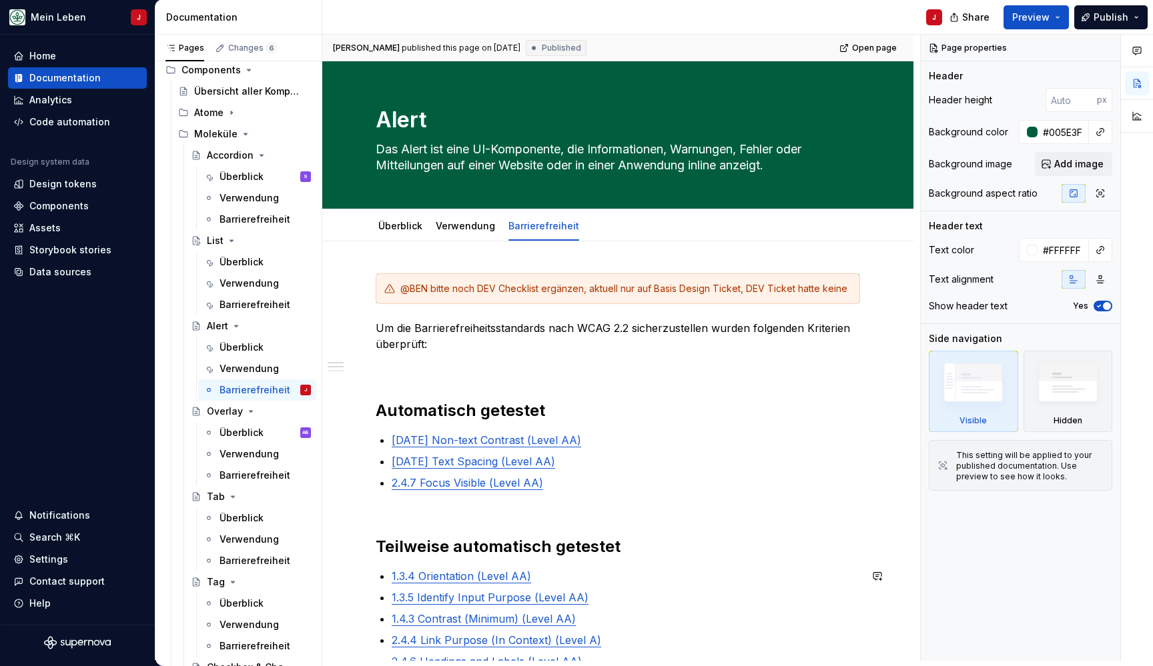
click at [440, 119] on textarea "Alert" at bounding box center [615, 120] width 484 height 32
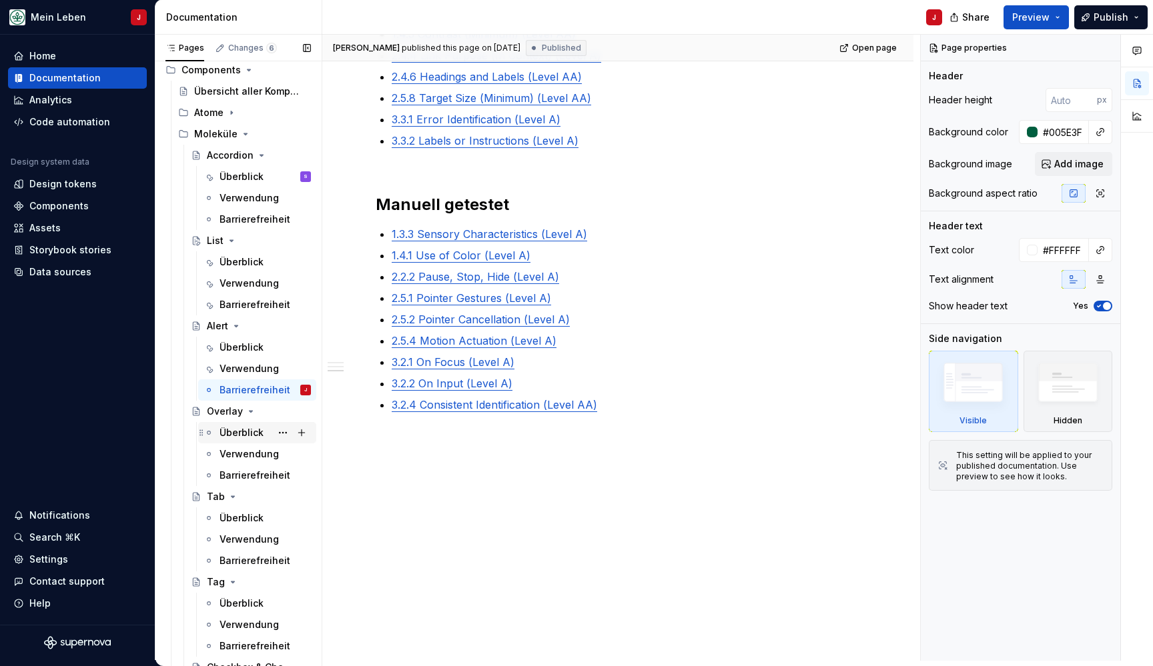
scroll to position [585, 0]
click at [225, 433] on div "Überblick" at bounding box center [241, 432] width 44 height 13
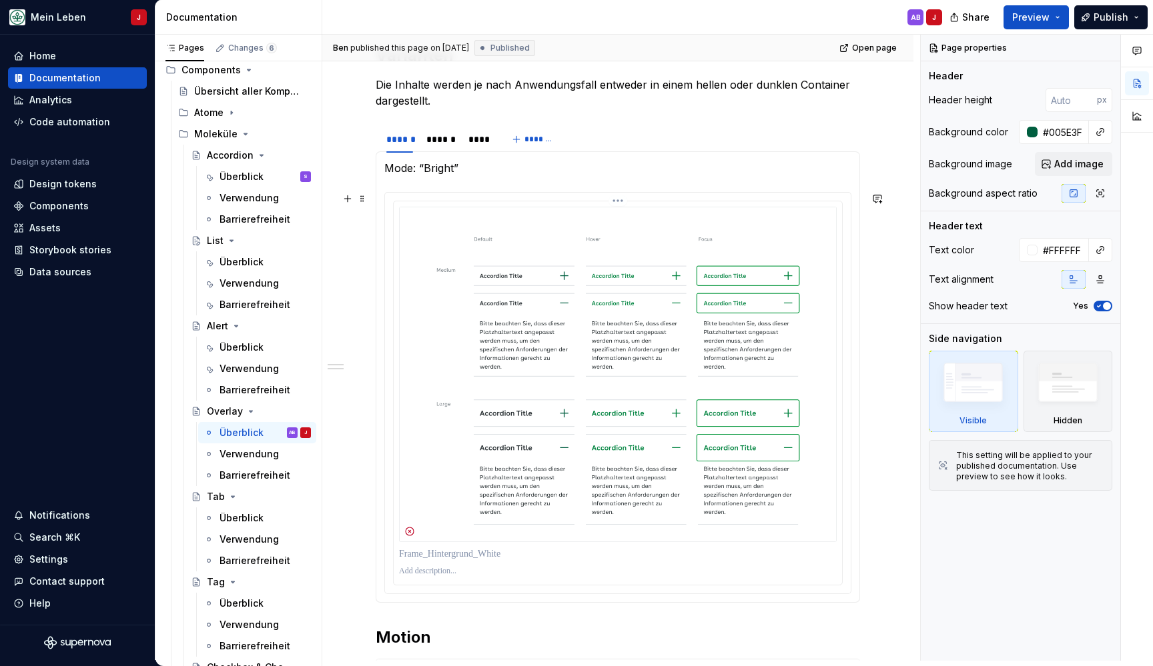
scroll to position [634, 0]
type textarea "*"
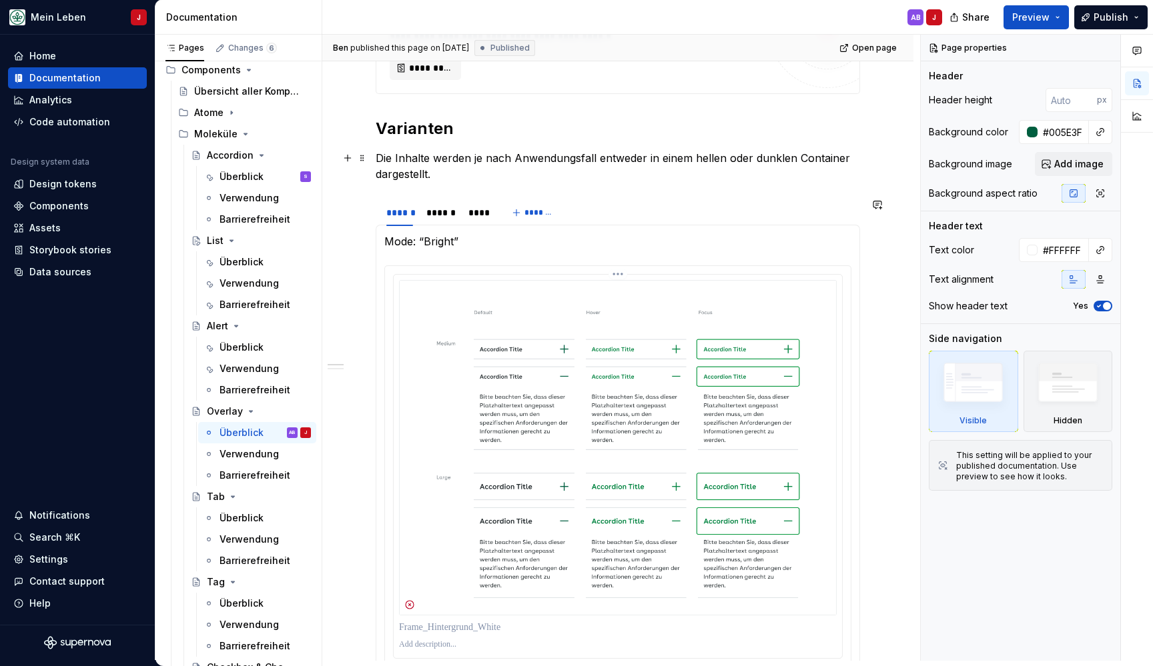
scroll to position [380, 0]
